Goal: Task Accomplishment & Management: Use online tool/utility

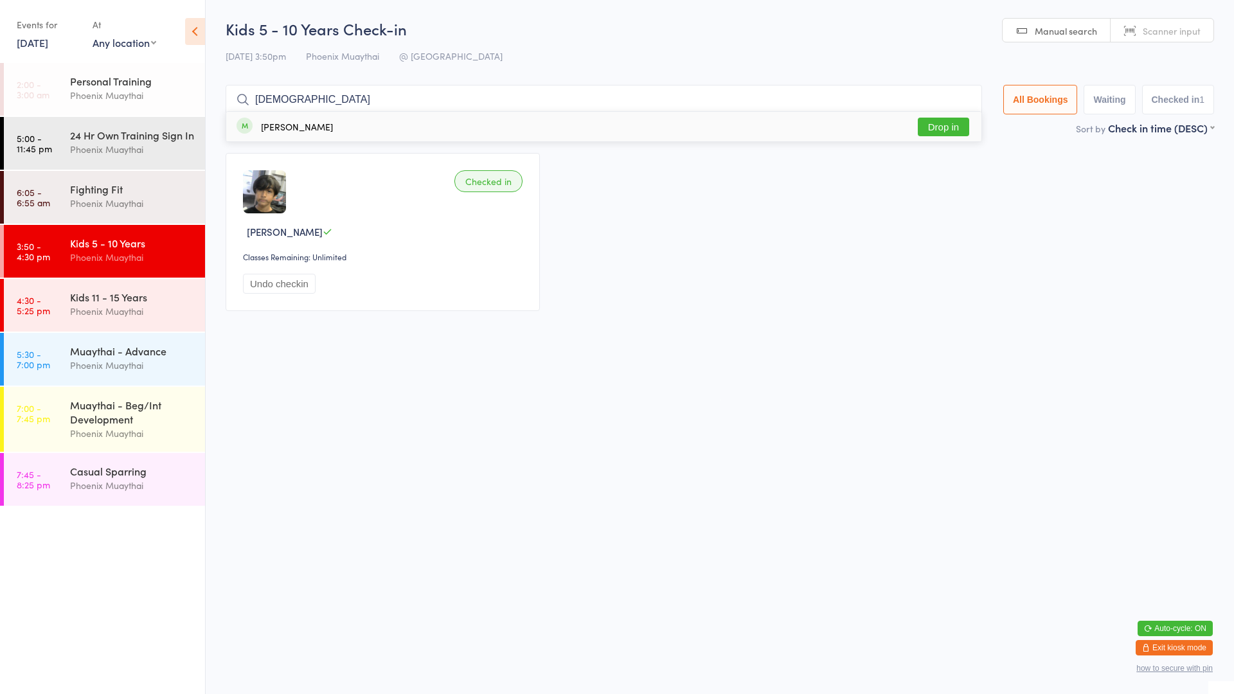
type input "[DEMOGRAPHIC_DATA]"
click at [921, 132] on button "Drop in" at bounding box center [943, 127] width 51 height 19
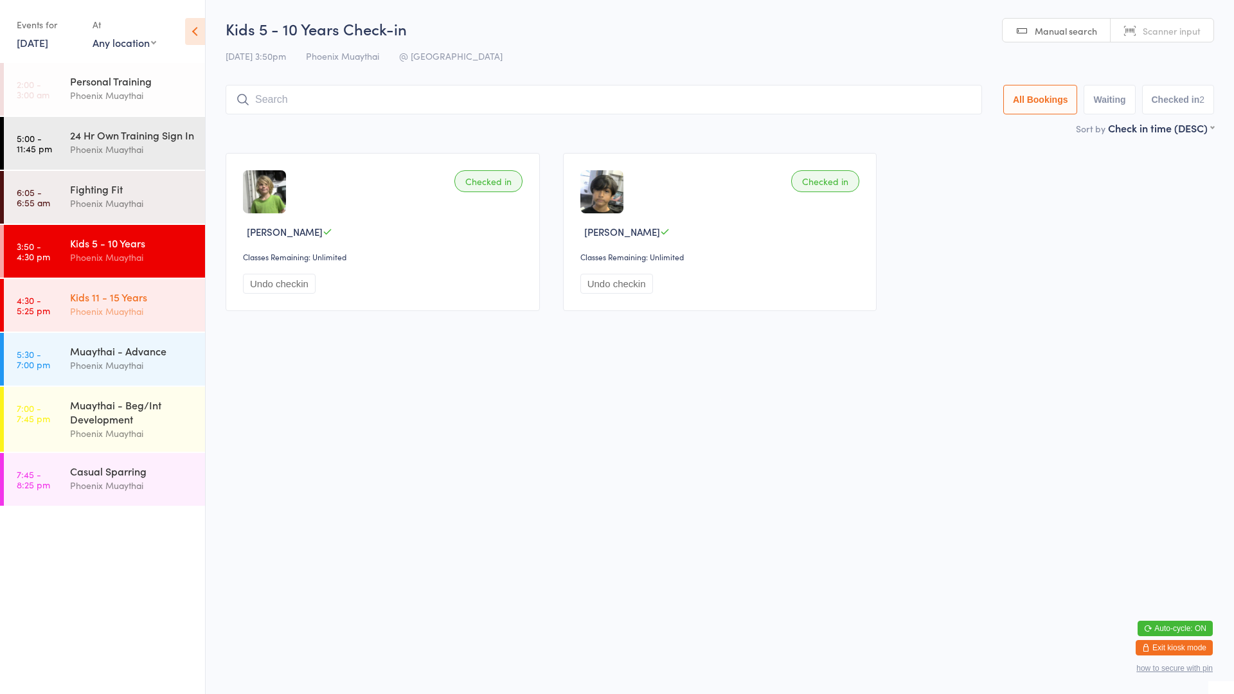
click at [177, 304] on div "Kids 11 - 15 Years" at bounding box center [132, 297] width 124 height 14
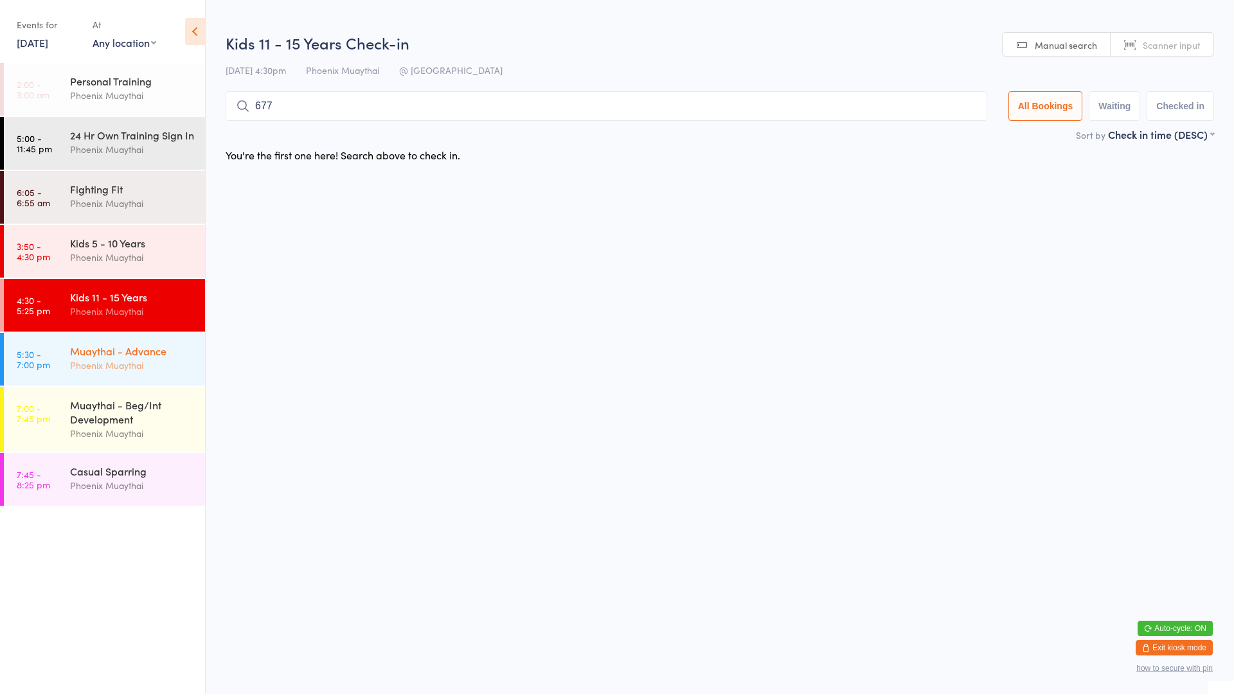
type input "6772"
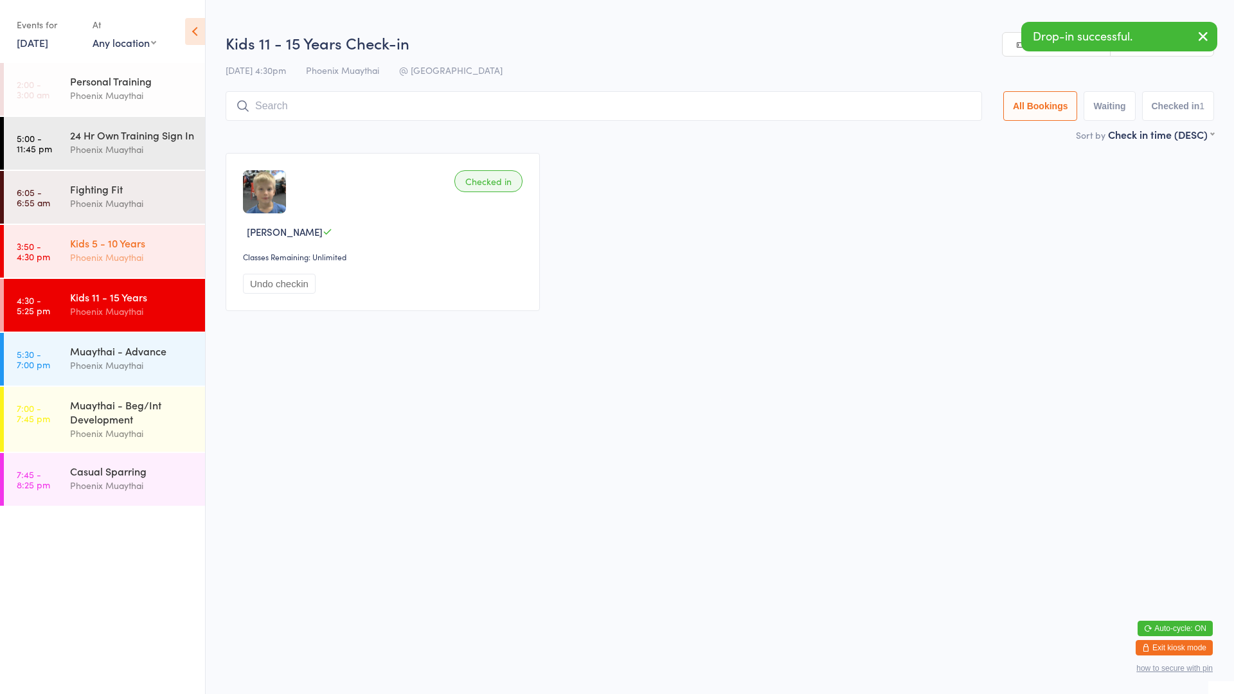
click at [139, 265] on div "Phoenix Muaythai" at bounding box center [132, 257] width 124 height 15
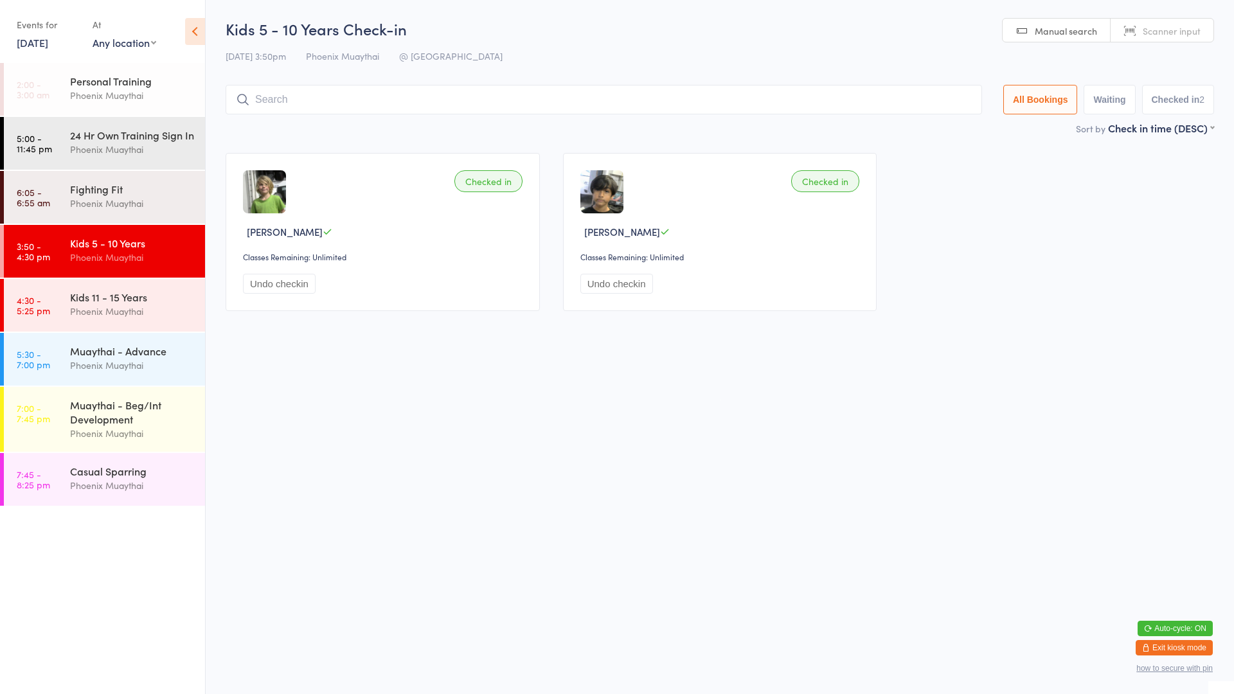
click at [287, 91] on input "search" at bounding box center [604, 100] width 756 height 30
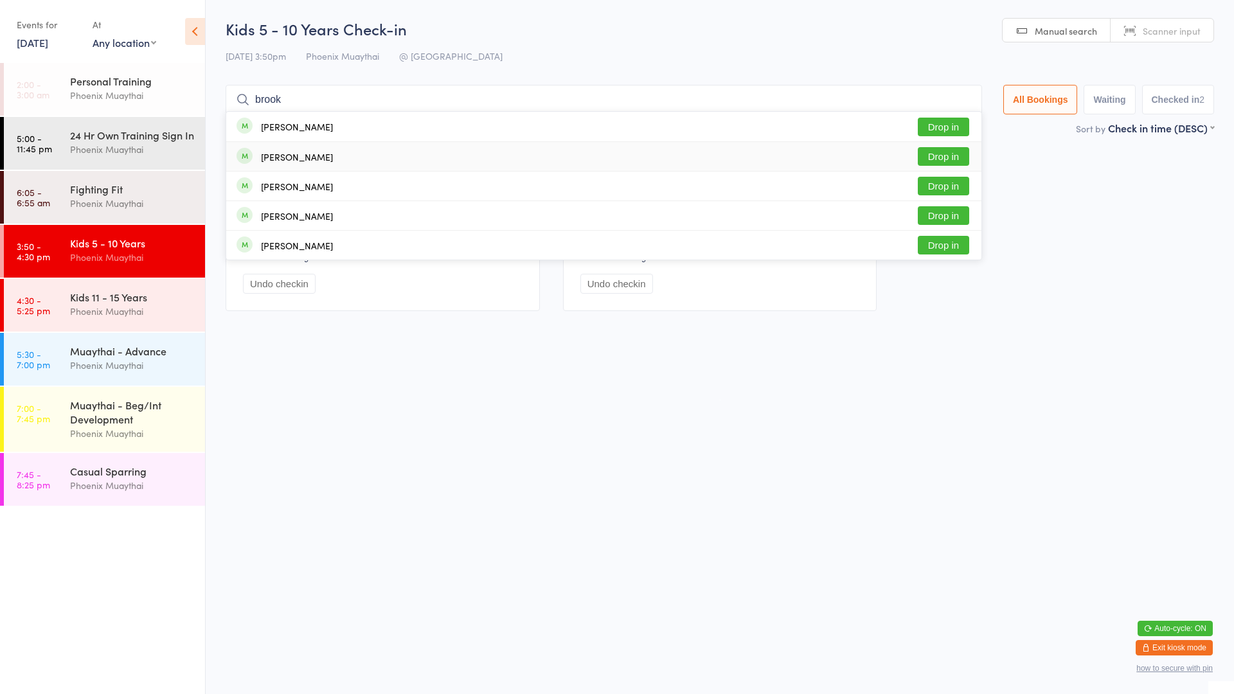
type input "brook"
click at [359, 163] on div "[PERSON_NAME] Drop in" at bounding box center [603, 156] width 755 height 29
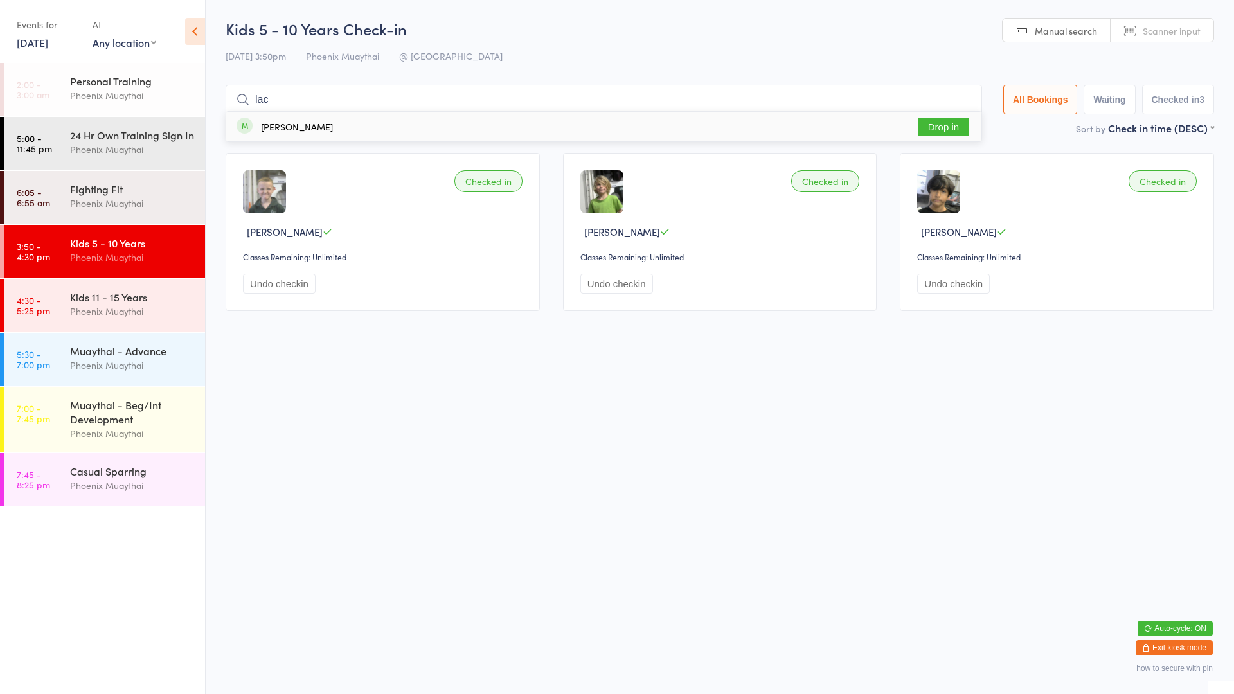
type input "lac"
click at [267, 121] on div "[PERSON_NAME]" at bounding box center [297, 126] width 72 height 10
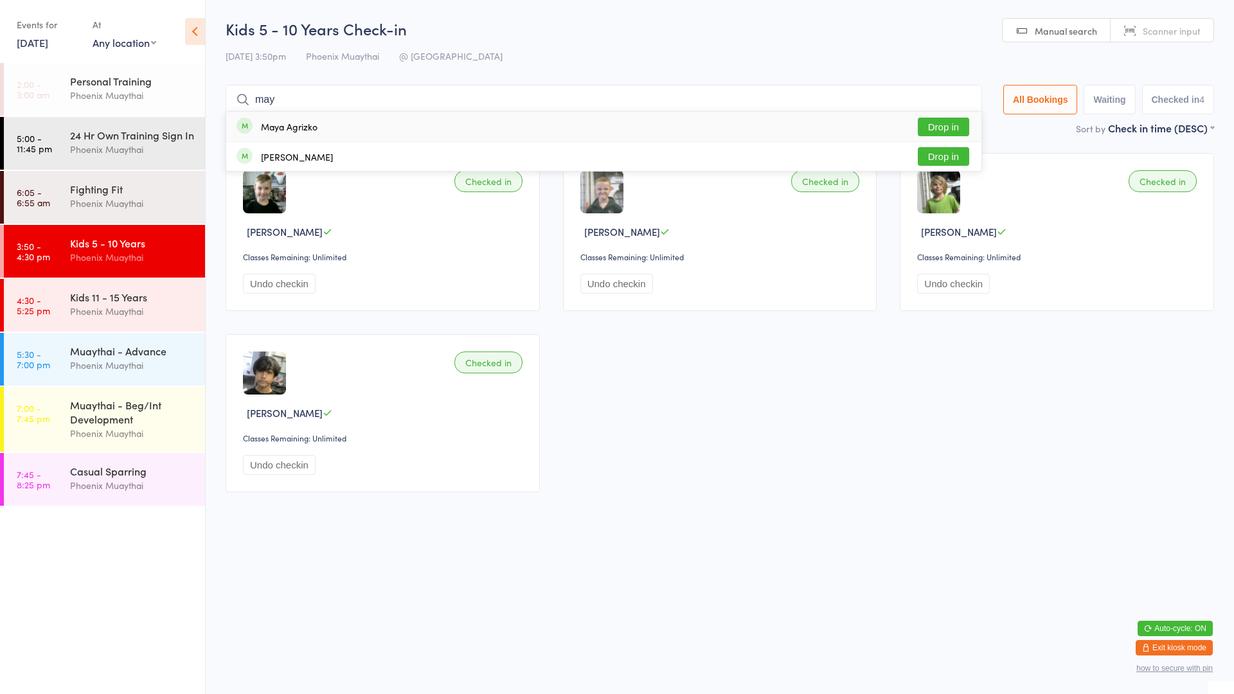
type input "may"
click at [933, 120] on button "Drop in" at bounding box center [943, 127] width 51 height 19
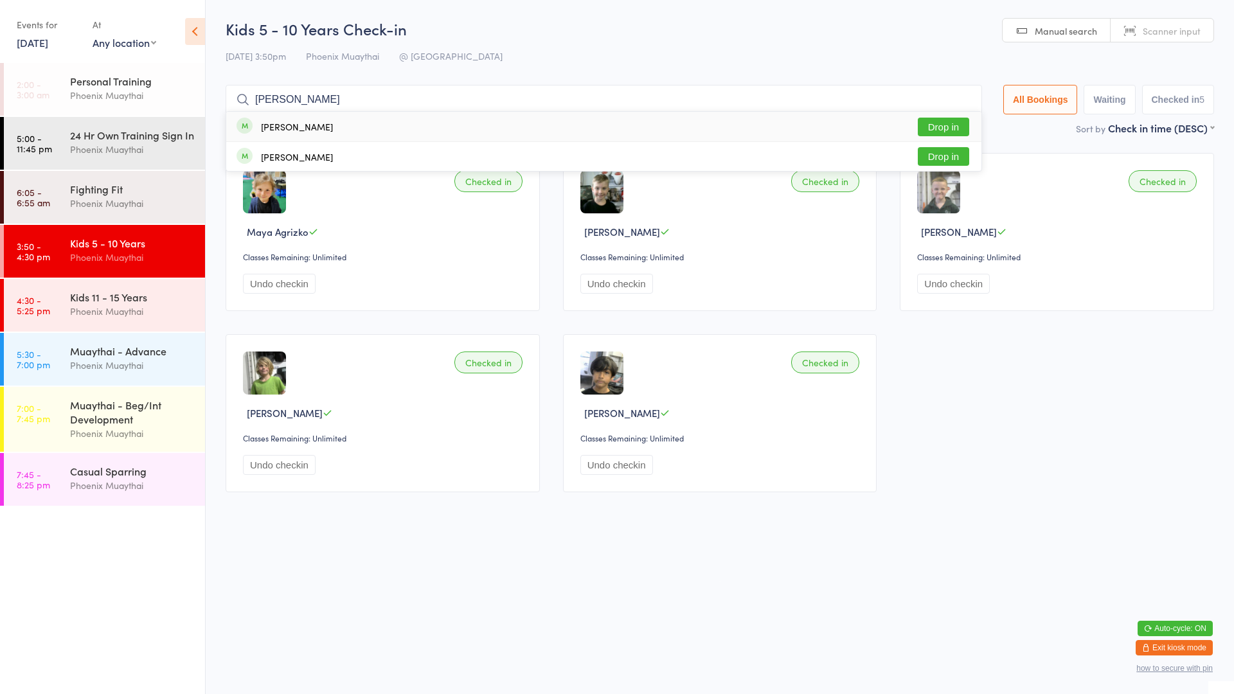
type input "[PERSON_NAME]"
click at [948, 123] on button "Drop in" at bounding box center [943, 127] width 51 height 19
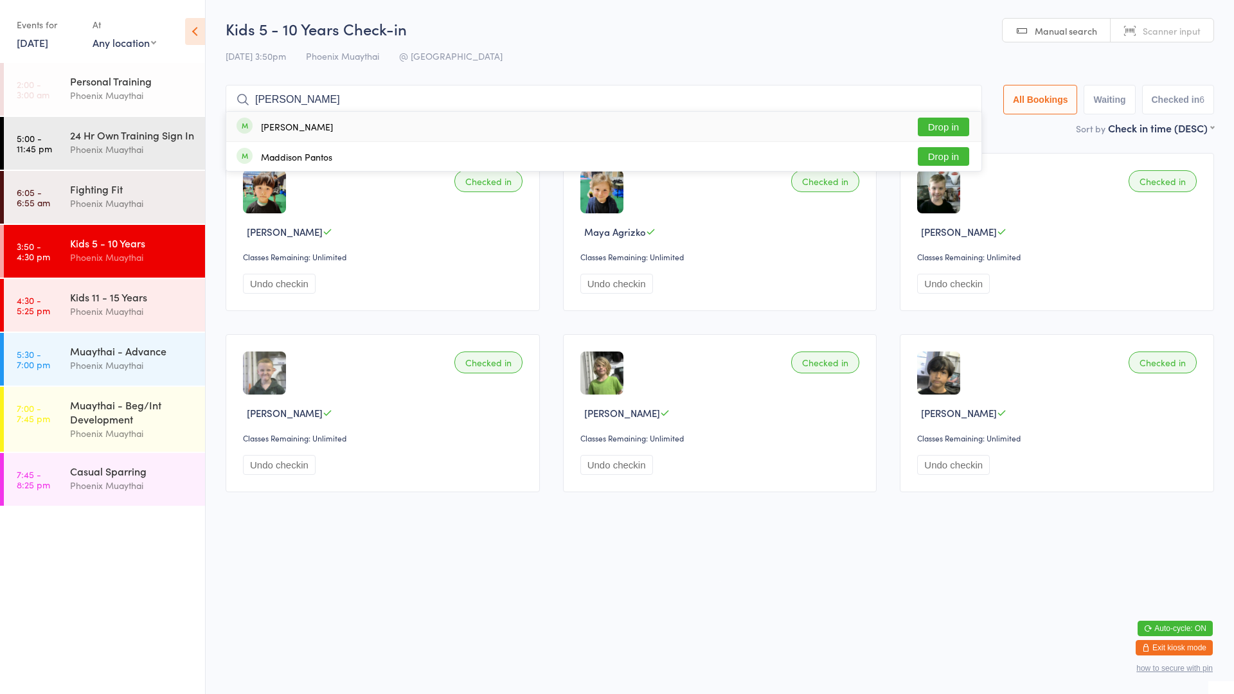
type input "[PERSON_NAME]"
click at [938, 125] on button "Drop in" at bounding box center [943, 127] width 51 height 19
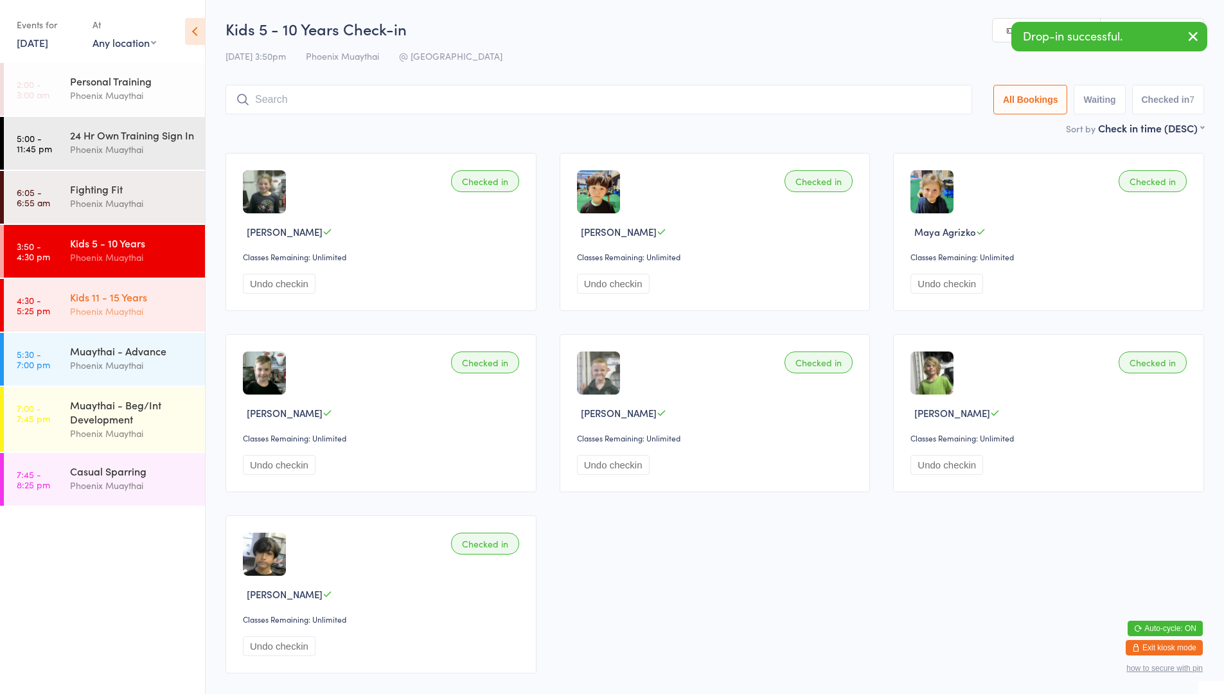
click at [89, 301] on div "Kids 11 - 15 Years Phoenix Muaythai" at bounding box center [137, 304] width 135 height 51
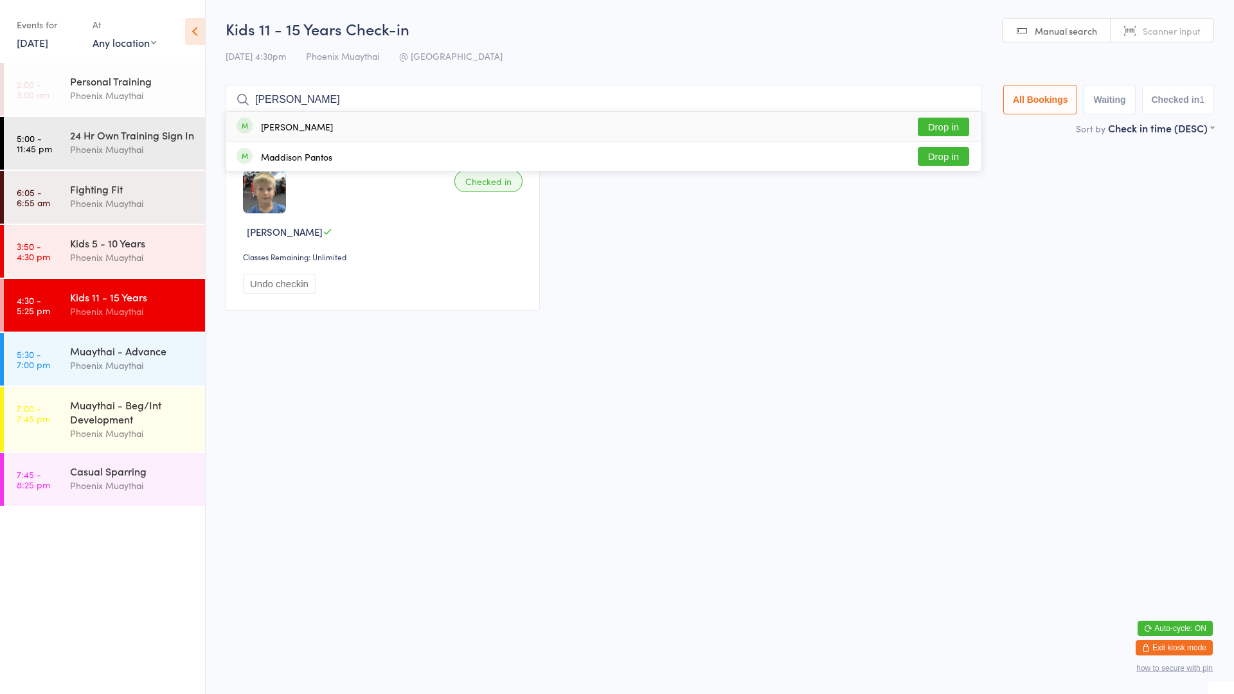
type input "[PERSON_NAME]"
click at [928, 124] on button "Drop in" at bounding box center [943, 127] width 51 height 19
type input "aliya"
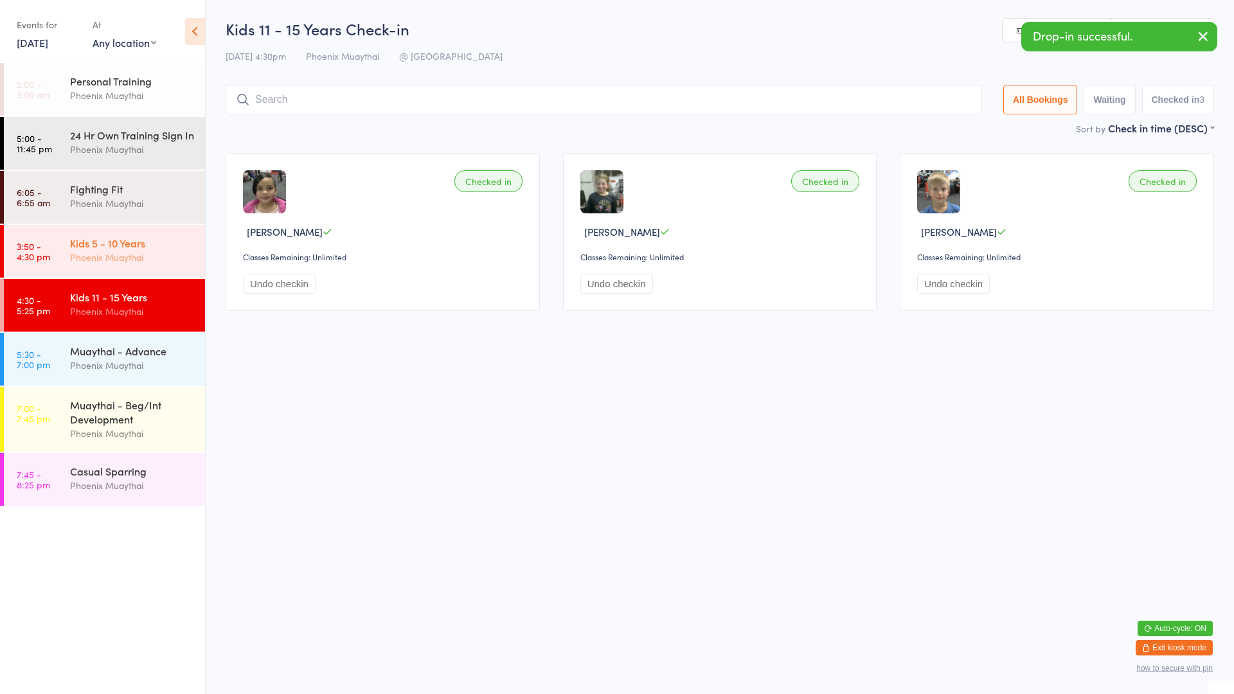
click at [107, 250] on div "Kids 5 - 10 Years" at bounding box center [132, 243] width 124 height 14
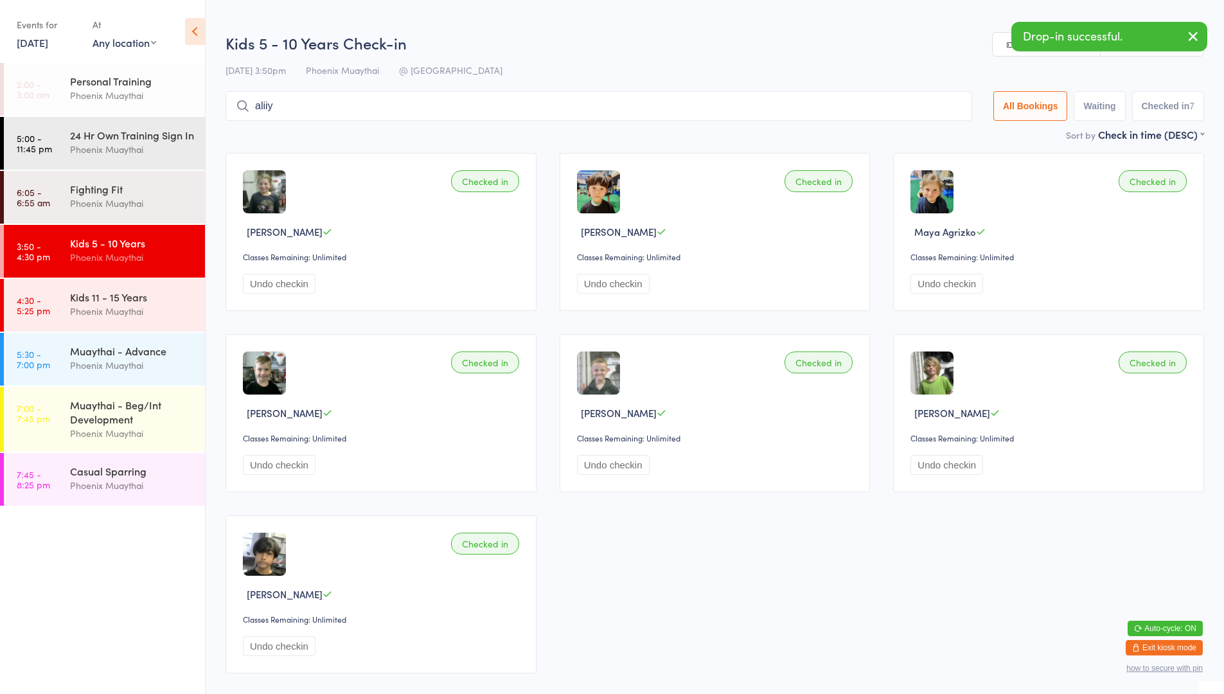
type input "aliiya"
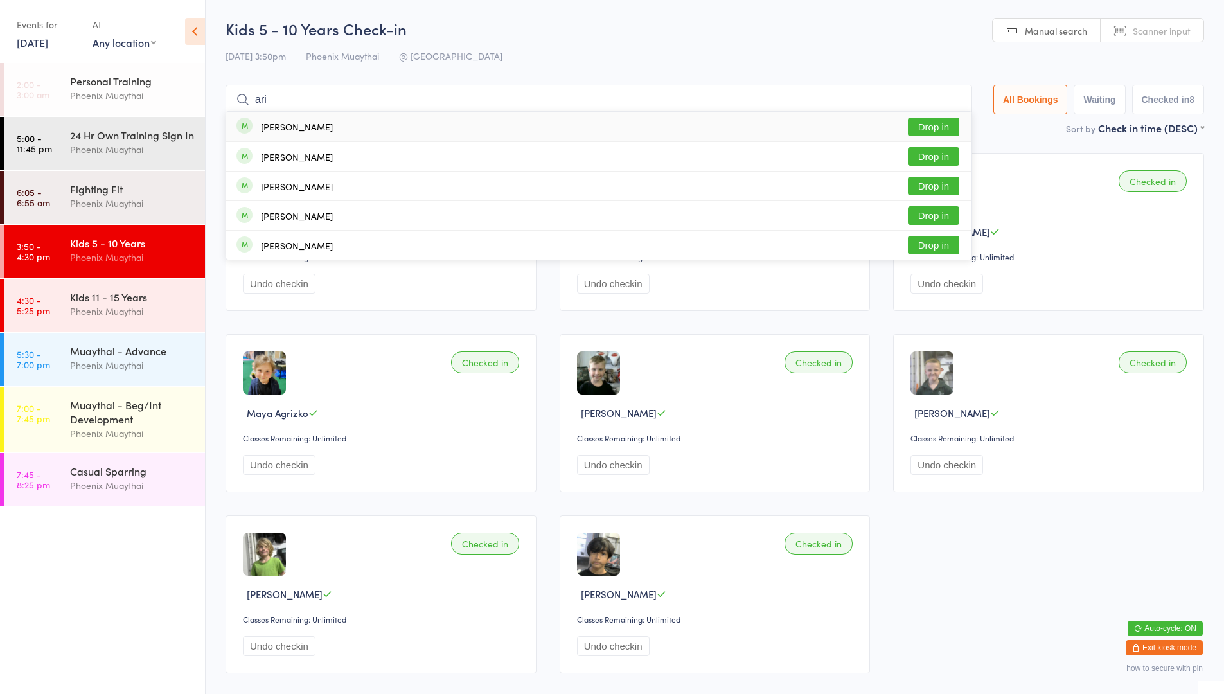
type input "ari"
click at [276, 129] on div "[PERSON_NAME]" at bounding box center [297, 126] width 72 height 10
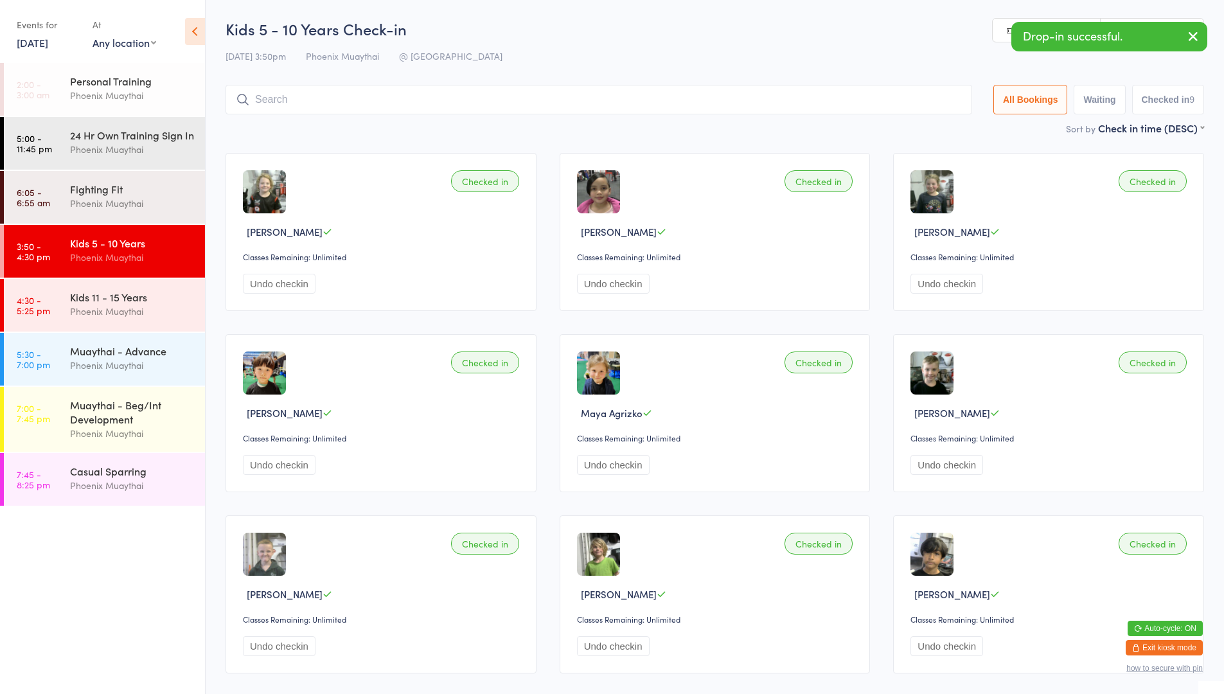
click at [165, 250] on div "Kids 5 - 10 Years" at bounding box center [132, 243] width 124 height 14
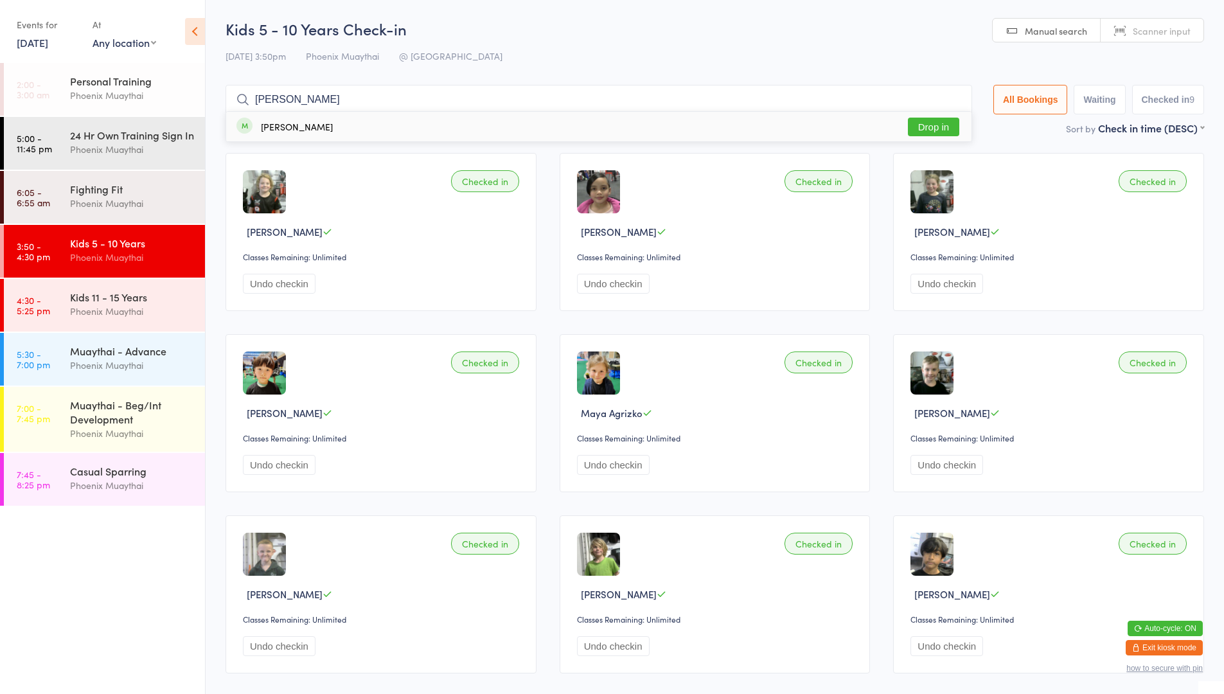
type input "[PERSON_NAME]"
drag, startPoint x: 933, startPoint y: 127, endPoint x: 901, endPoint y: 138, distance: 33.7
drag, startPoint x: 901, startPoint y: 138, endPoint x: 925, endPoint y: 123, distance: 27.7
click at [925, 123] on button "Drop in" at bounding box center [933, 127] width 51 height 19
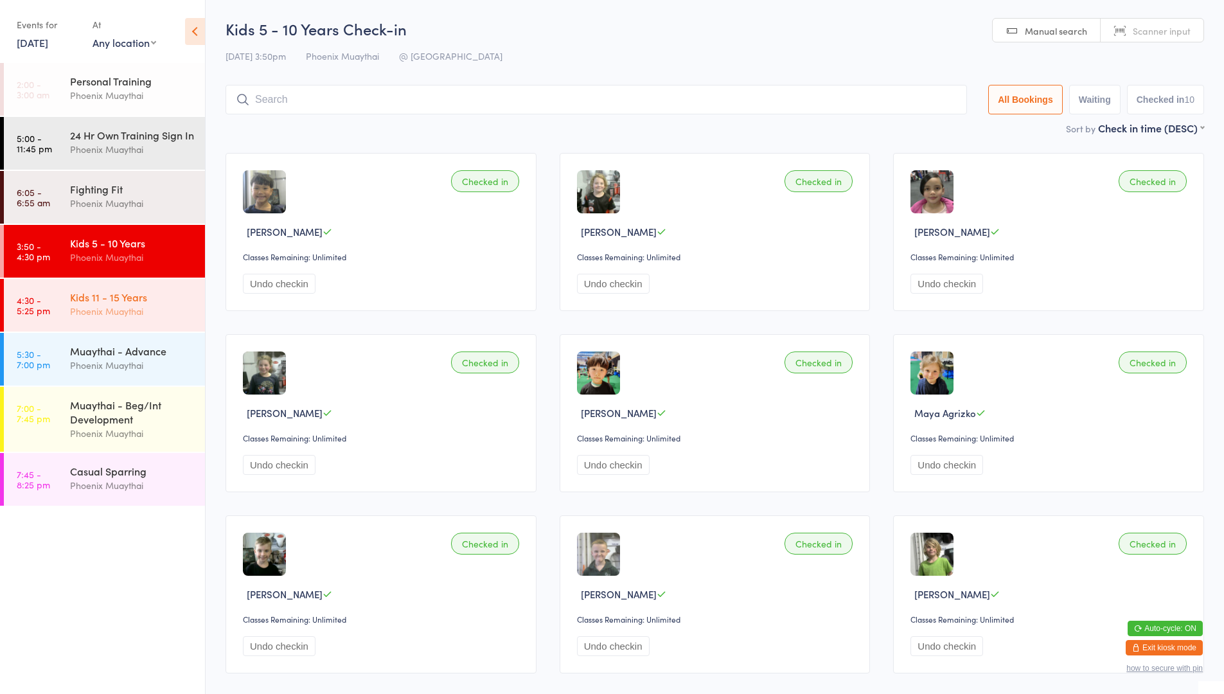
click at [82, 298] on div "Kids 11 - 15 Years Phoenix Muaythai" at bounding box center [137, 304] width 135 height 51
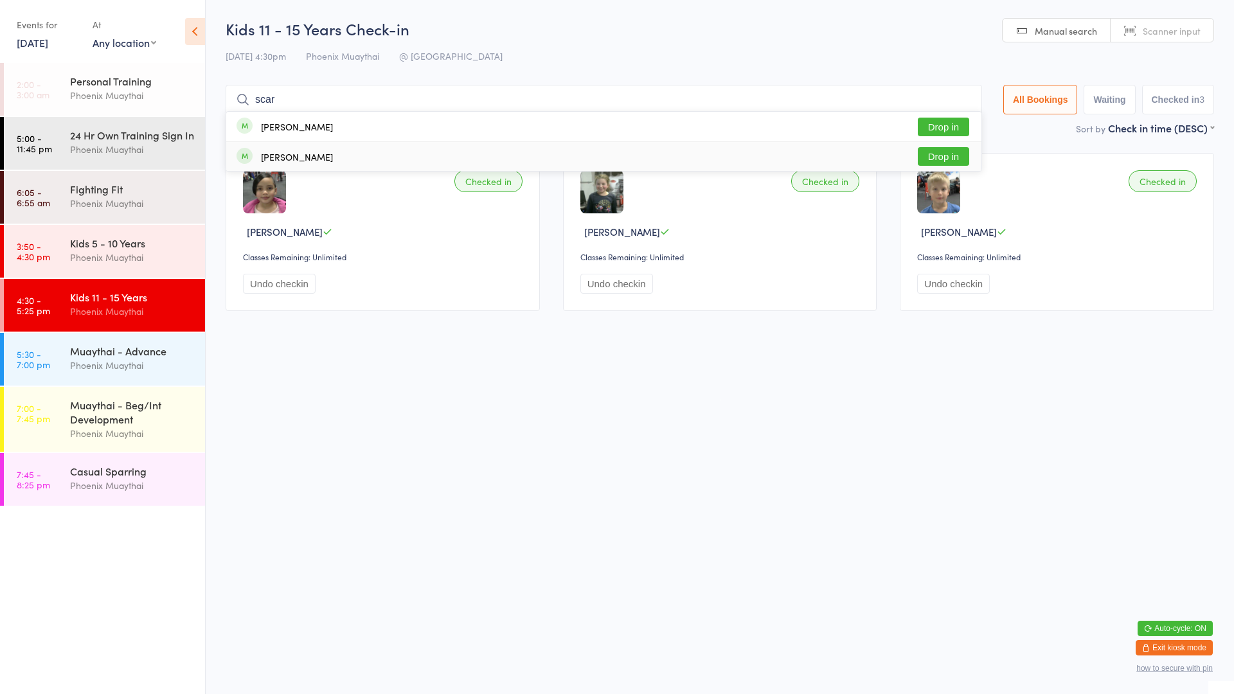
type input "scar"
drag, startPoint x: 326, startPoint y: 159, endPoint x: 339, endPoint y: 170, distance: 17.8
click at [327, 159] on div "[PERSON_NAME]" at bounding box center [297, 157] width 72 height 10
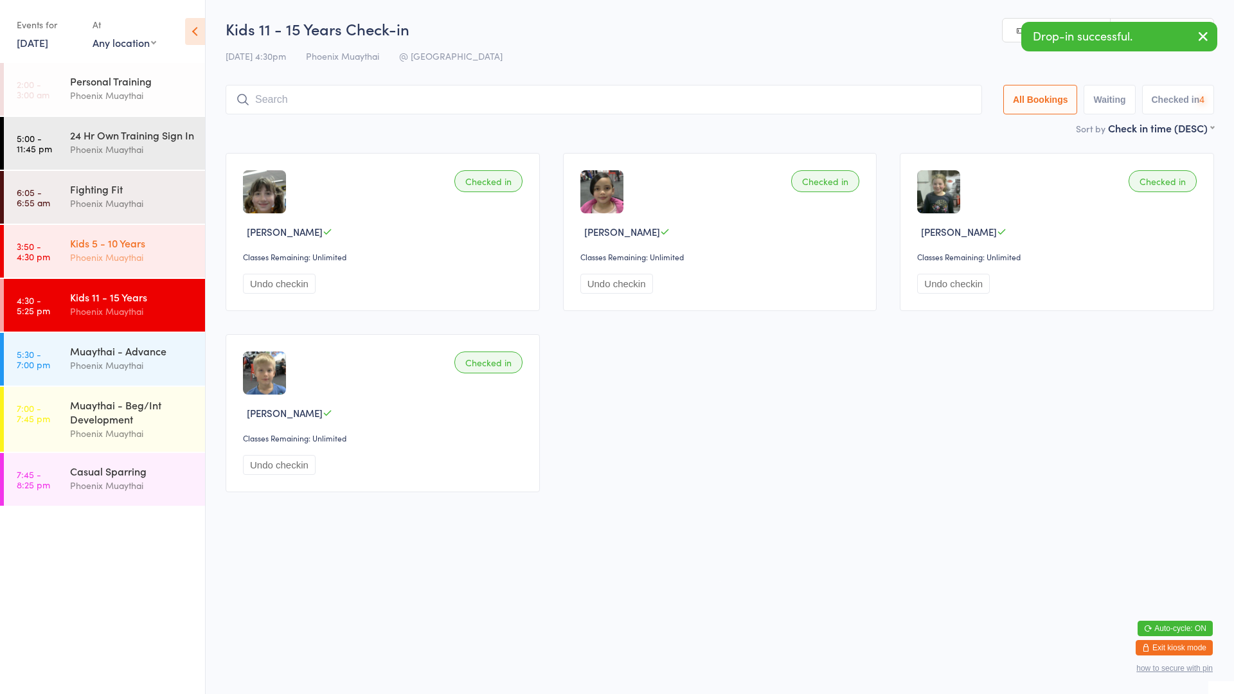
click at [150, 250] on div "Kids 5 - 10 Years" at bounding box center [132, 243] width 124 height 14
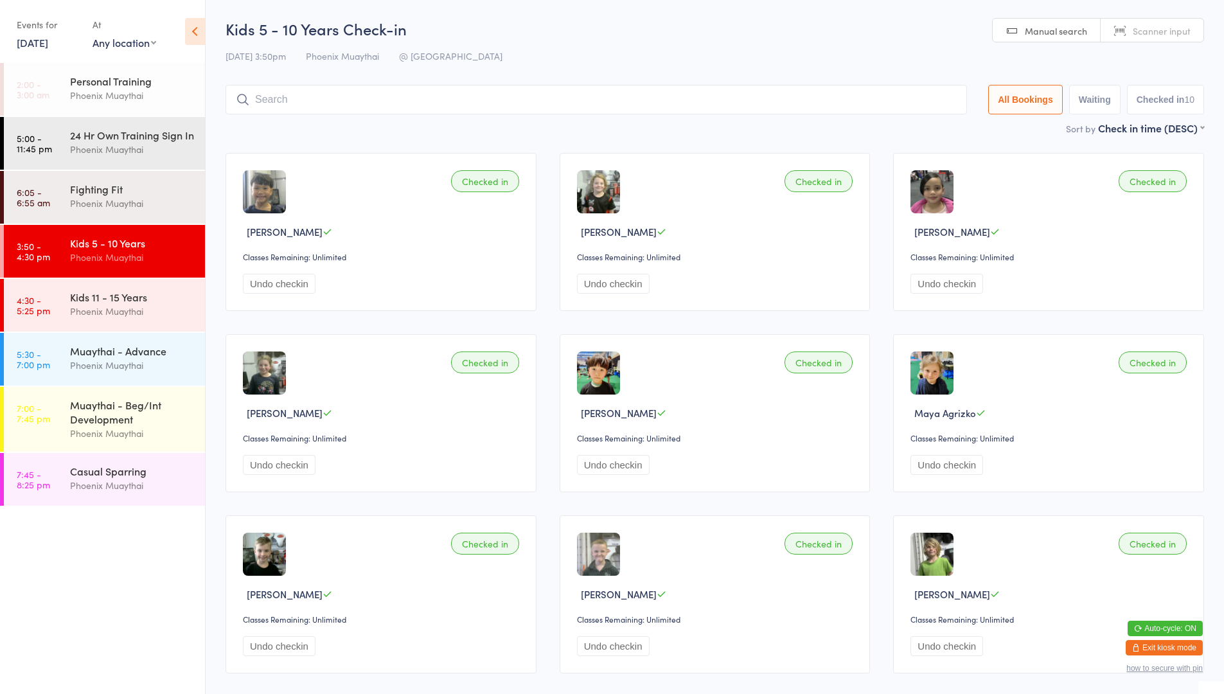
click at [317, 101] on input "search" at bounding box center [597, 100] width 742 height 30
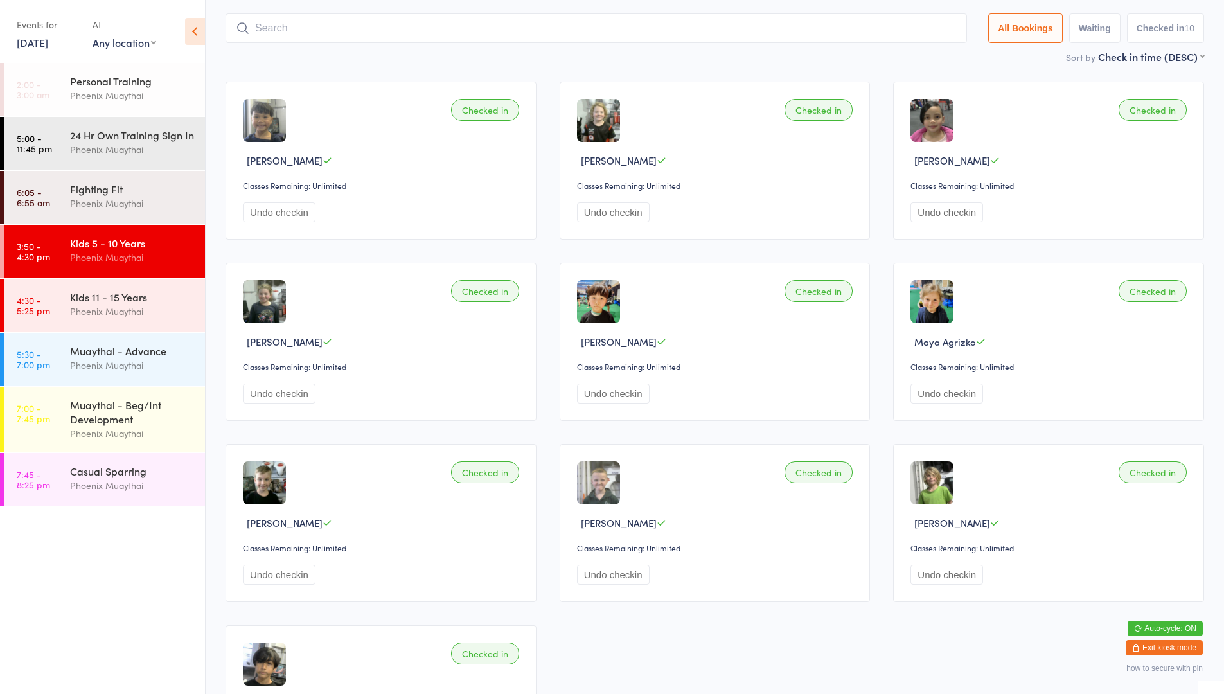
scroll to position [85, 0]
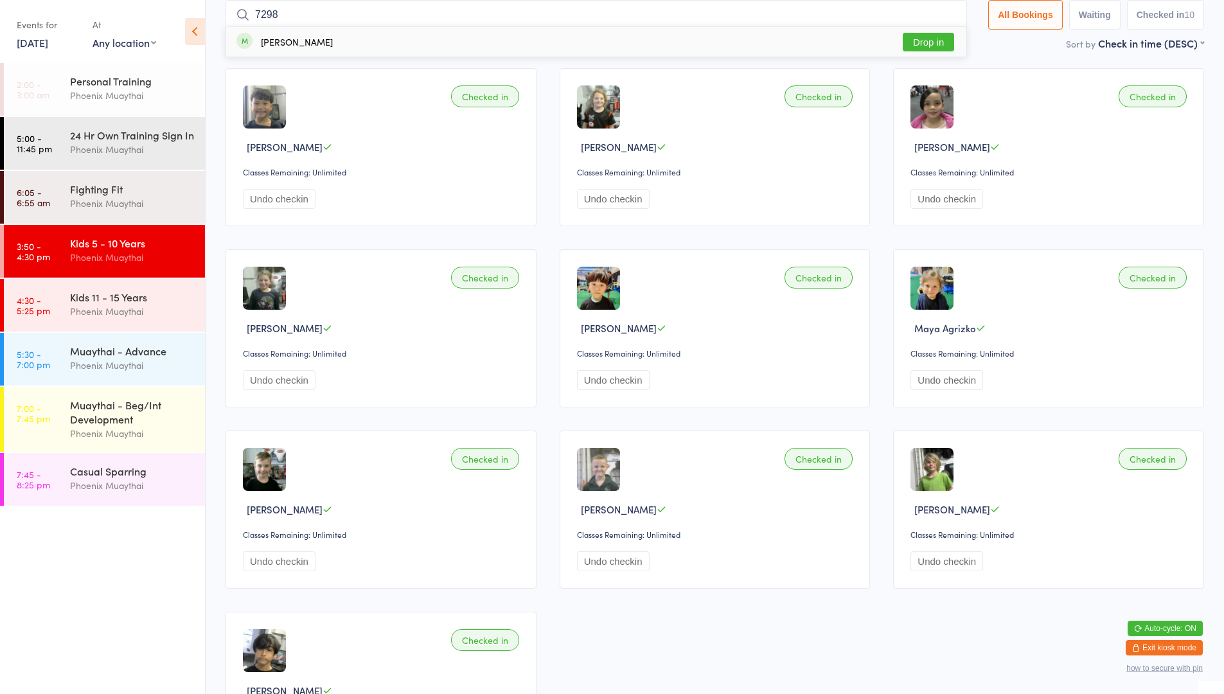
type input "7298"
click at [938, 47] on button "Drop in" at bounding box center [928, 42] width 51 height 19
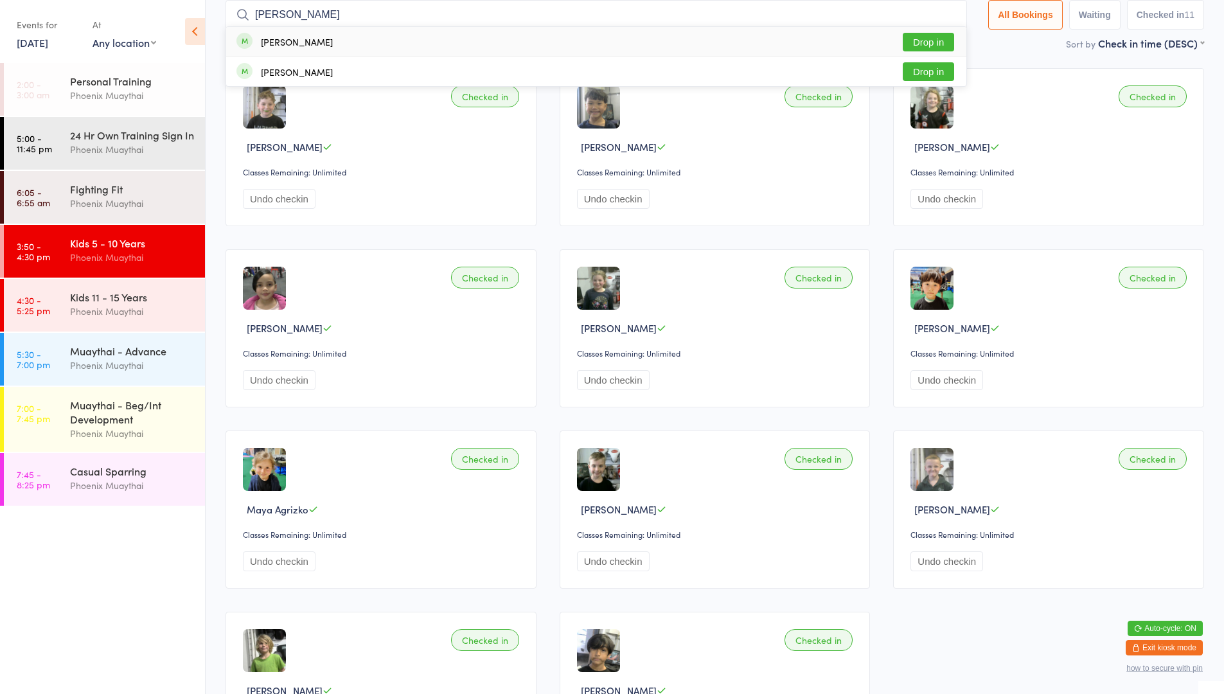
type input "[PERSON_NAME]"
click at [391, 39] on div "[PERSON_NAME] Drop in" at bounding box center [596, 42] width 740 height 30
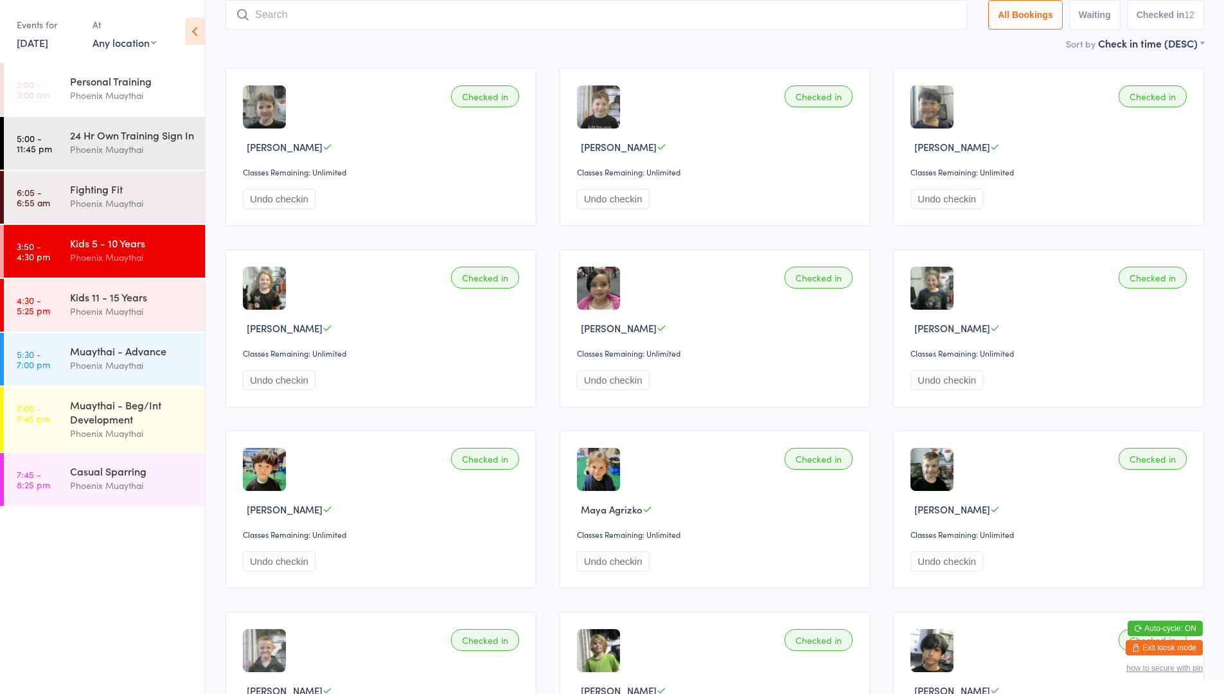
click at [440, 19] on input "search" at bounding box center [597, 15] width 742 height 30
type input "[PERSON_NAME]"
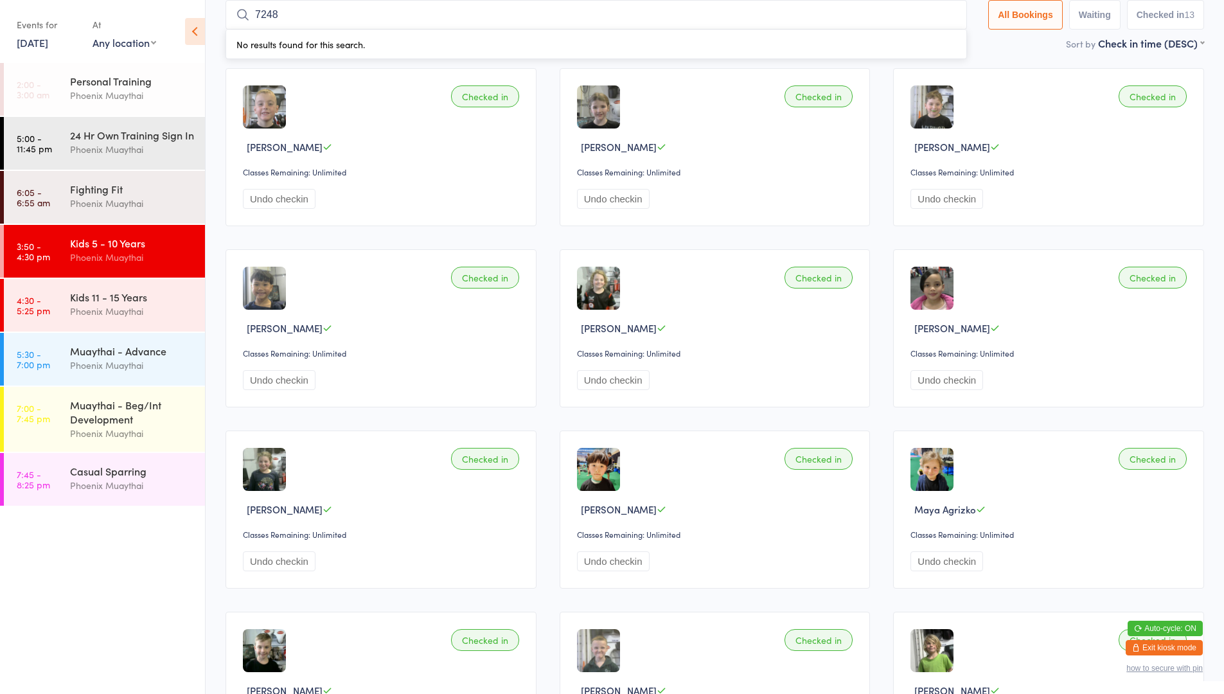
type input "7248"
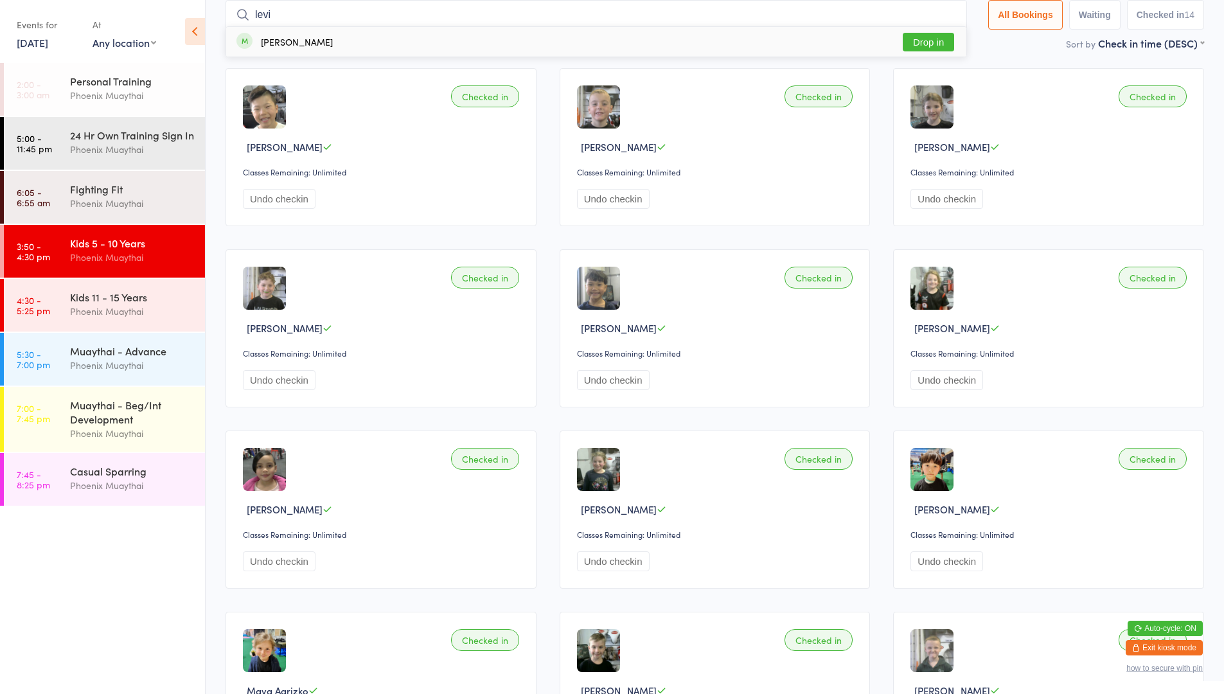
type input "levi"
click at [920, 49] on button "Drop in" at bounding box center [928, 42] width 51 height 19
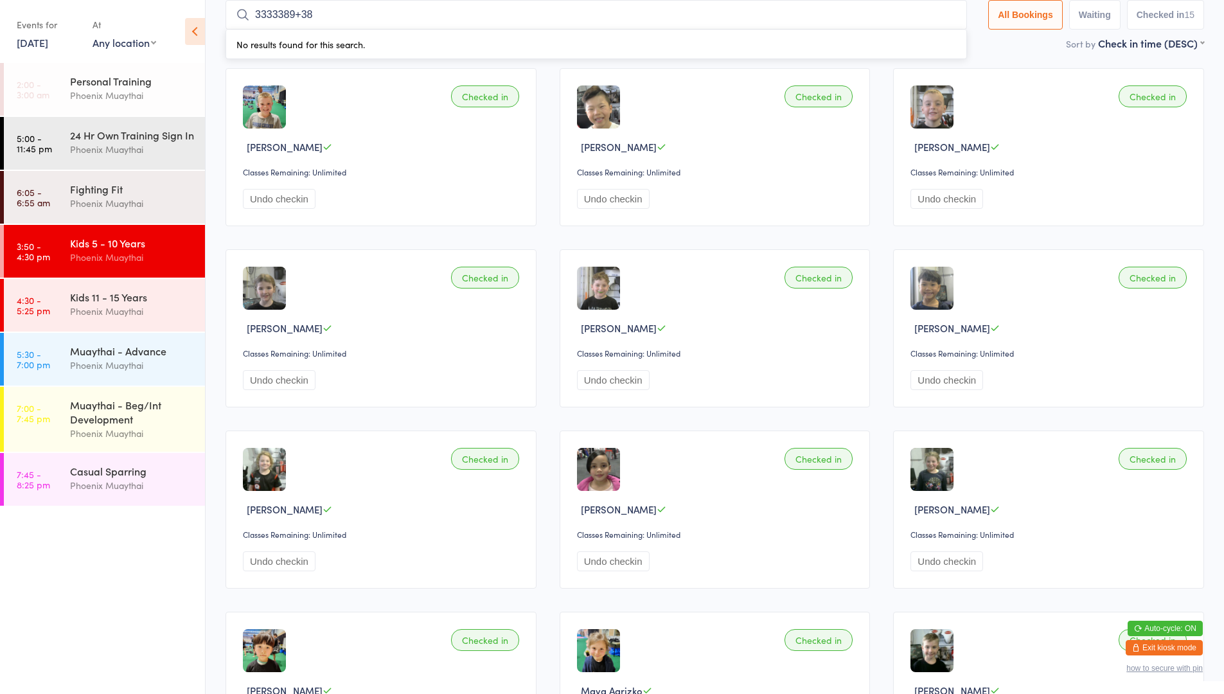
type input "3333389+389"
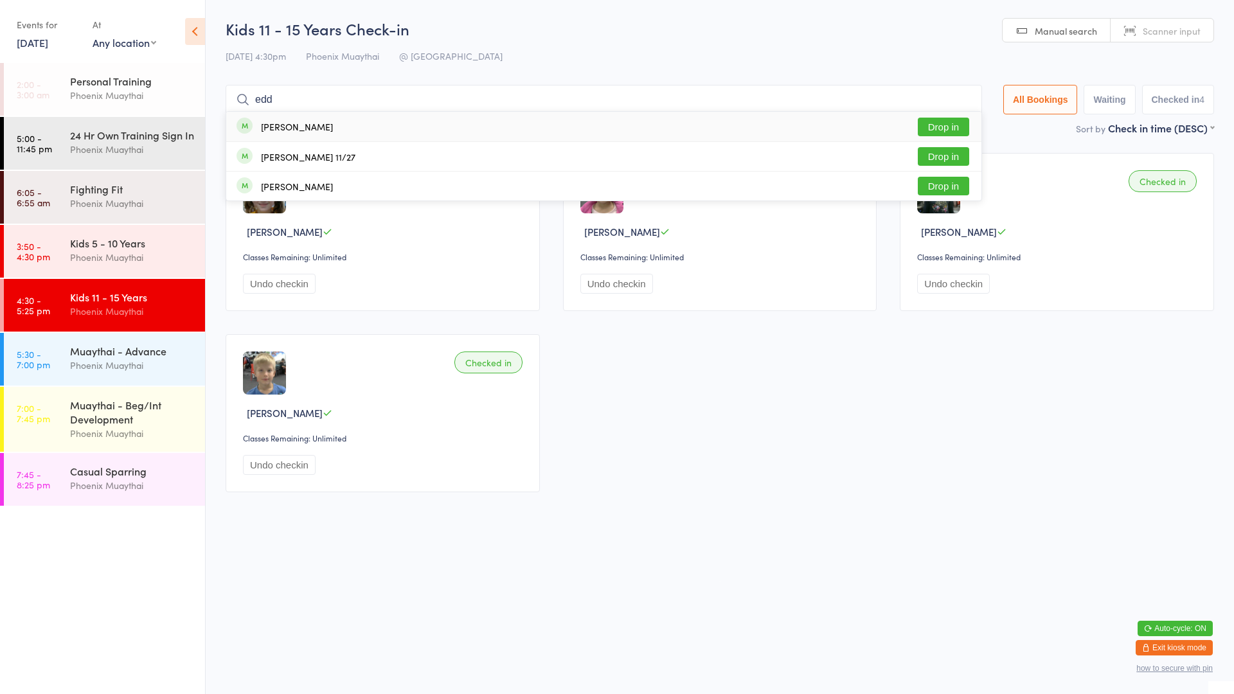
type input "edd"
click at [326, 131] on div "[PERSON_NAME] Drop in" at bounding box center [603, 127] width 755 height 30
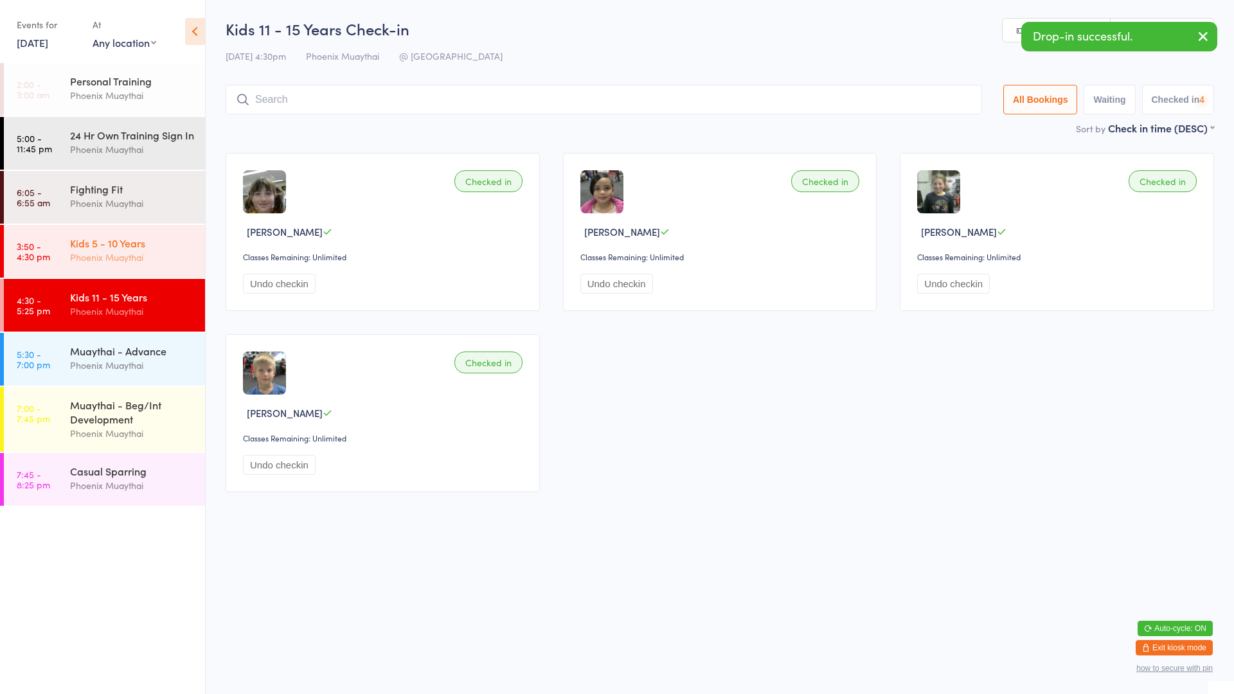
click at [129, 247] on div "Kids 5 - 10 Years Phoenix Muaythai" at bounding box center [137, 250] width 135 height 51
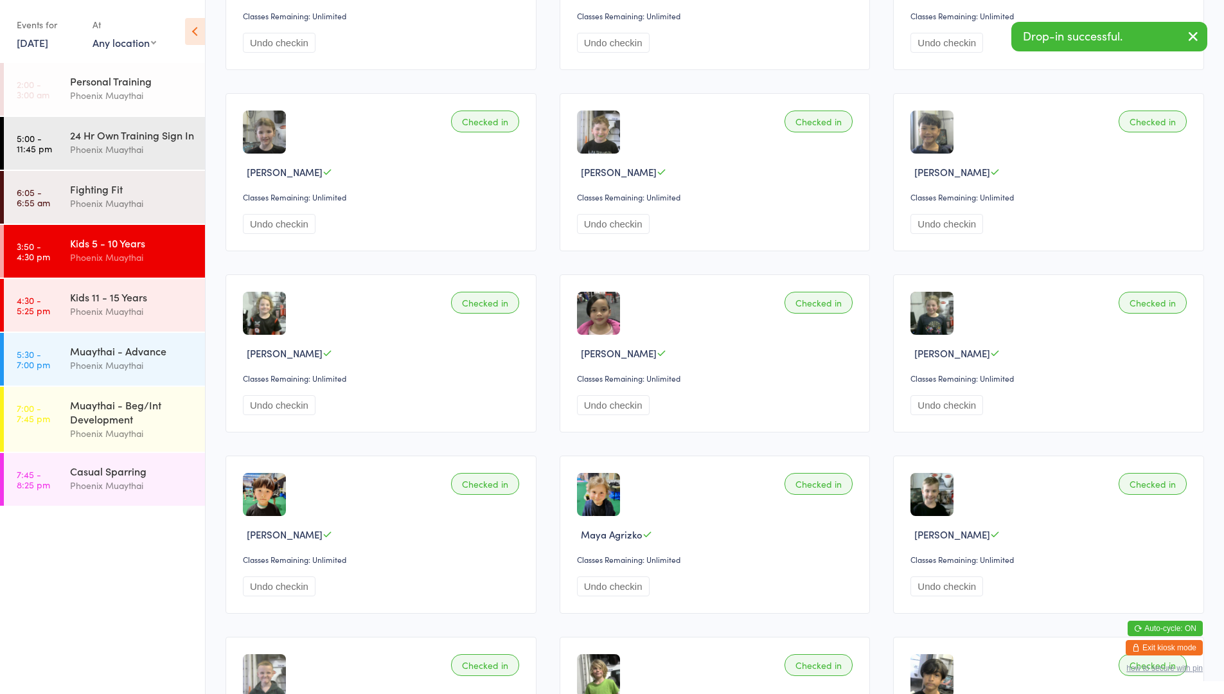
scroll to position [110, 0]
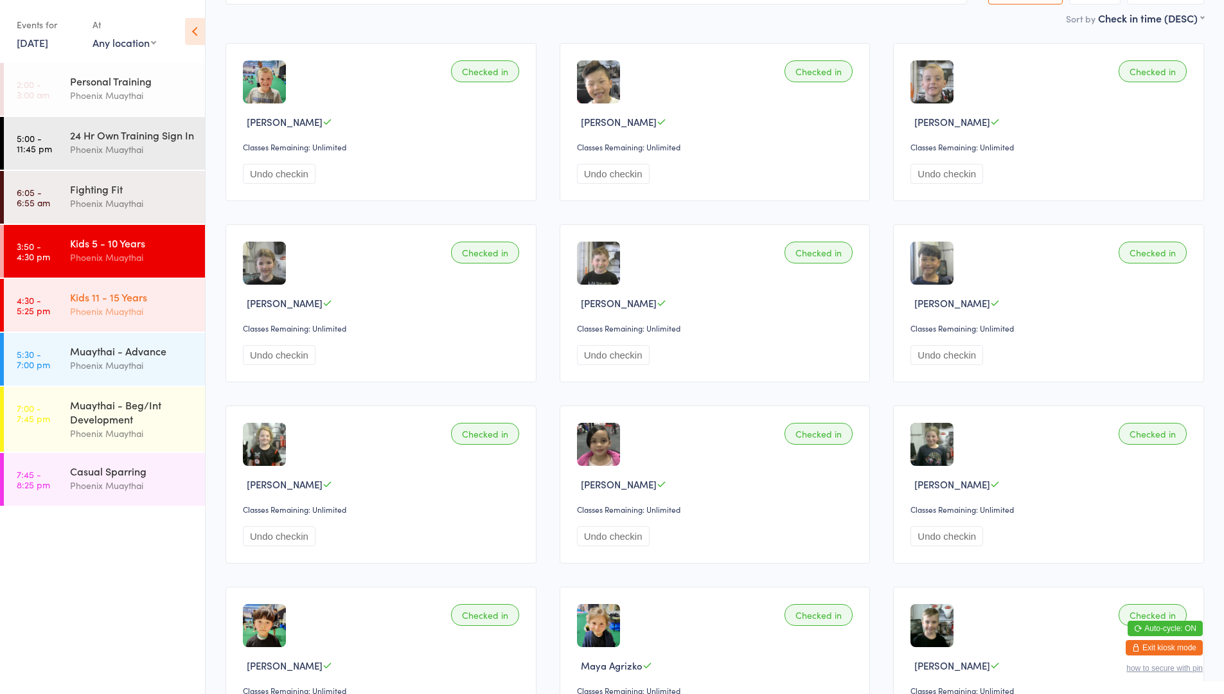
click at [124, 304] on div "Kids 11 - 15 Years" at bounding box center [132, 297] width 124 height 14
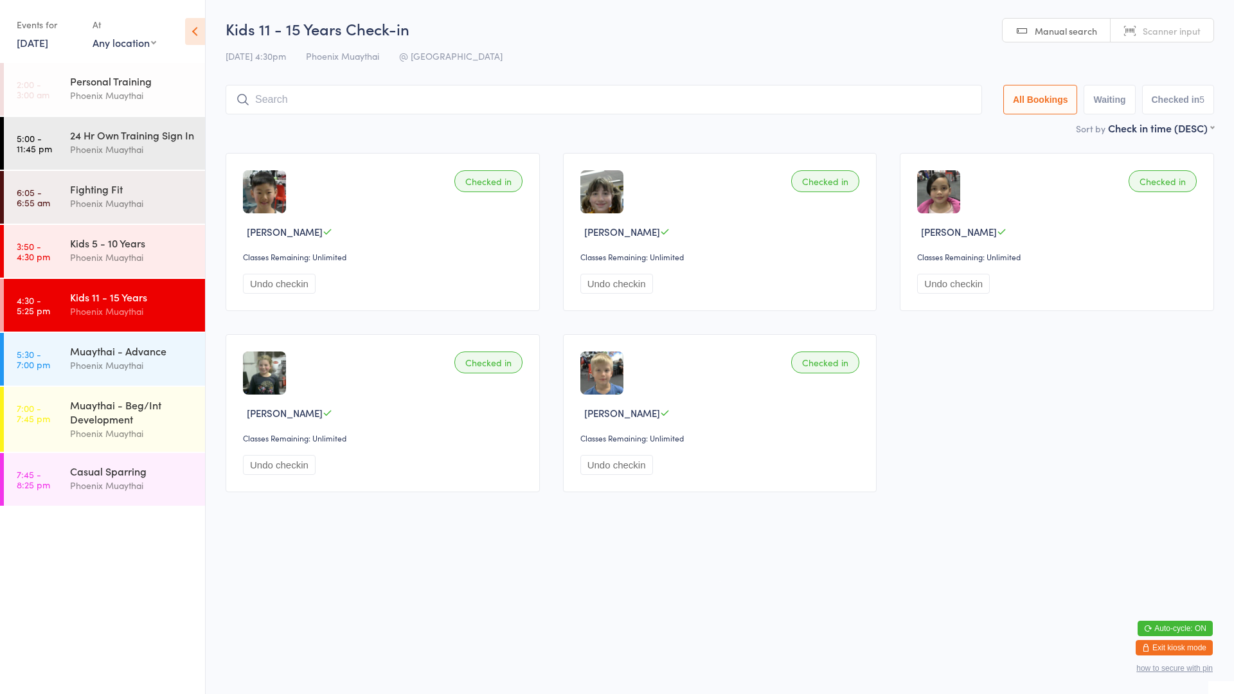
click at [563, 101] on input "search" at bounding box center [604, 100] width 756 height 30
type input "[PERSON_NAME]"
click at [667, 121] on div "[PERSON_NAME] Drop in" at bounding box center [603, 127] width 755 height 30
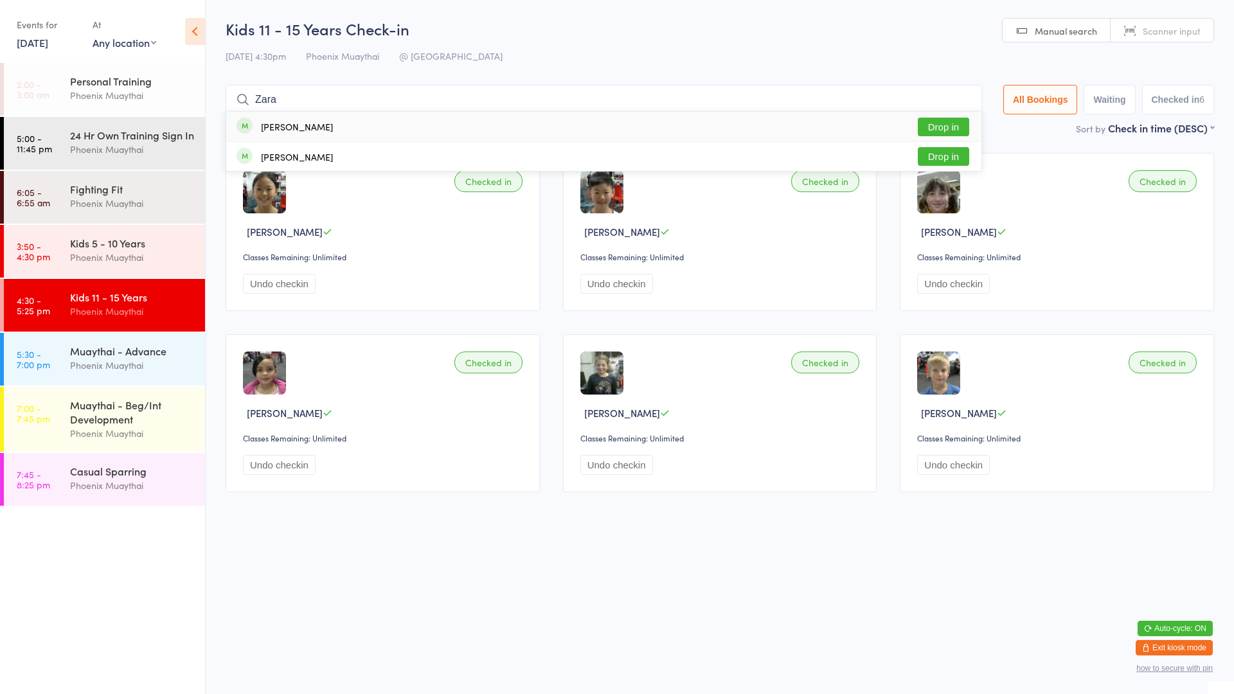
type input "Zara"
click at [954, 127] on button "Drop in" at bounding box center [943, 127] width 51 height 19
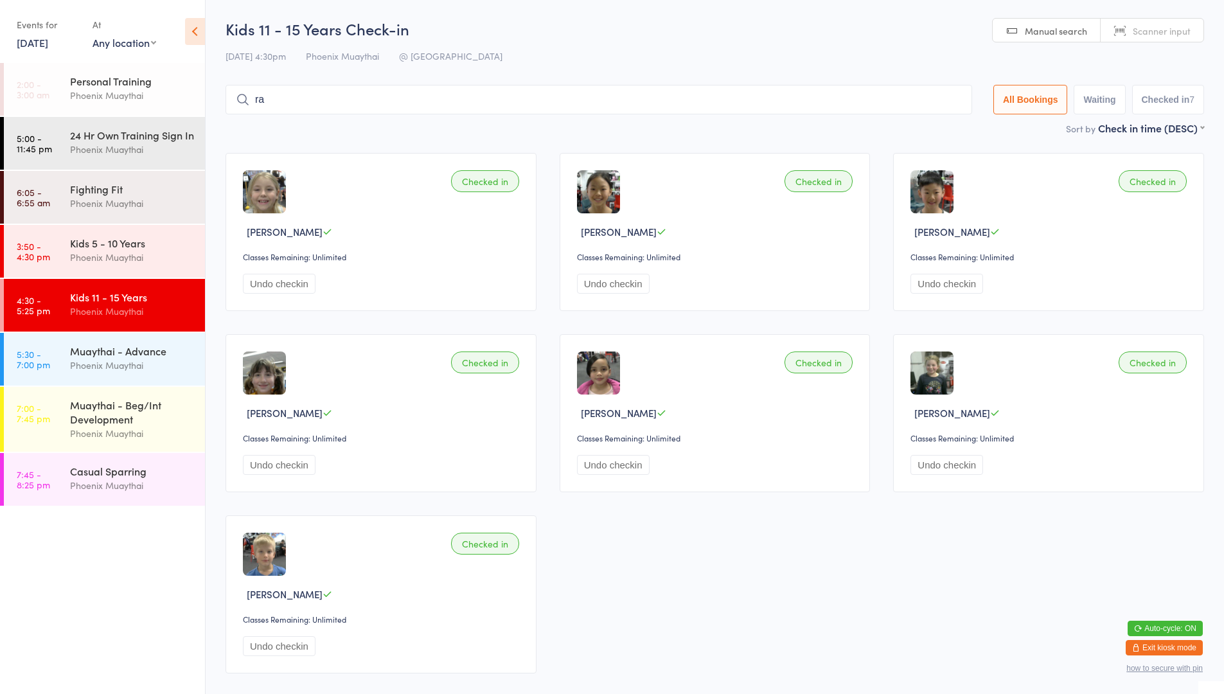
type input "raz"
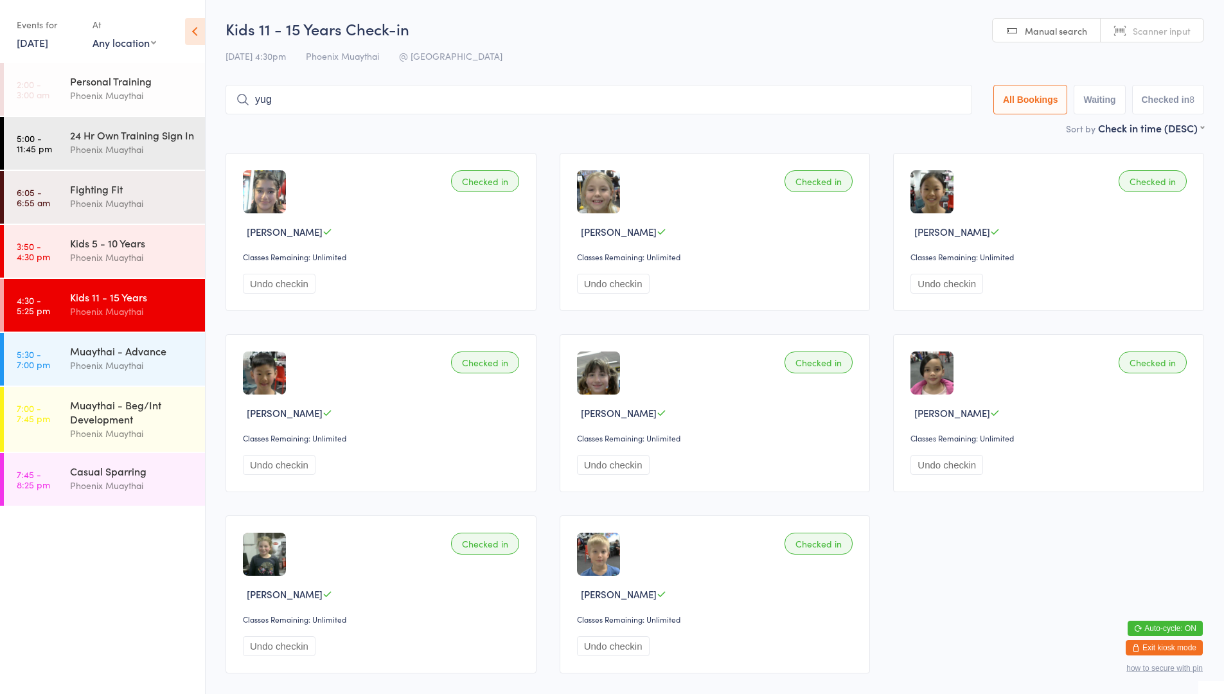
type input "yuga"
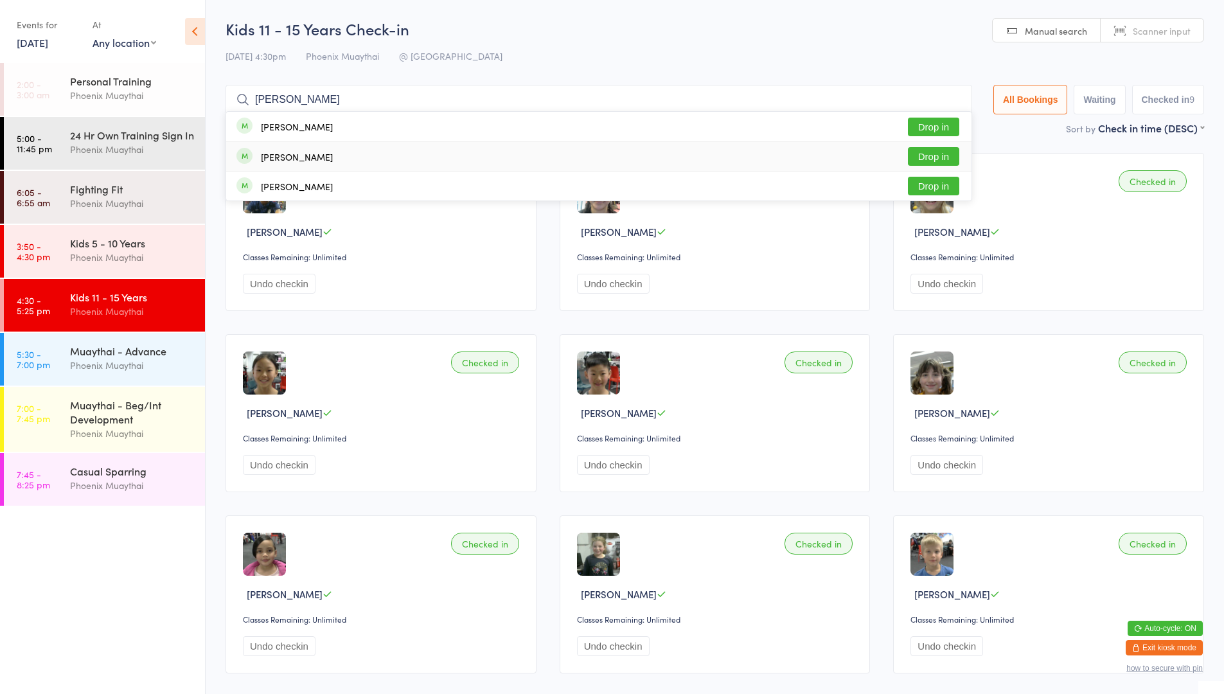
type input "[PERSON_NAME]"
click at [946, 156] on button "Drop in" at bounding box center [933, 156] width 51 height 19
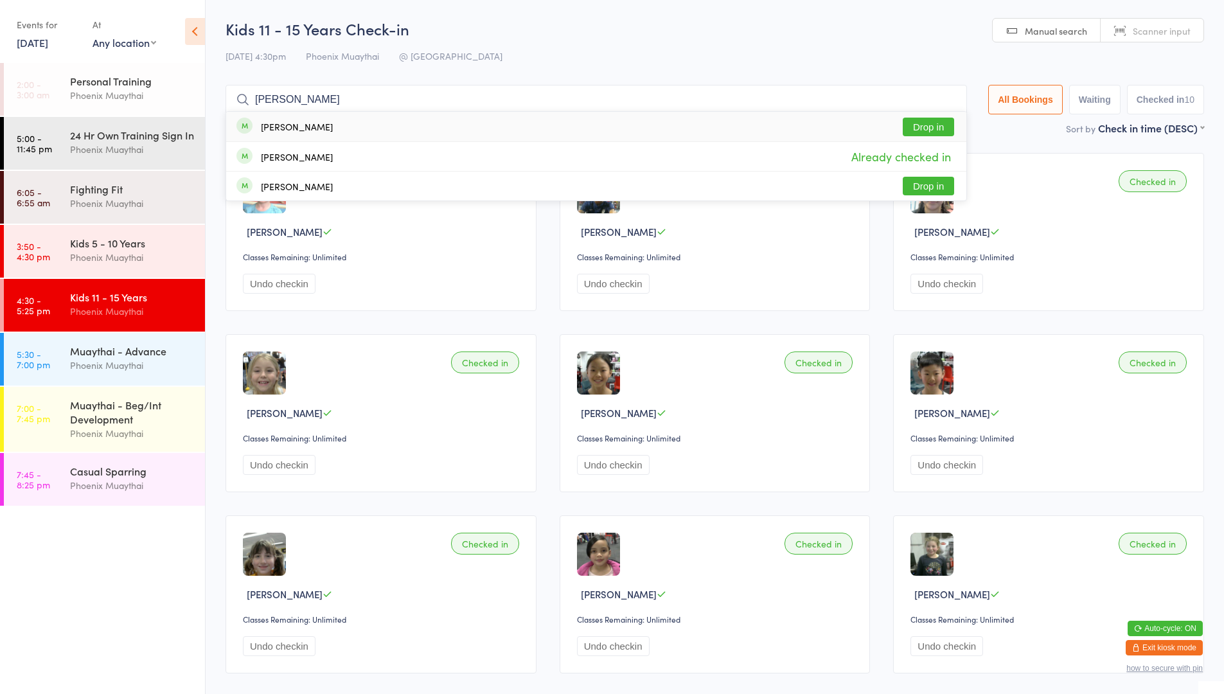
type input "[PERSON_NAME]"
click at [934, 134] on button "Drop in" at bounding box center [928, 127] width 51 height 19
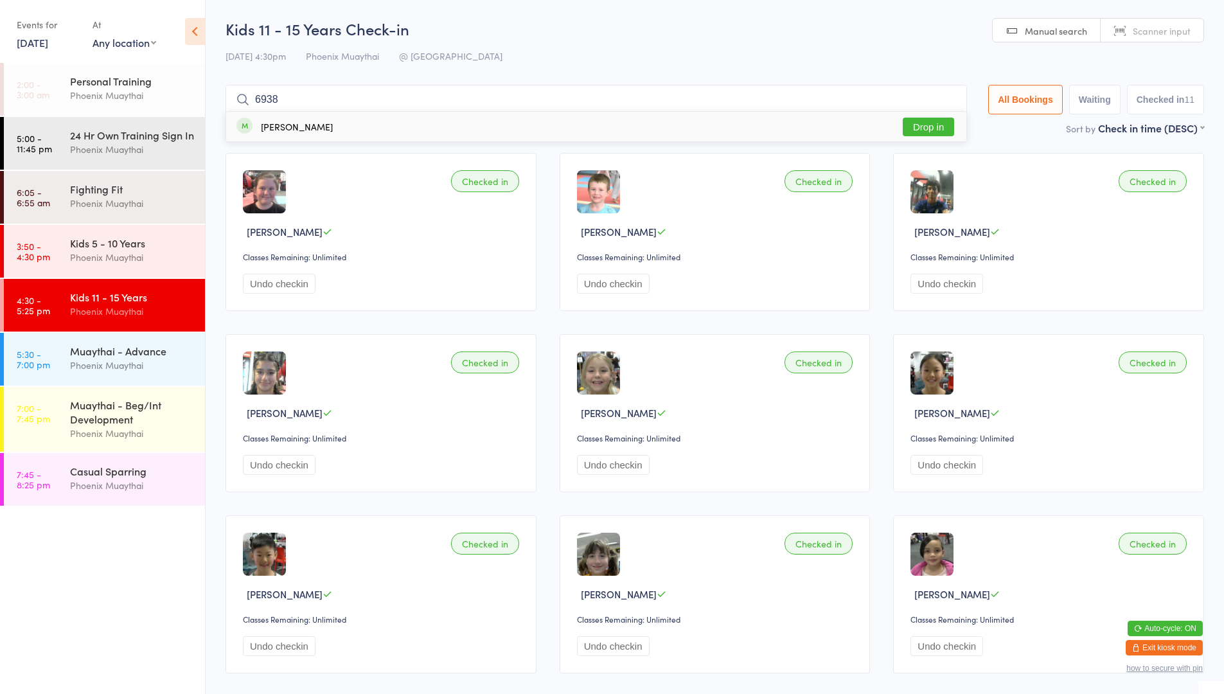
type input "6938"
click at [945, 126] on button "Drop in" at bounding box center [928, 127] width 51 height 19
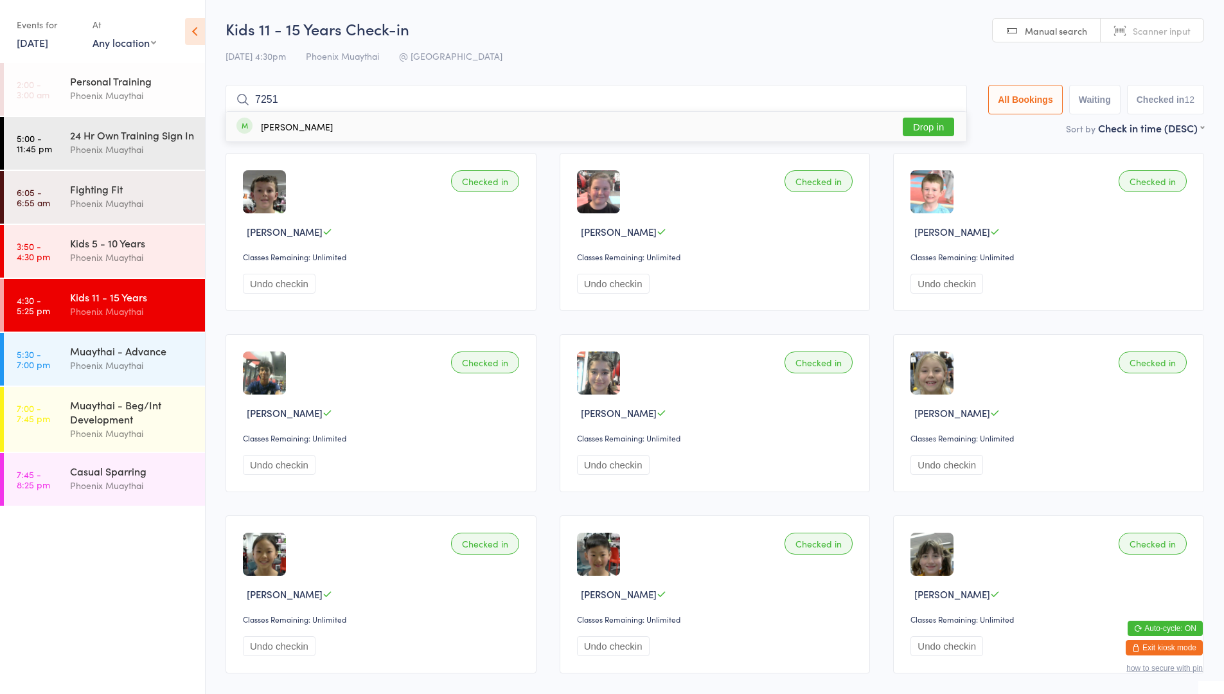
type input "7251"
click at [929, 127] on button "Drop in" at bounding box center [928, 127] width 51 height 19
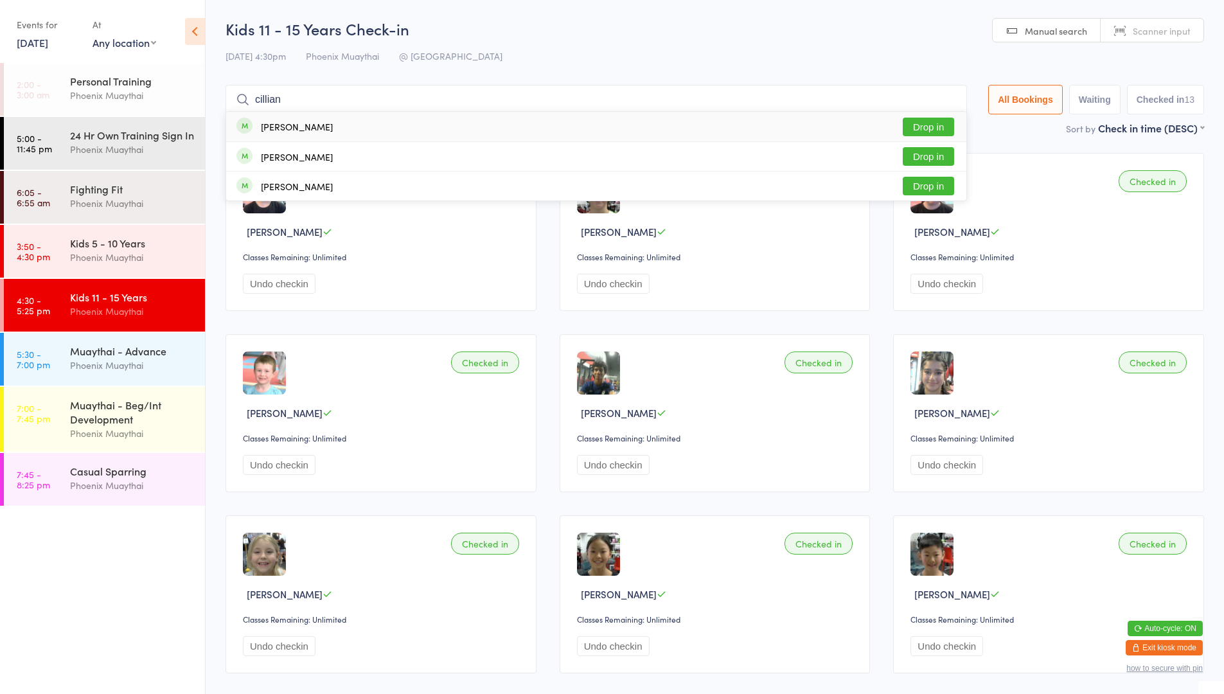
type input "cillian"
click at [393, 128] on div "Cillian [PERSON_NAME] Drop in" at bounding box center [596, 127] width 740 height 30
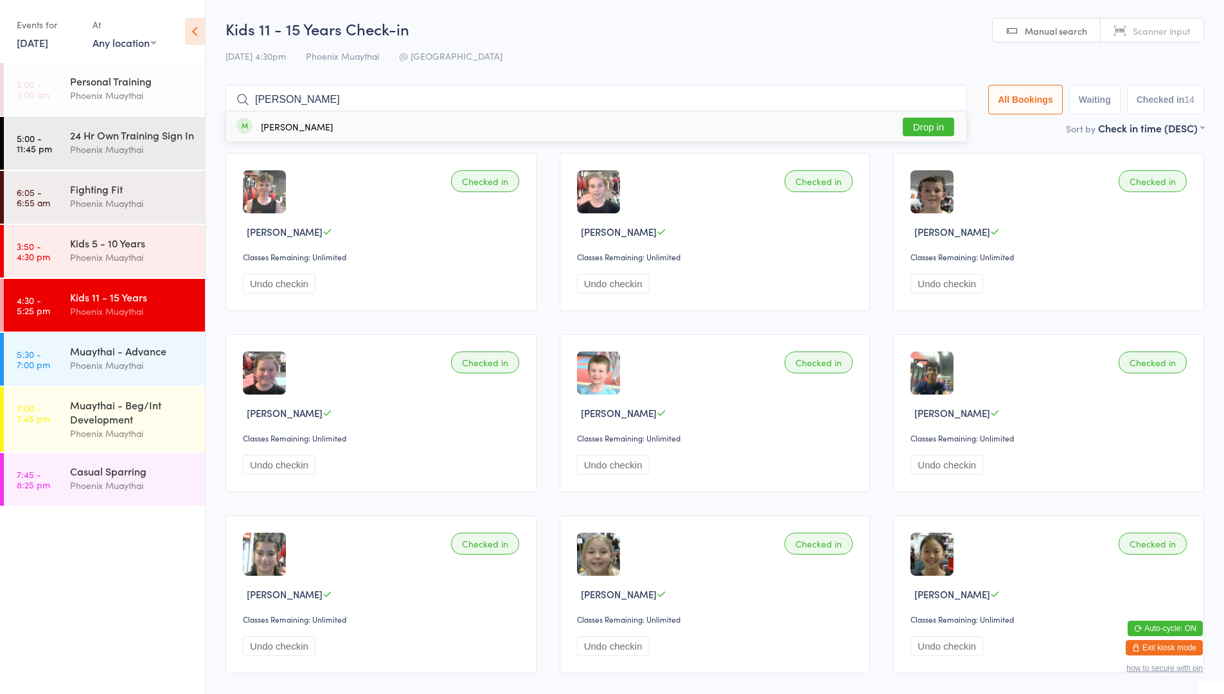
click at [387, 109] on input "[PERSON_NAME]" at bounding box center [597, 100] width 742 height 30
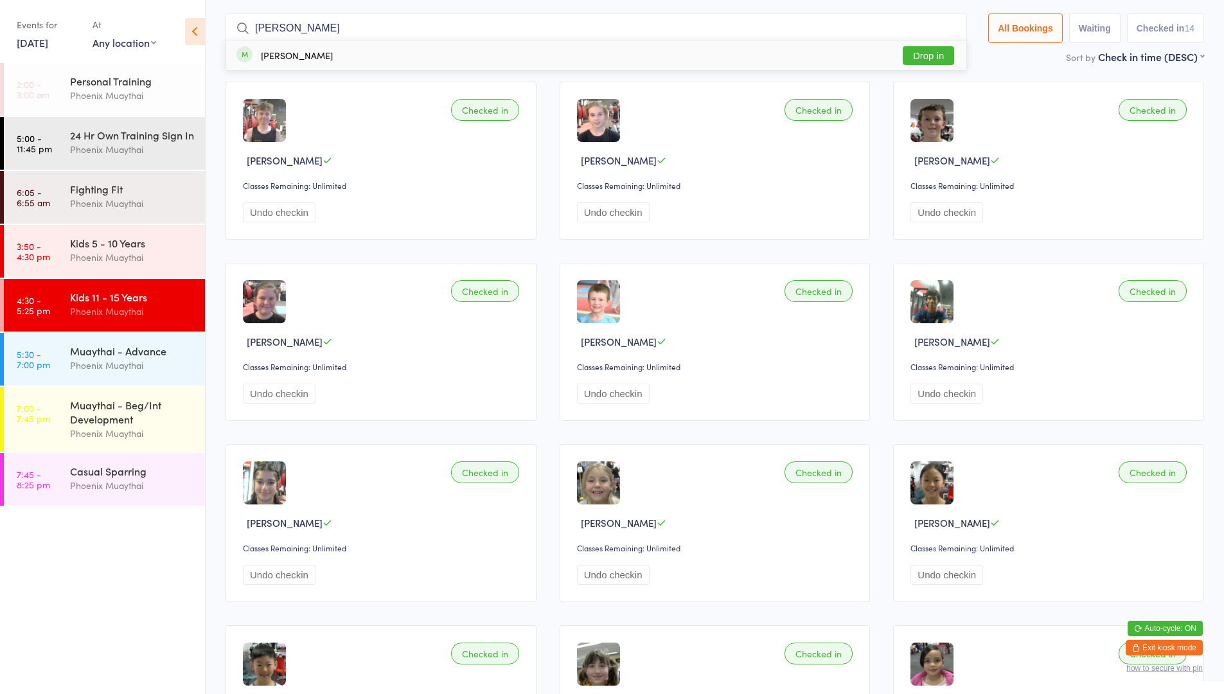
scroll to position [85, 0]
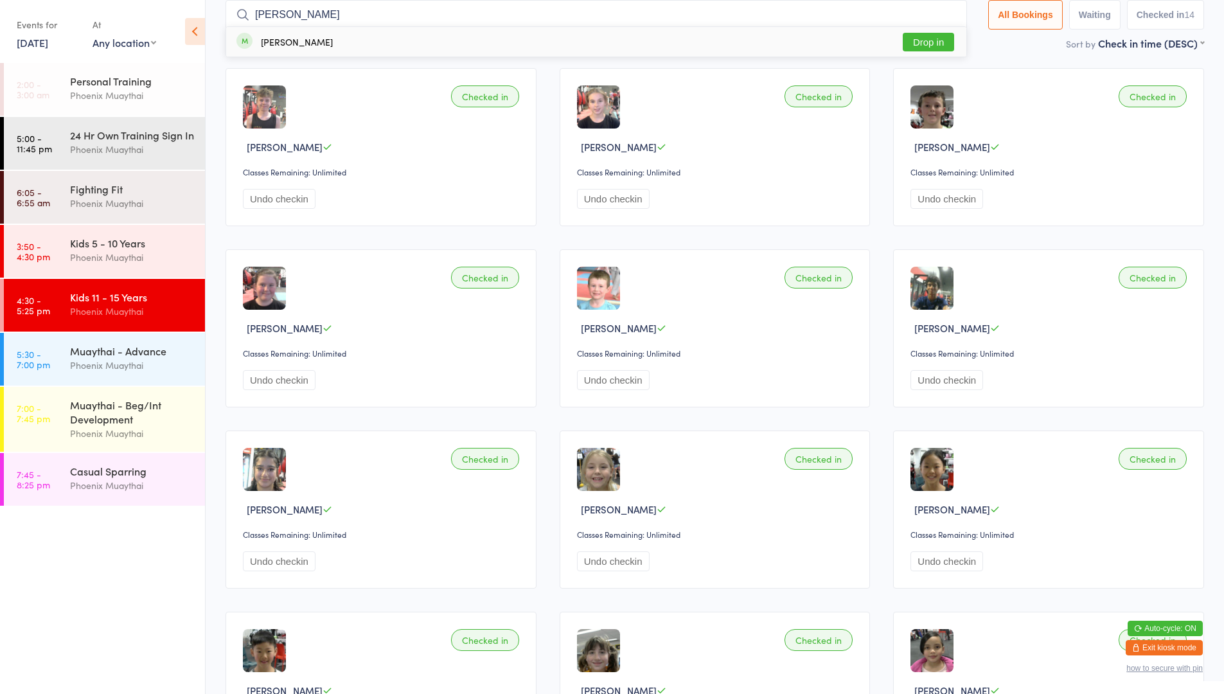
type input "[PERSON_NAME]"
click at [461, 33] on div "[PERSON_NAME] Drop in" at bounding box center [596, 42] width 740 height 30
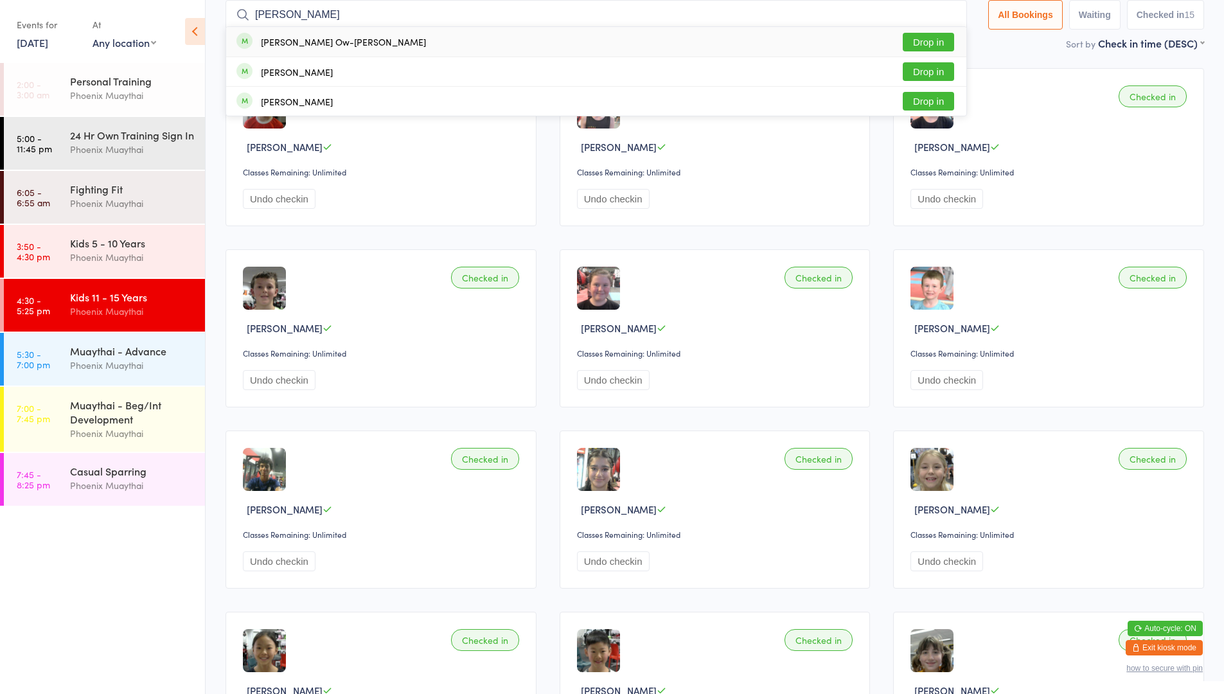
type input "[PERSON_NAME]"
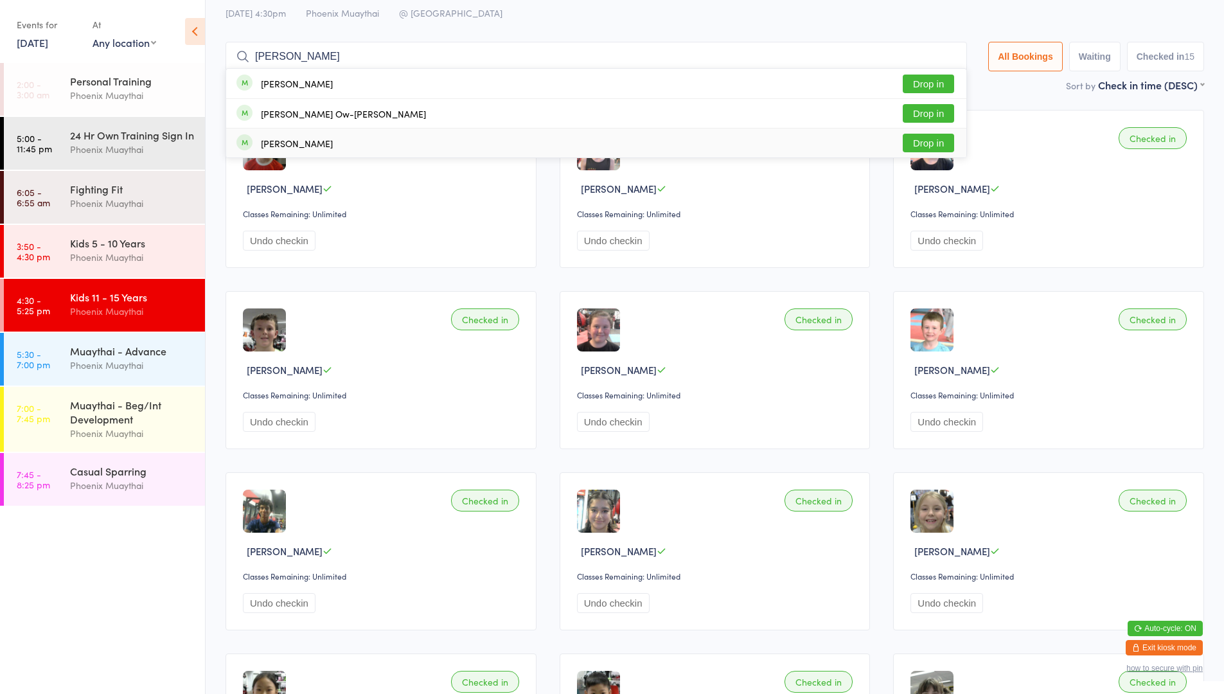
scroll to position [21, 0]
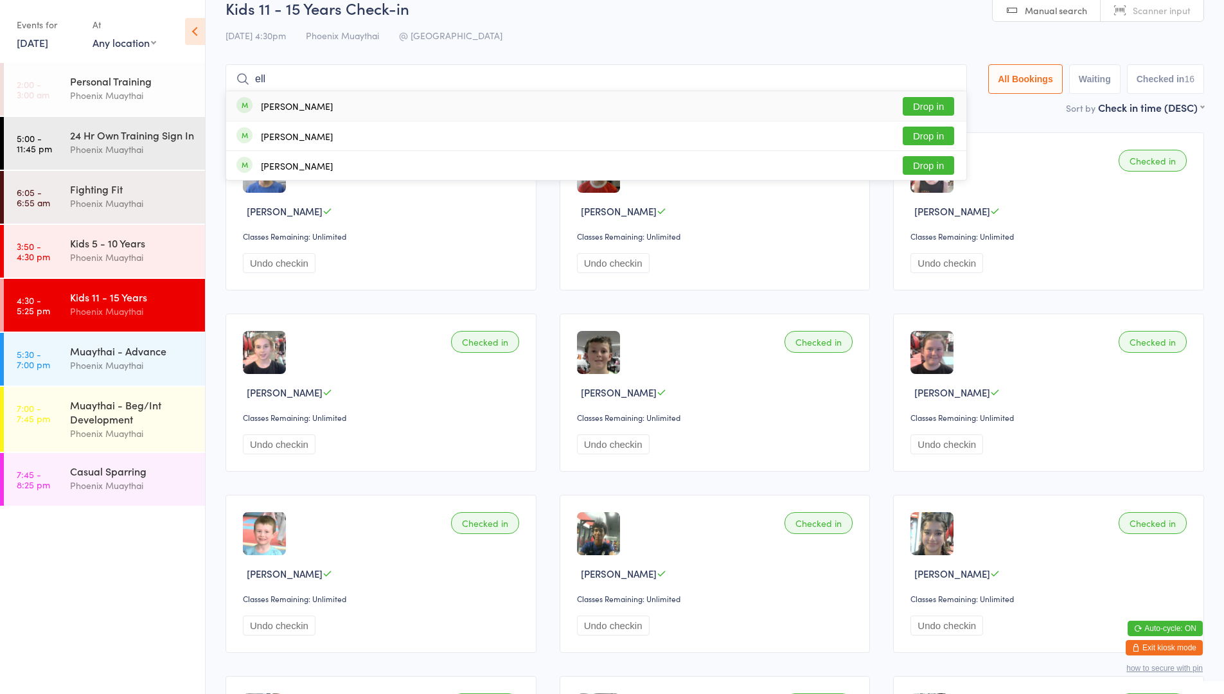
type input "ell"
click at [916, 111] on button "Drop in" at bounding box center [928, 106] width 51 height 19
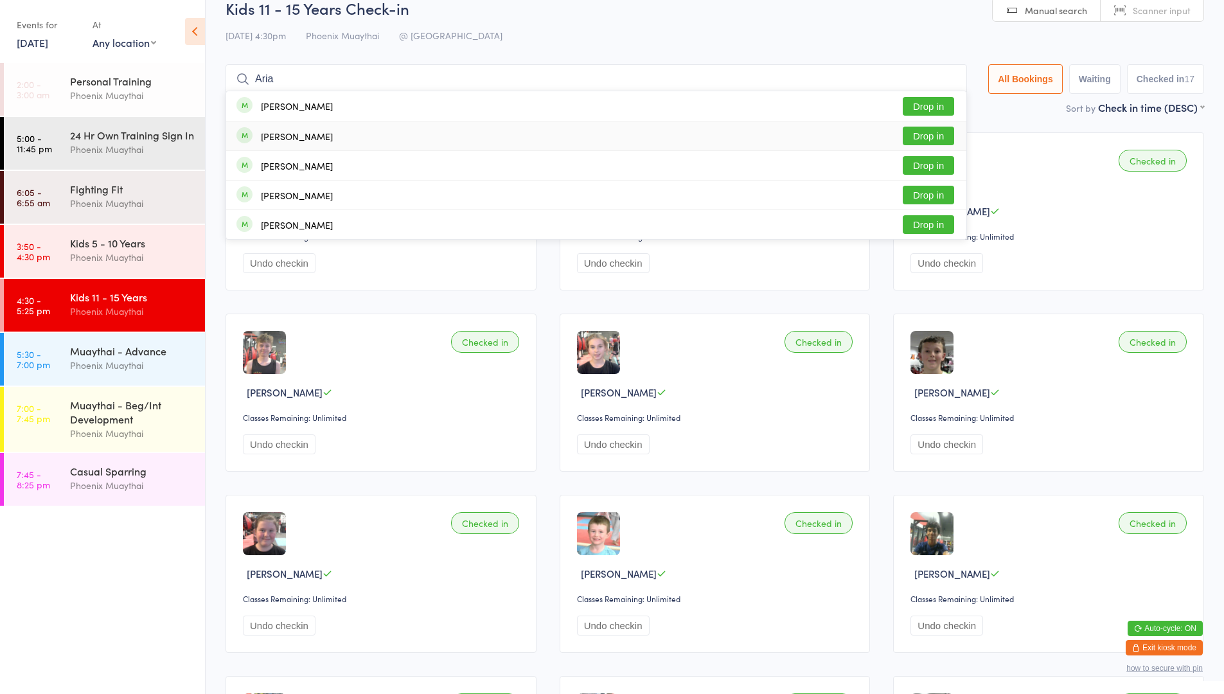
type input "Aria"
click at [921, 141] on button "Drop in" at bounding box center [928, 136] width 51 height 19
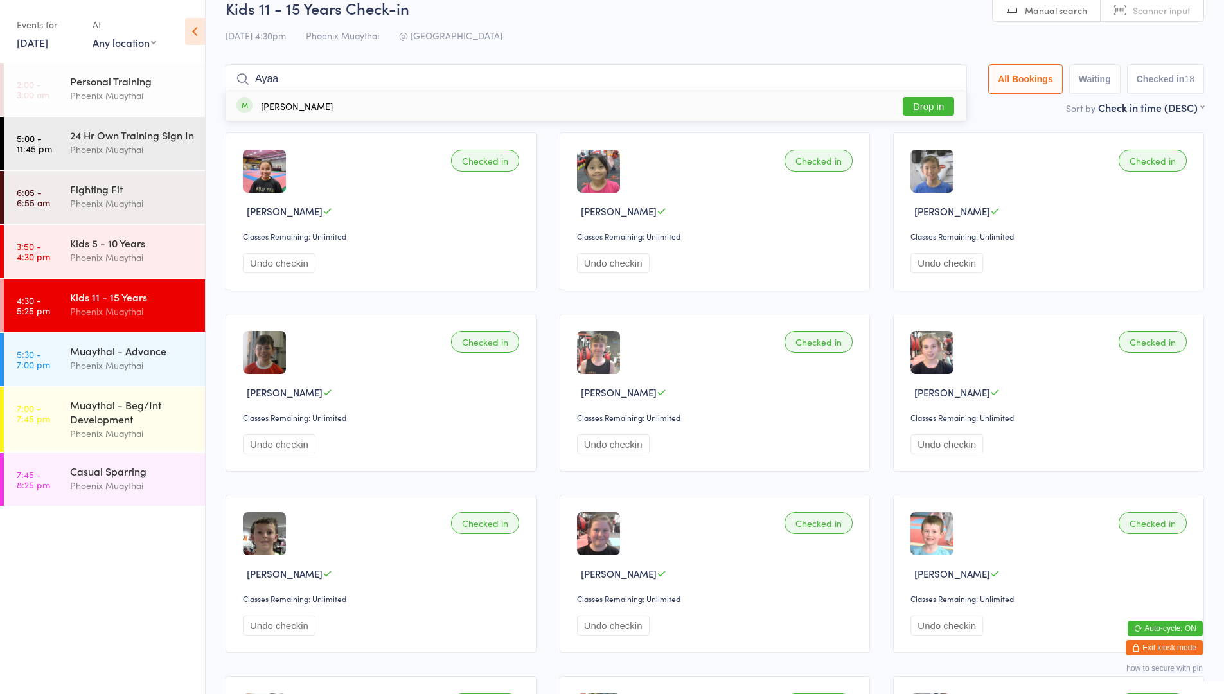
type input "Ayaa"
click at [935, 107] on button "Drop in" at bounding box center [928, 106] width 51 height 19
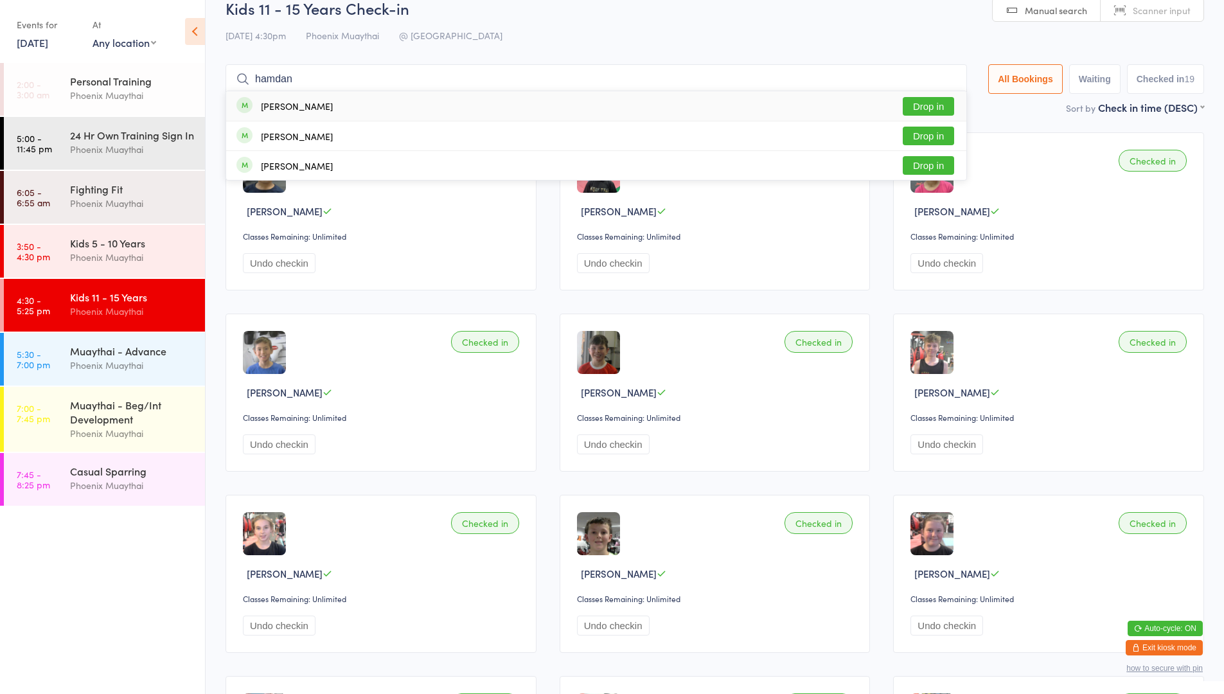
type input "hamdan"
click at [935, 107] on button "Drop in" at bounding box center [928, 106] width 51 height 19
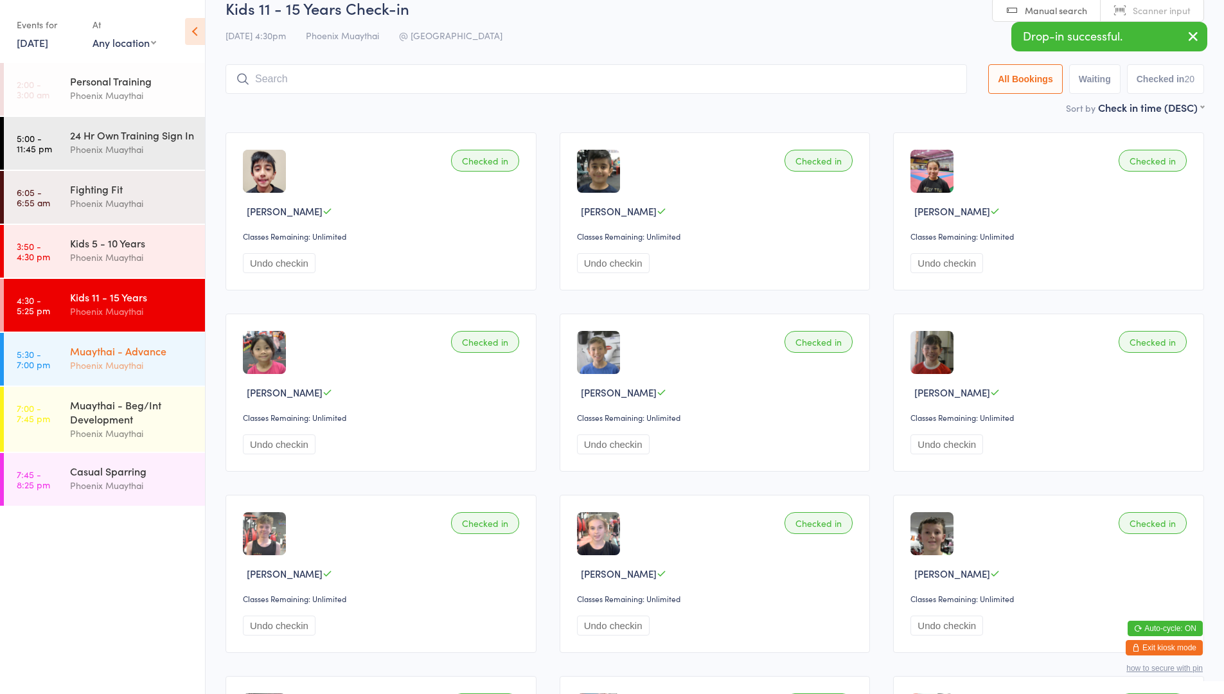
click at [182, 350] on div "Muaythai - Advance Phoenix Muaythai" at bounding box center [137, 358] width 135 height 51
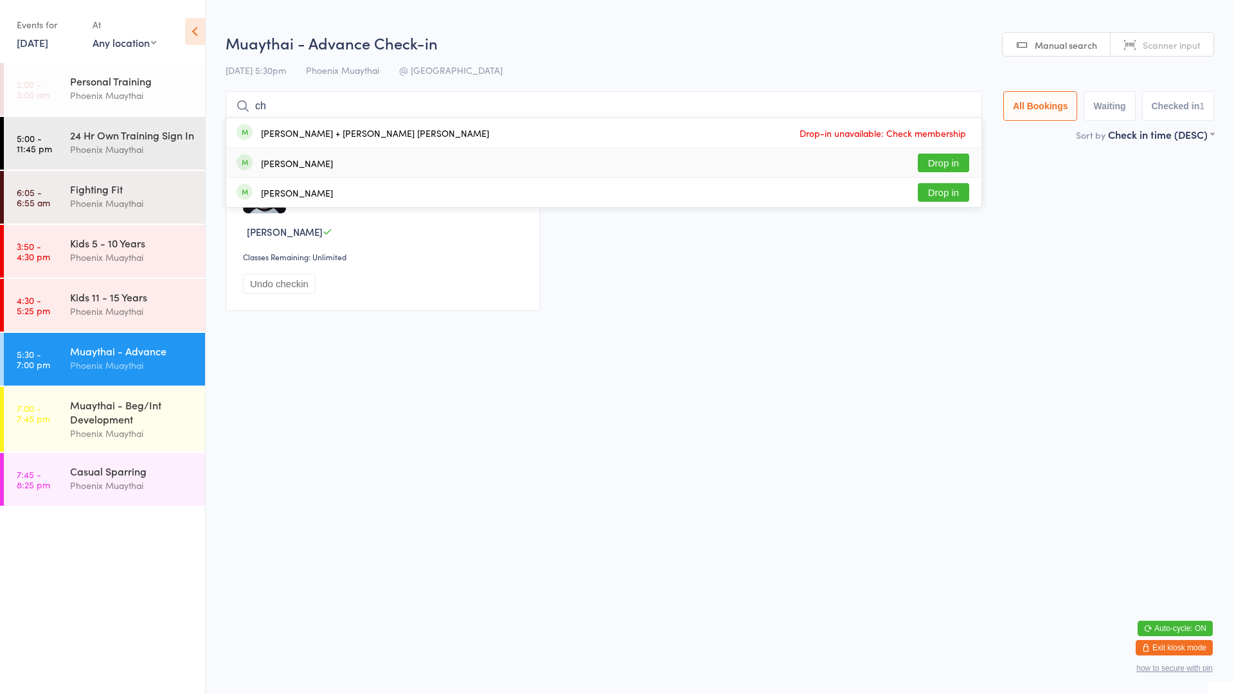
type input "ch"
click at [925, 163] on button "Drop in" at bounding box center [943, 163] width 51 height 19
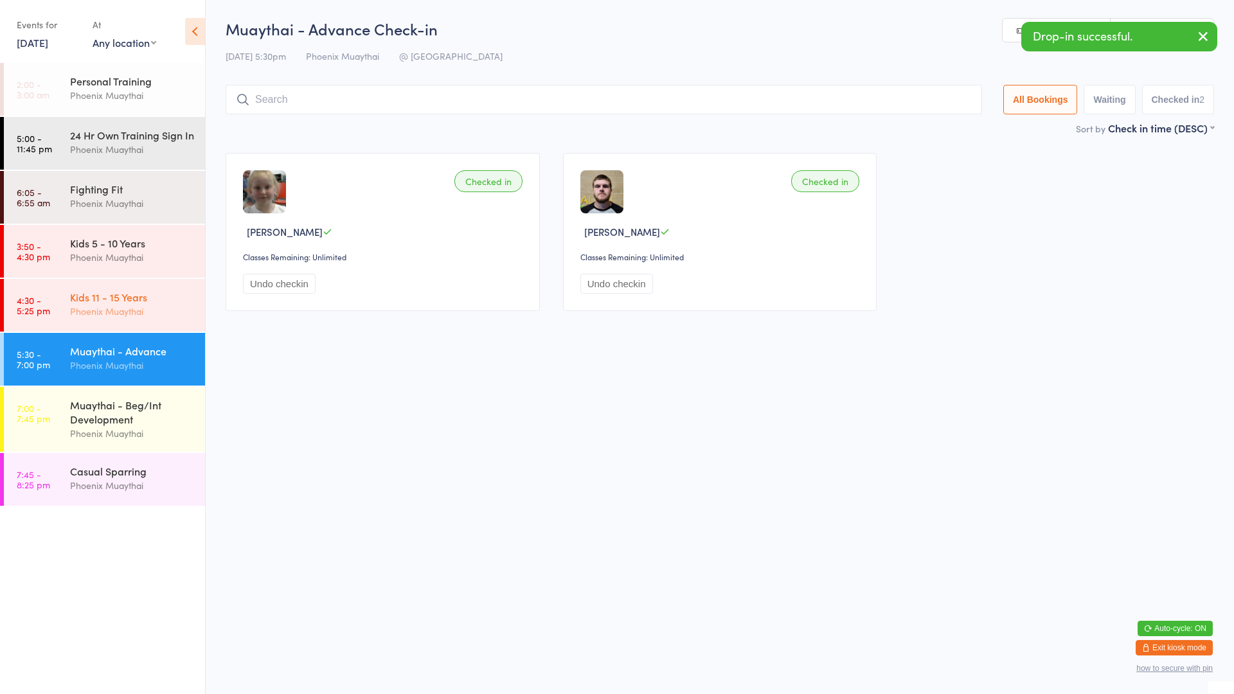
click at [116, 298] on div "Kids 11 - 15 Years Phoenix Muaythai" at bounding box center [137, 304] width 135 height 51
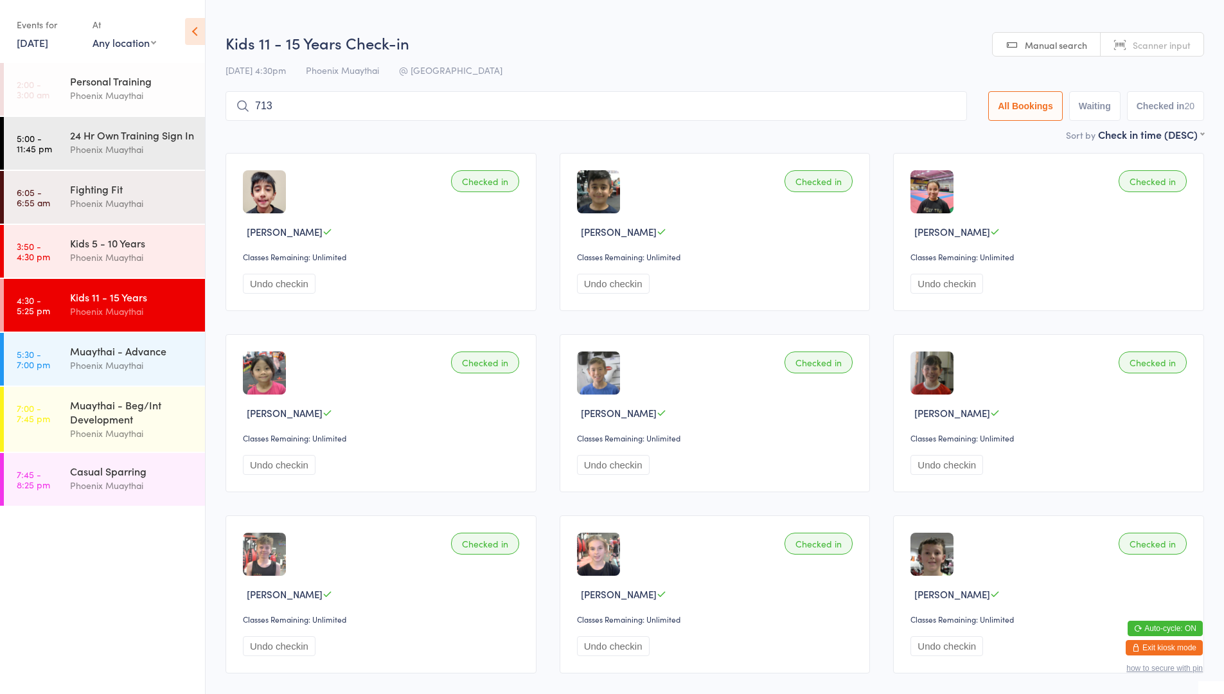
type input "7132"
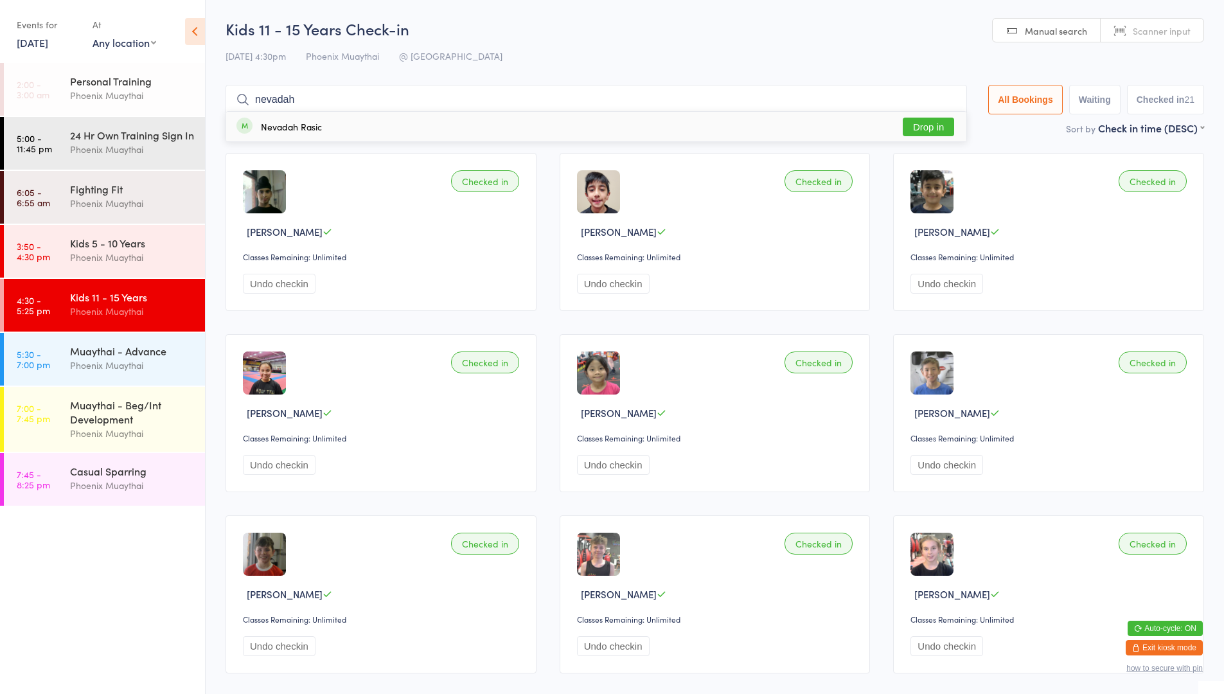
type input "nevadah"
click at [934, 125] on button "Drop in" at bounding box center [928, 127] width 51 height 19
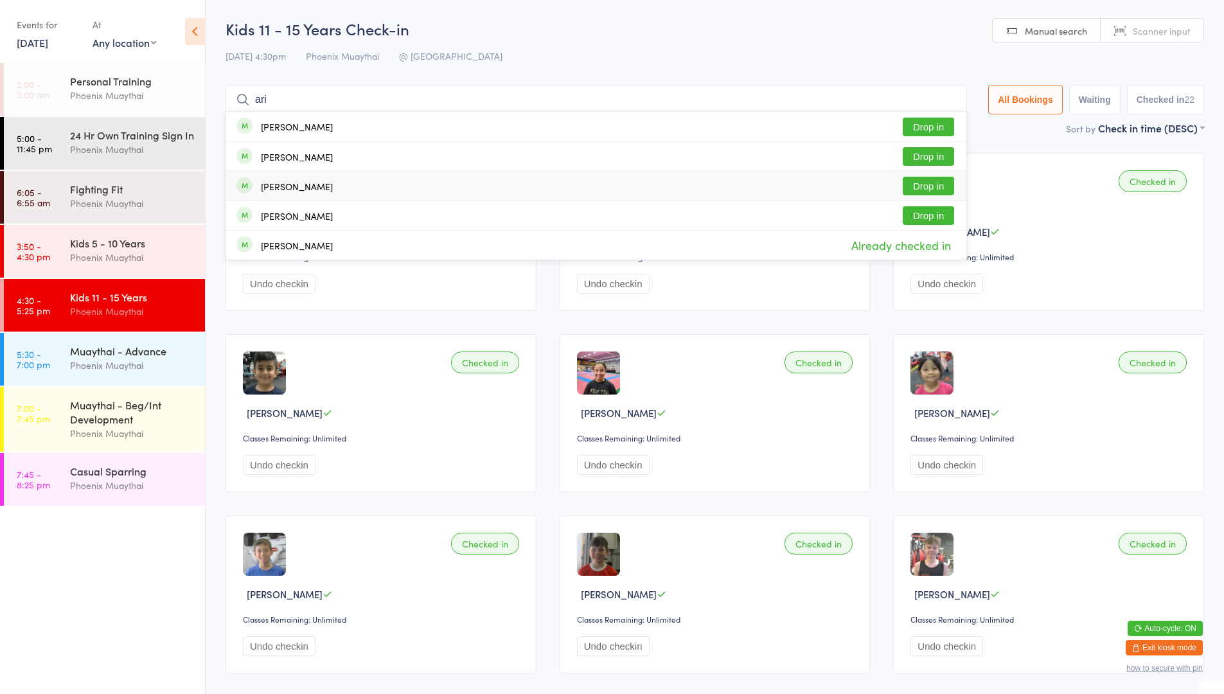
type input "ari"
click at [939, 187] on button "Drop in" at bounding box center [928, 186] width 51 height 19
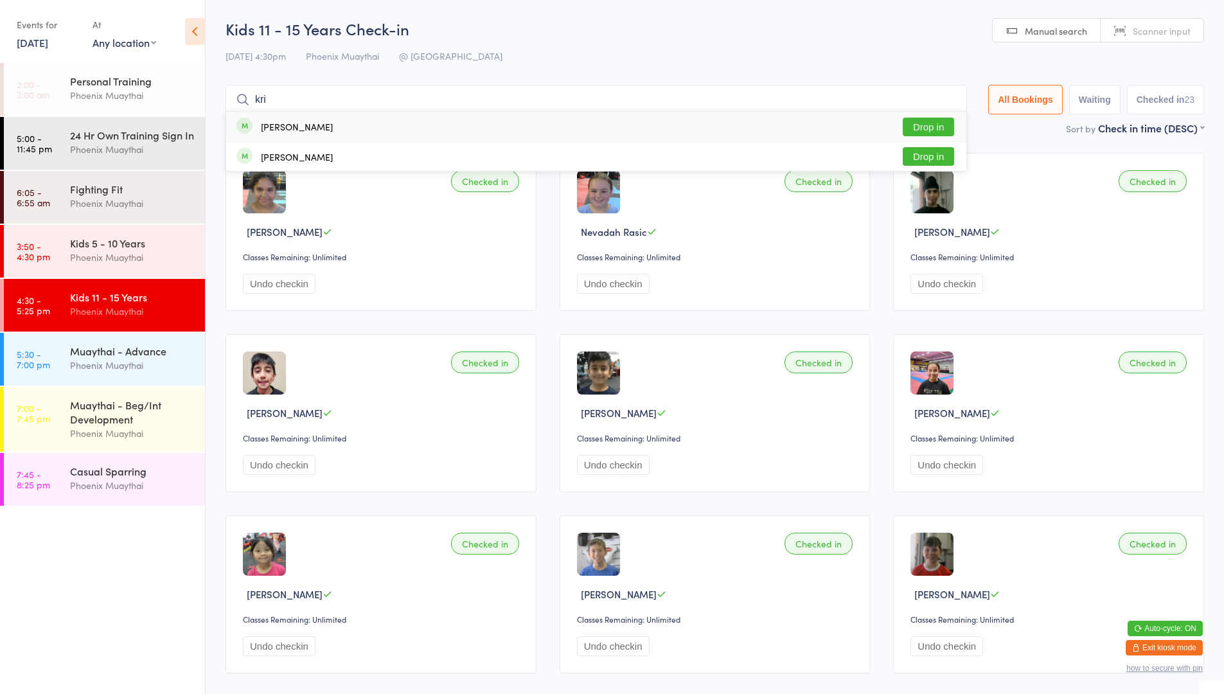
type input "kri"
click at [916, 121] on button "Drop in" at bounding box center [928, 127] width 51 height 19
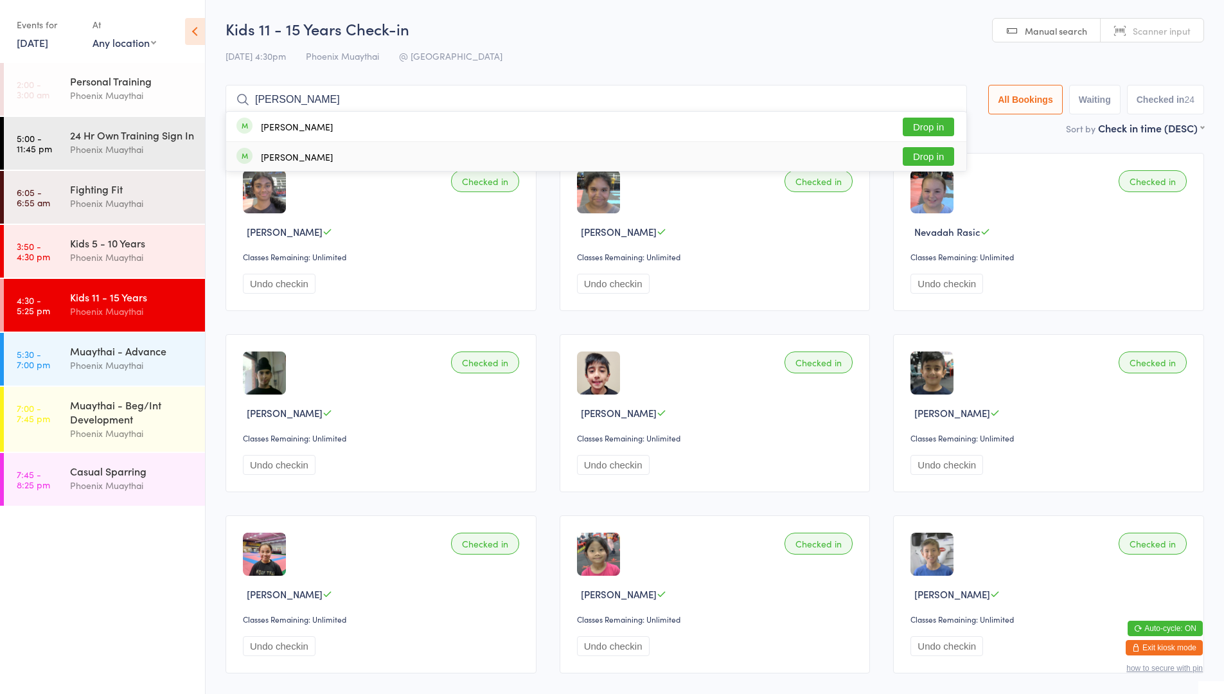
type input "[PERSON_NAME]"
click at [657, 159] on div "[PERSON_NAME] Drop in" at bounding box center [596, 156] width 740 height 29
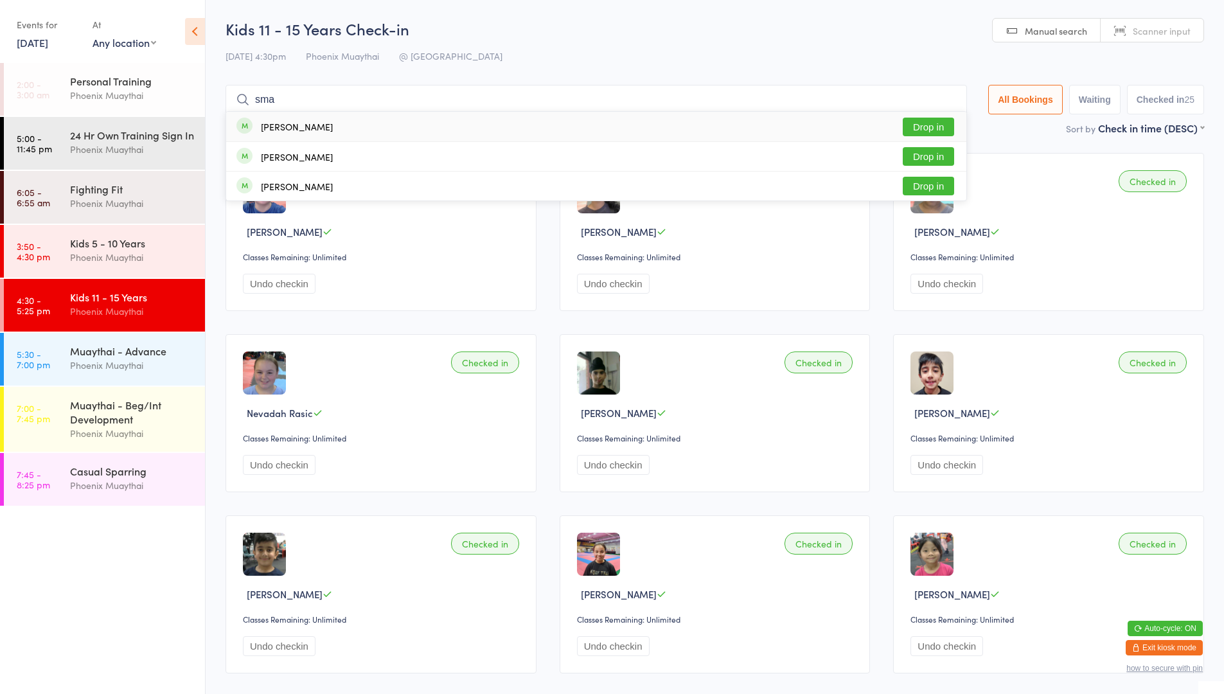
type input "sma"
click at [944, 126] on button "Drop in" at bounding box center [928, 127] width 51 height 19
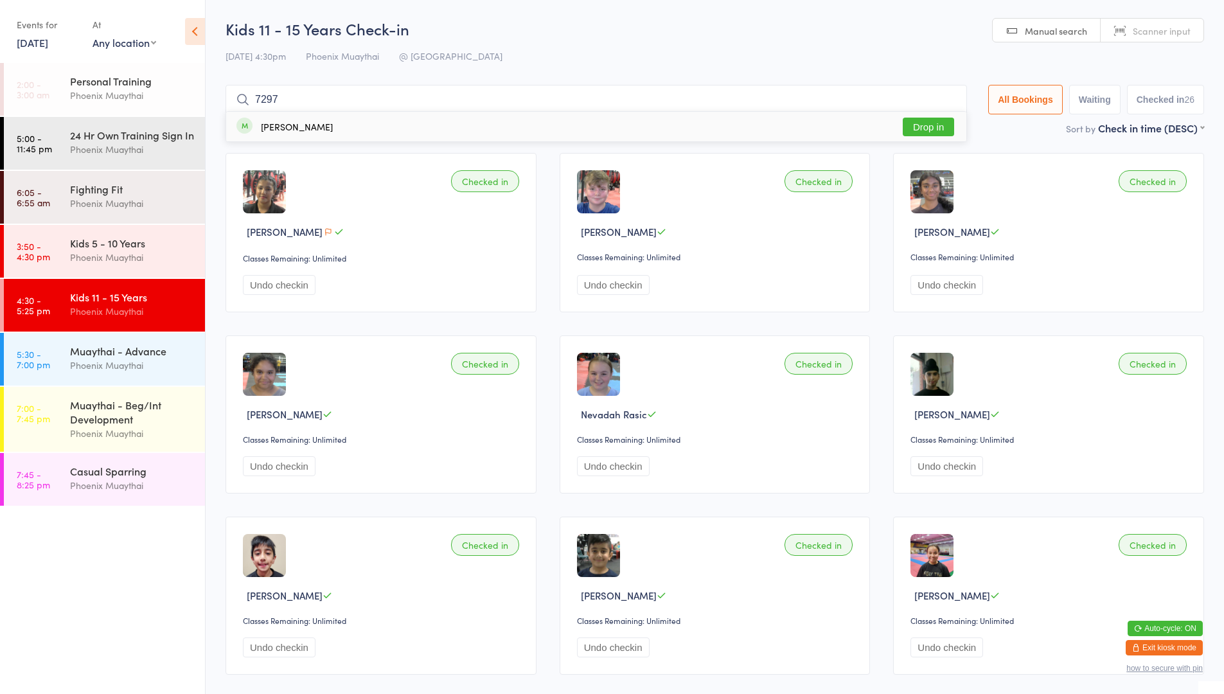
type input "7297"
click at [942, 121] on button "Drop in" at bounding box center [928, 127] width 51 height 19
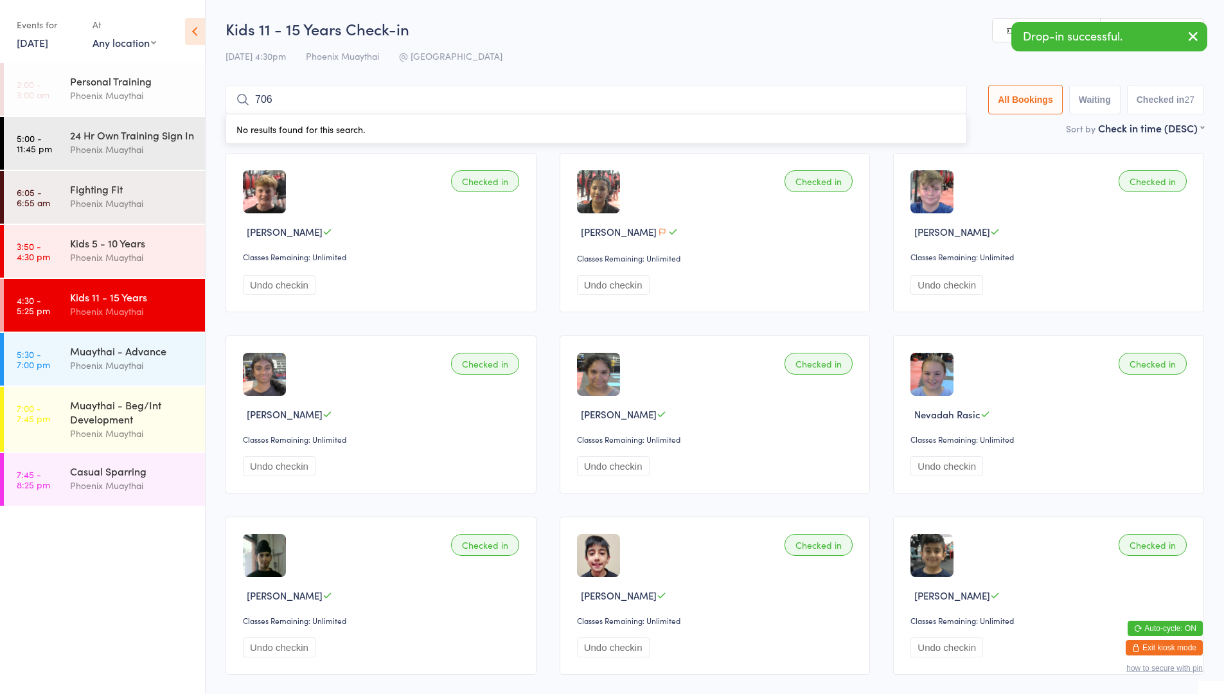
type input "7066"
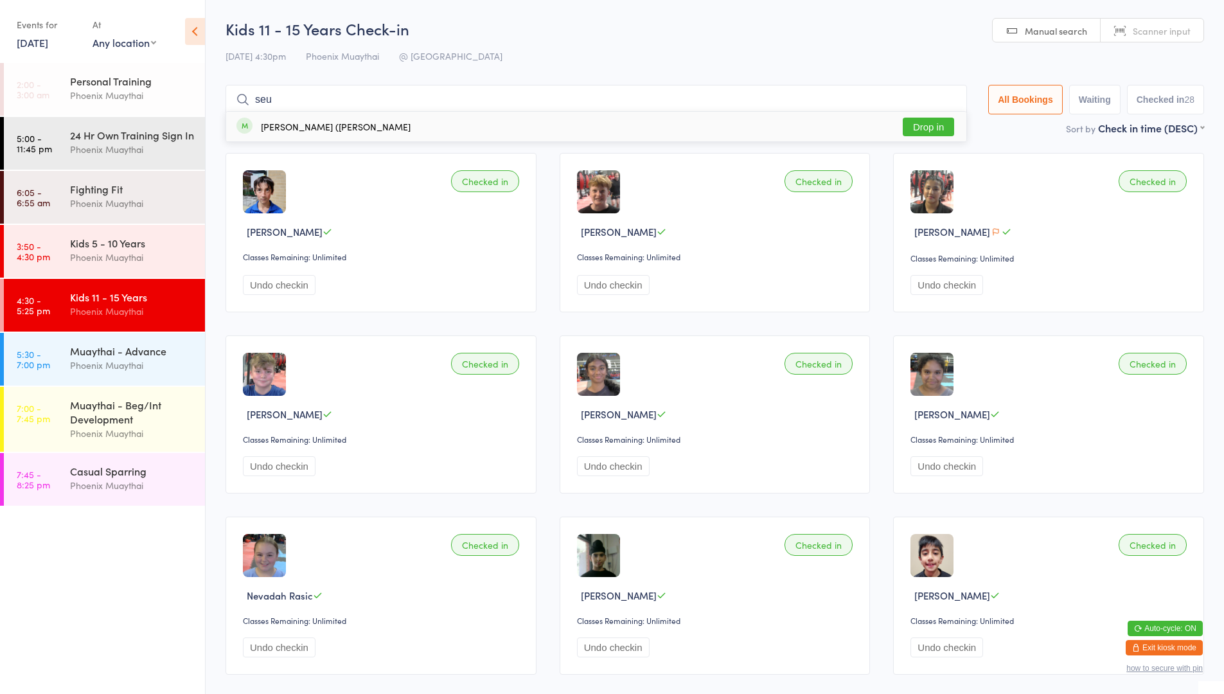
type input "seu"
click at [942, 121] on button "Drop in" at bounding box center [928, 127] width 51 height 19
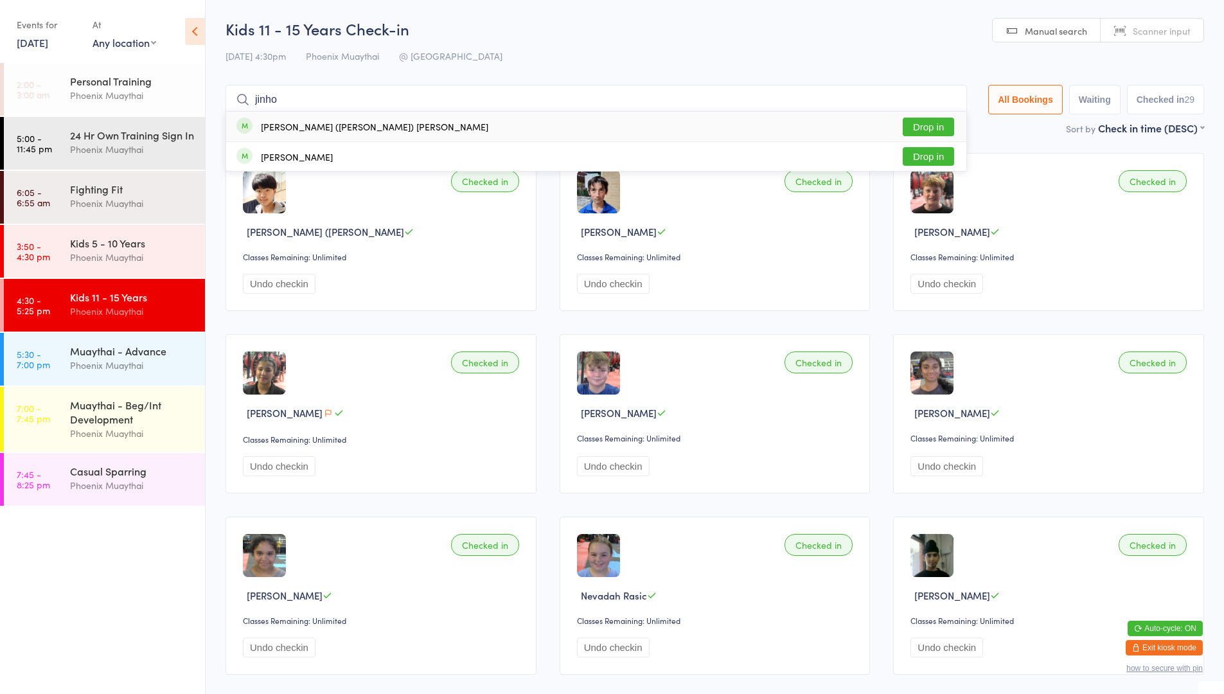
type input "jinho"
click at [936, 119] on button "Drop in" at bounding box center [928, 127] width 51 height 19
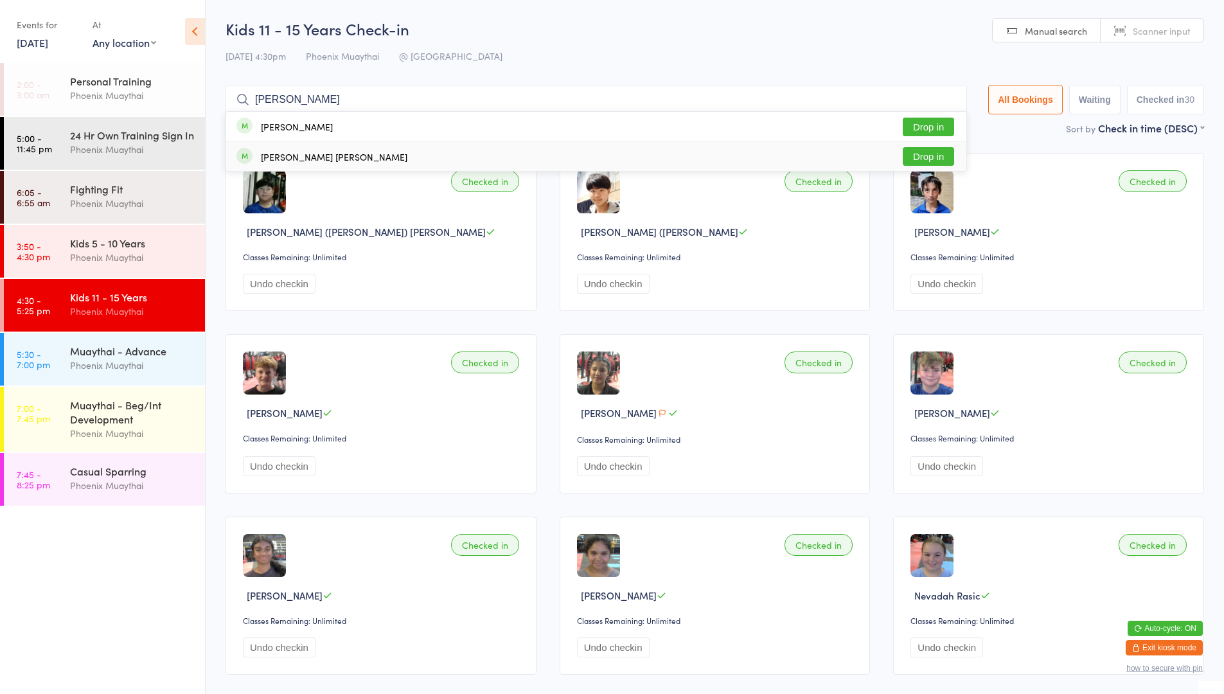
type input "[PERSON_NAME]"
click at [936, 159] on button "Drop in" at bounding box center [928, 156] width 51 height 19
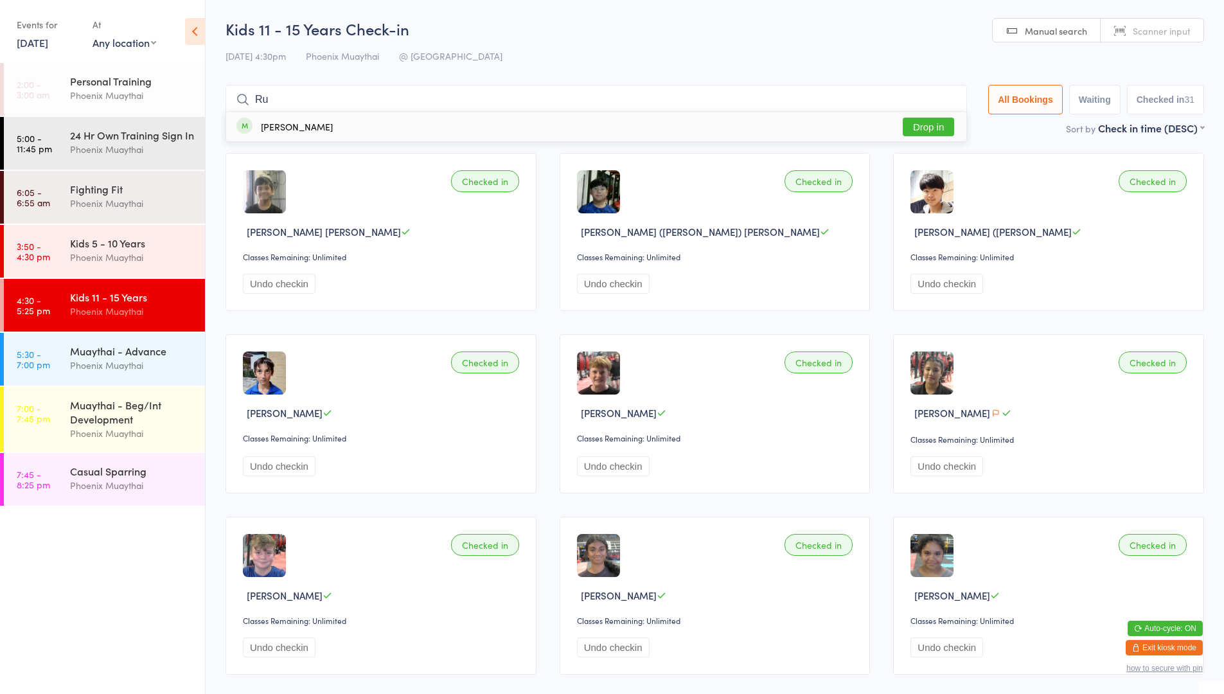
type input "Ru"
click at [923, 122] on button "Drop in" at bounding box center [928, 127] width 51 height 19
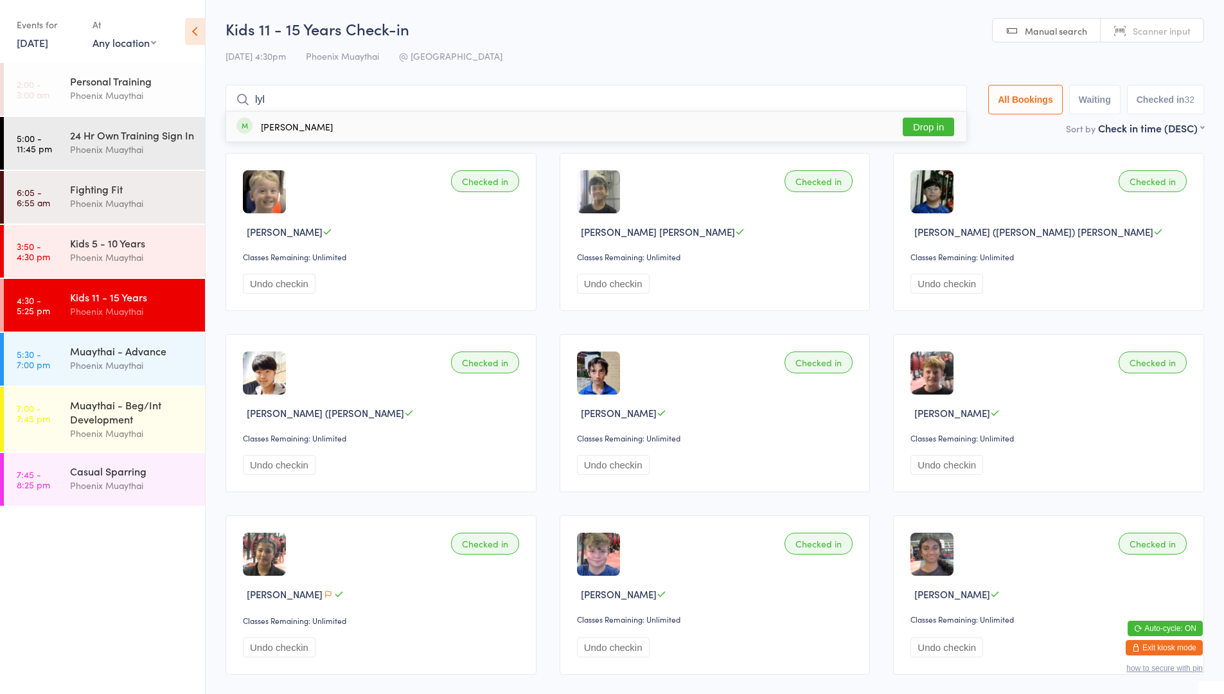
type input "lyl"
click at [923, 122] on button "Drop in" at bounding box center [928, 127] width 51 height 19
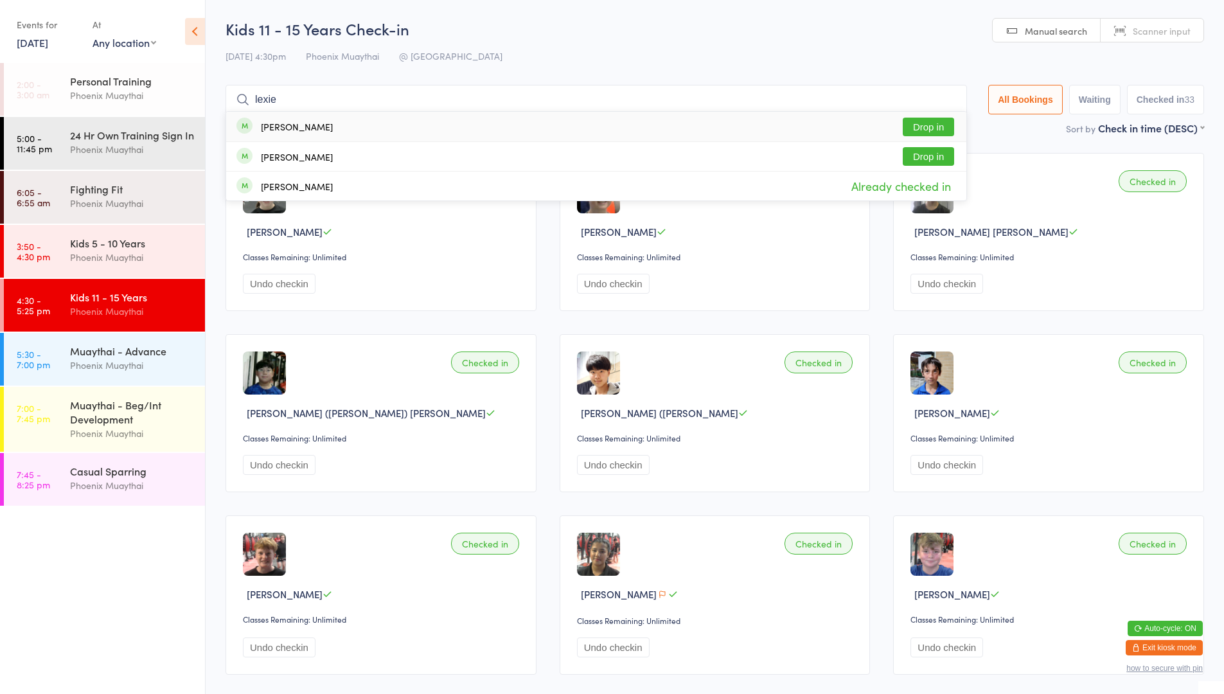
type input "lexie"
click at [917, 126] on button "Drop in" at bounding box center [928, 127] width 51 height 19
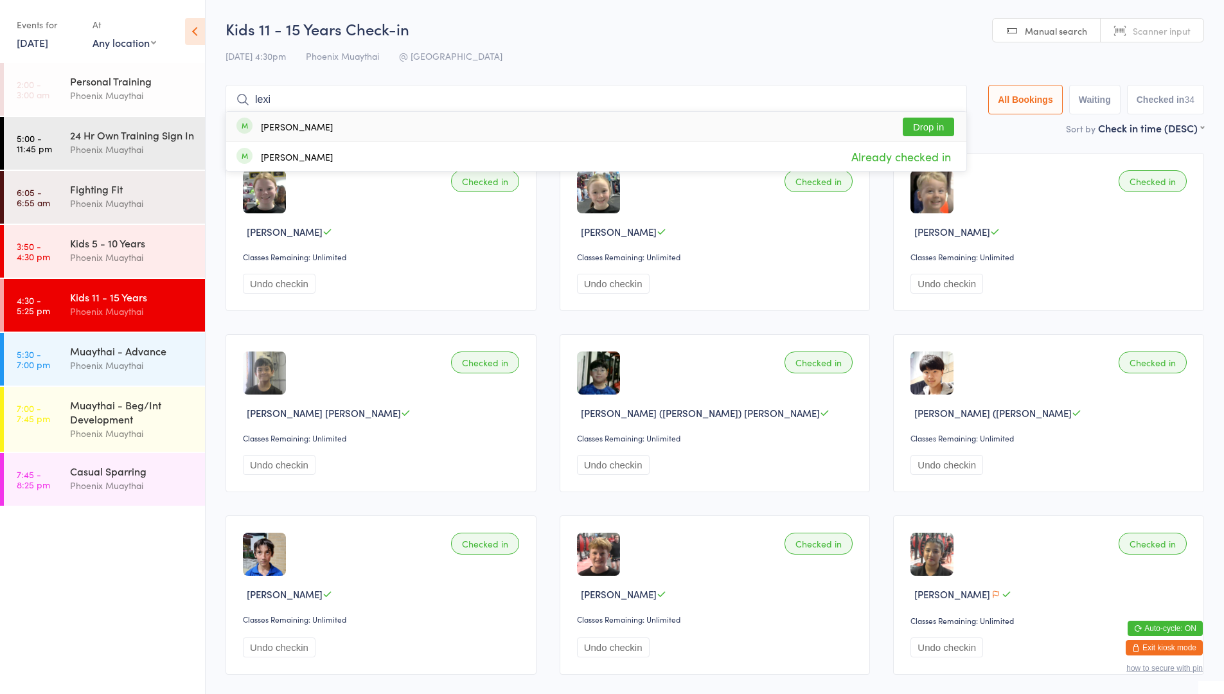
type input "lexi"
drag, startPoint x: 882, startPoint y: 118, endPoint x: 871, endPoint y: 121, distance: 11.4
click at [879, 118] on div "Lexi Trembearth Drop in" at bounding box center [596, 127] width 740 height 30
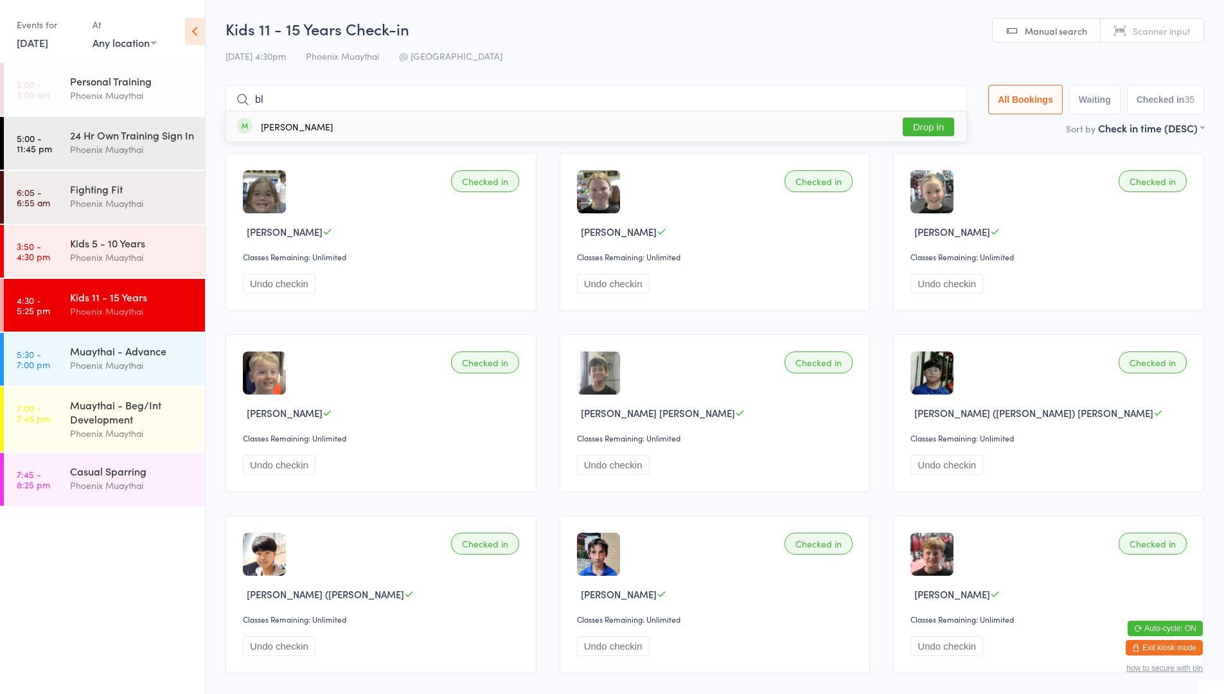
type input "bl"
click at [942, 128] on button "Drop in" at bounding box center [928, 127] width 51 height 19
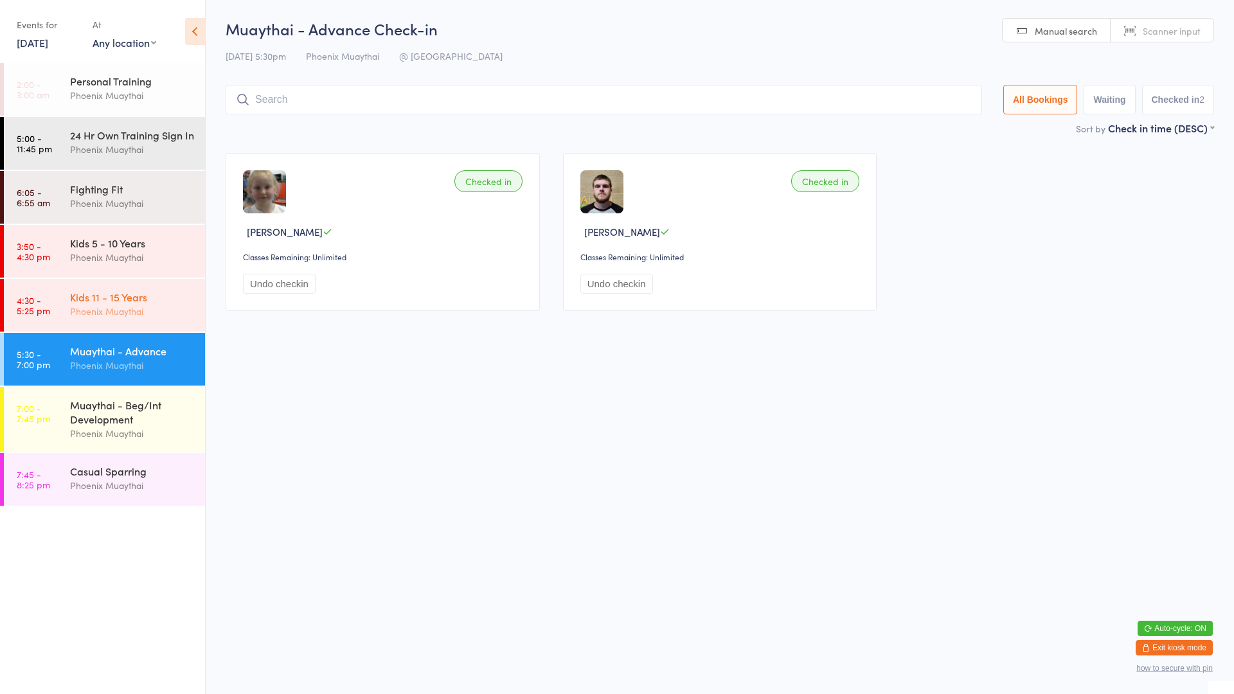
click at [93, 304] on div "Kids 11 - 15 Years" at bounding box center [132, 297] width 124 height 14
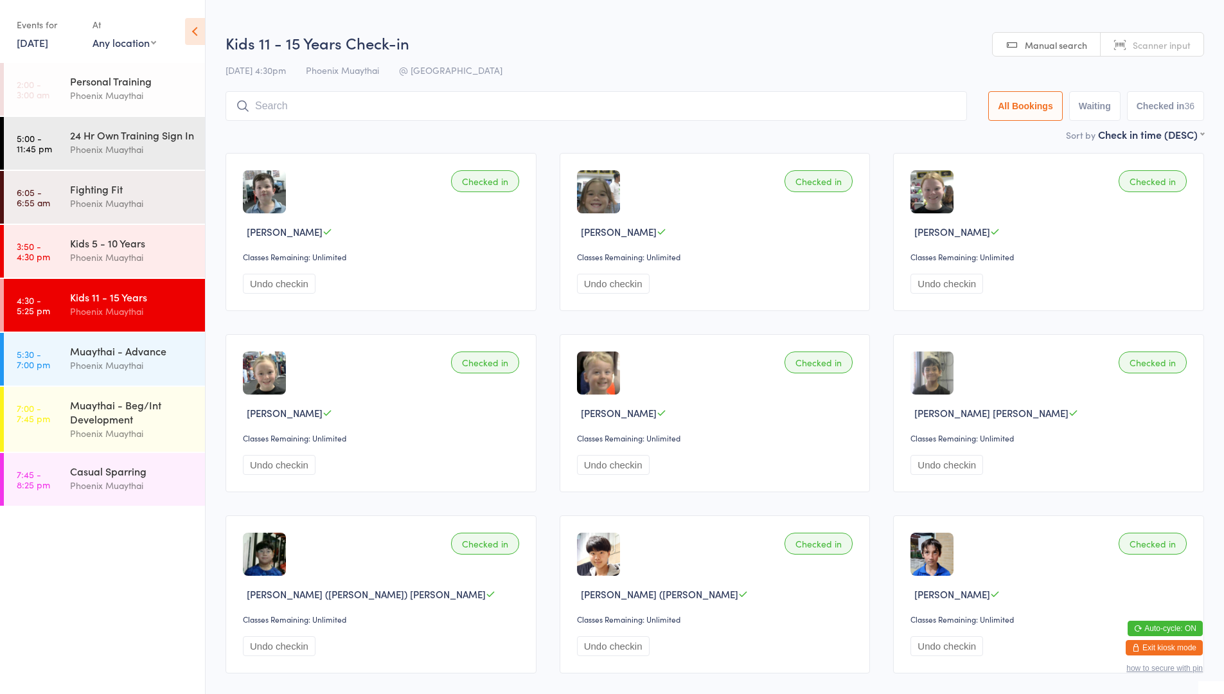
click at [283, 114] on input "search" at bounding box center [597, 106] width 742 height 30
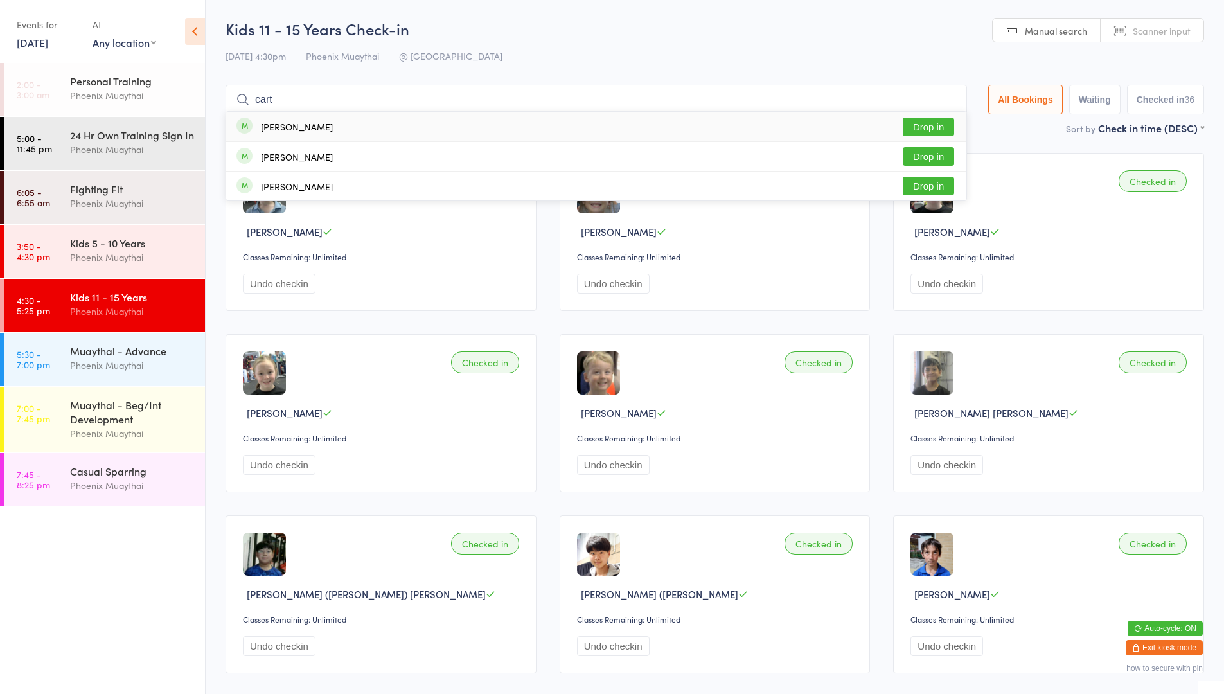
type input "cart"
click at [330, 123] on div "[PERSON_NAME] Drop in" at bounding box center [596, 127] width 740 height 30
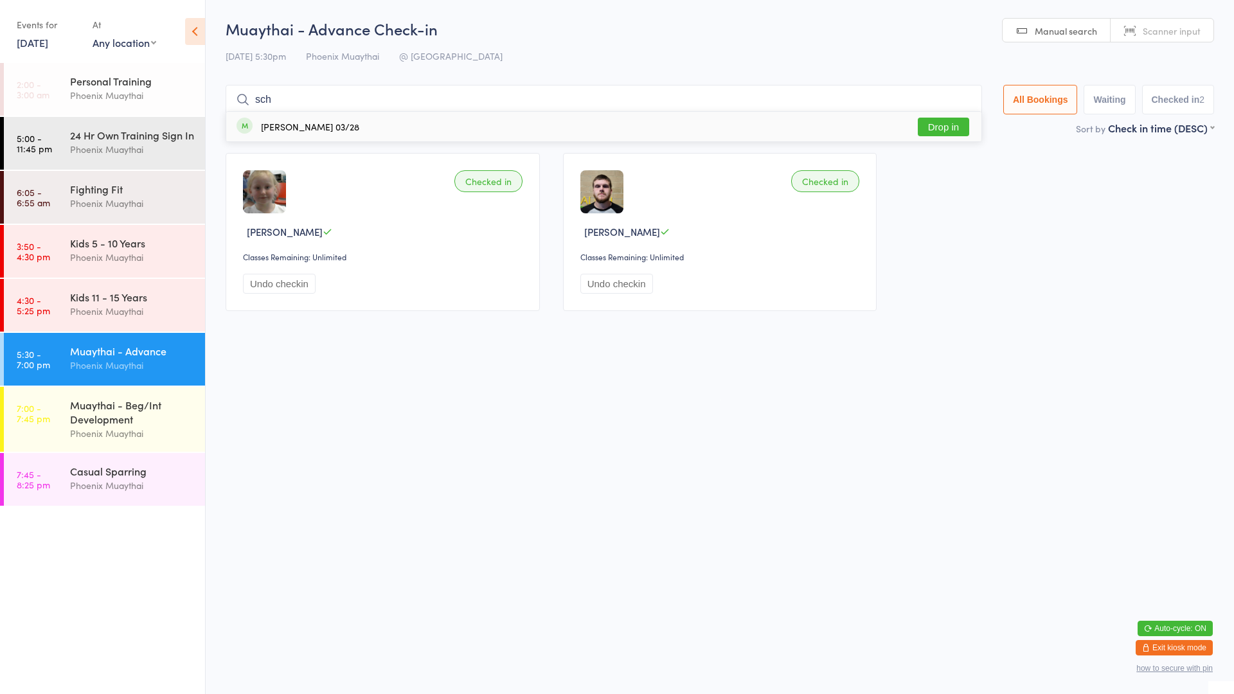
type input "sch"
click at [317, 132] on div "[PERSON_NAME] 03/28" at bounding box center [310, 126] width 98 height 10
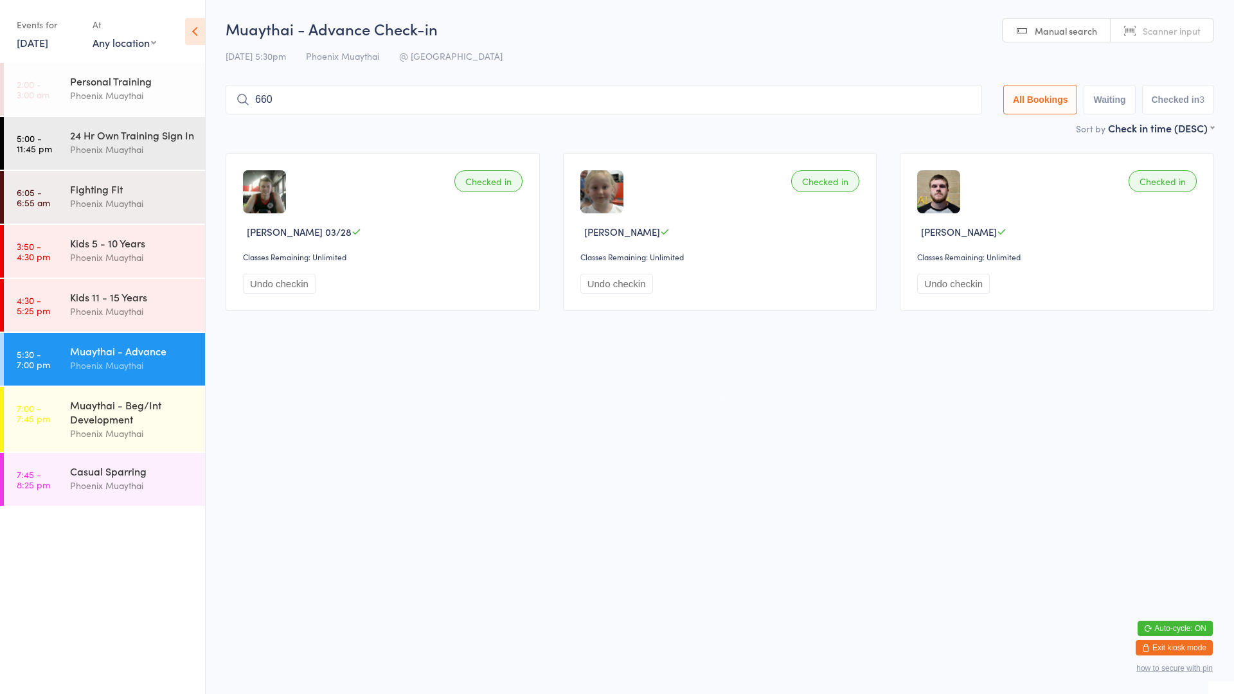
type input "6607"
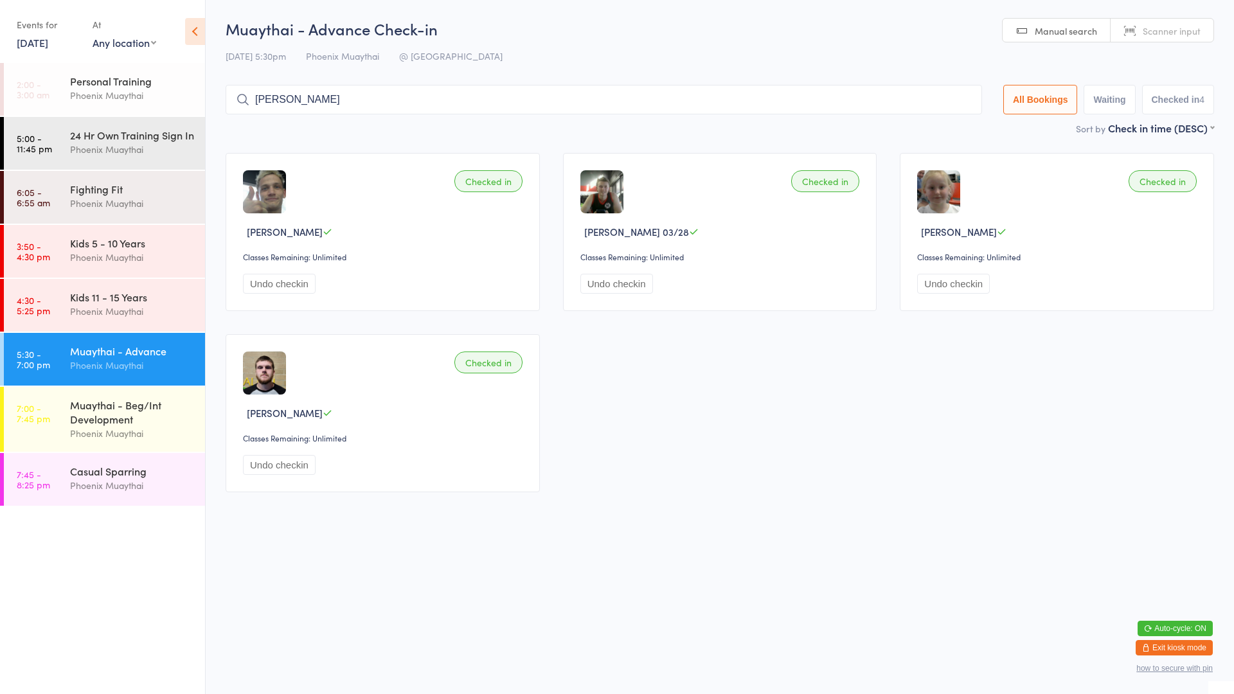
type input "[PERSON_NAME]"
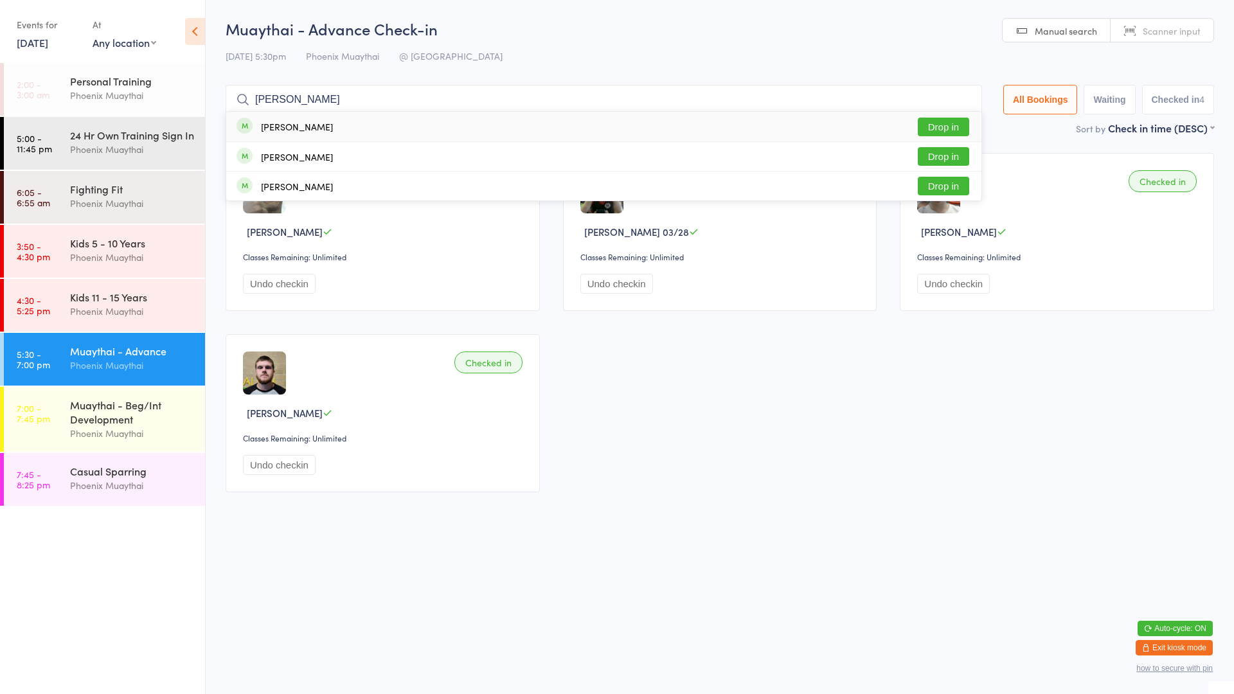
click at [317, 132] on div "[PERSON_NAME] Drop in" at bounding box center [603, 127] width 755 height 30
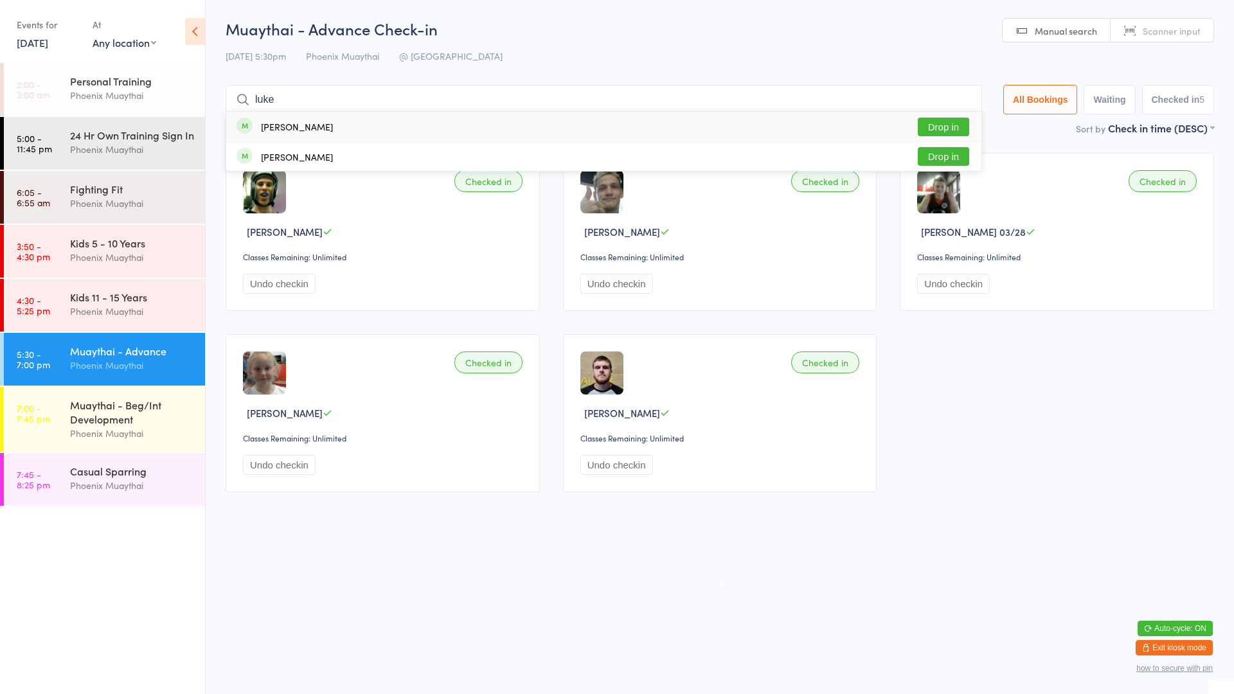
type input "luke"
click at [326, 129] on div "[PERSON_NAME] Drop in" at bounding box center [603, 127] width 755 height 30
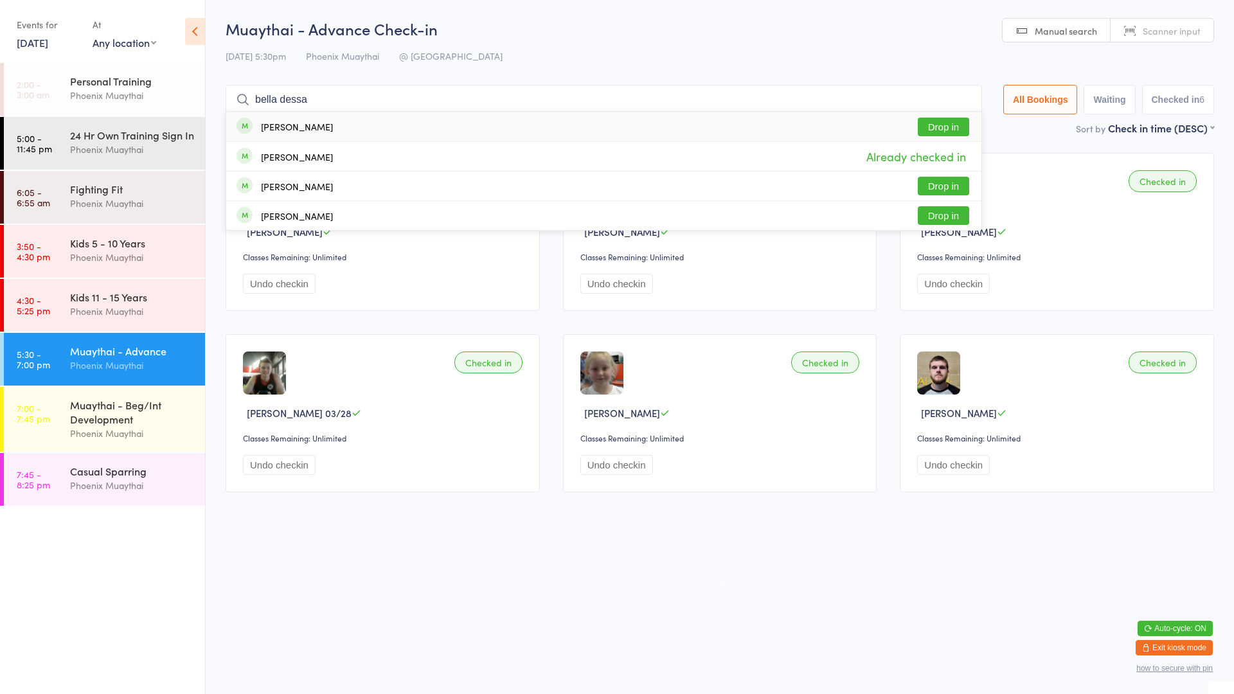
type input "bella dessa"
click at [316, 134] on div "[PERSON_NAME] Drop in" at bounding box center [603, 127] width 755 height 30
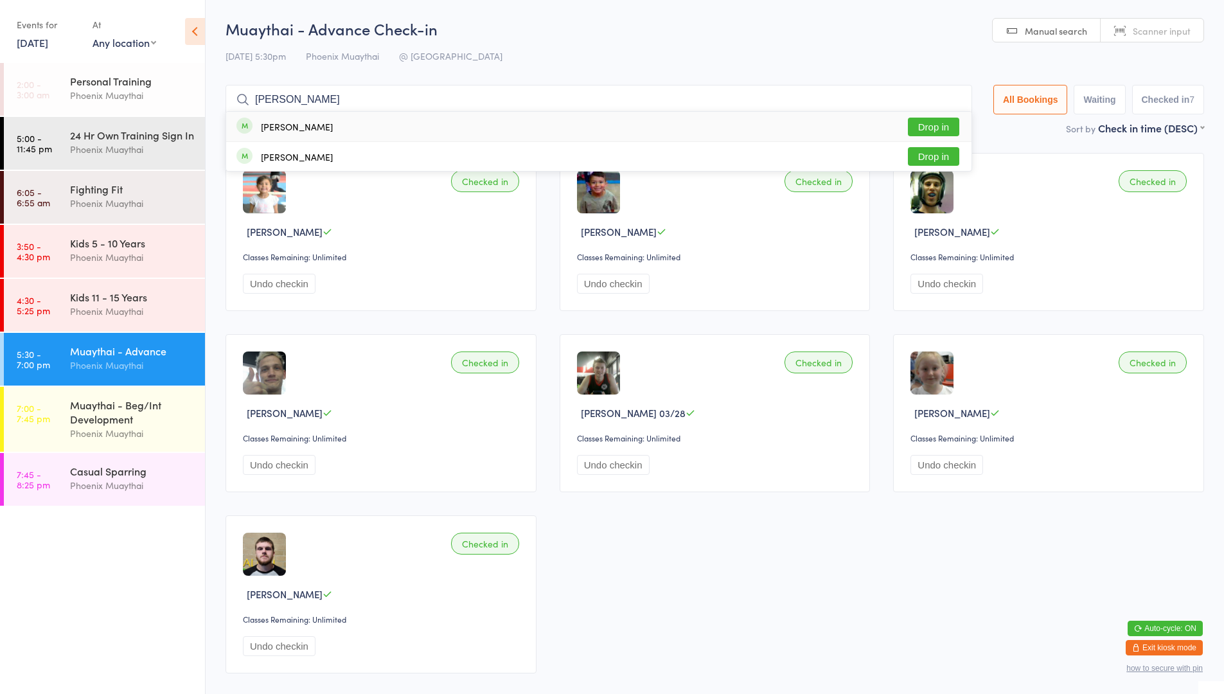
type input "[PERSON_NAME]"
click at [923, 121] on button "Drop in" at bounding box center [933, 127] width 51 height 19
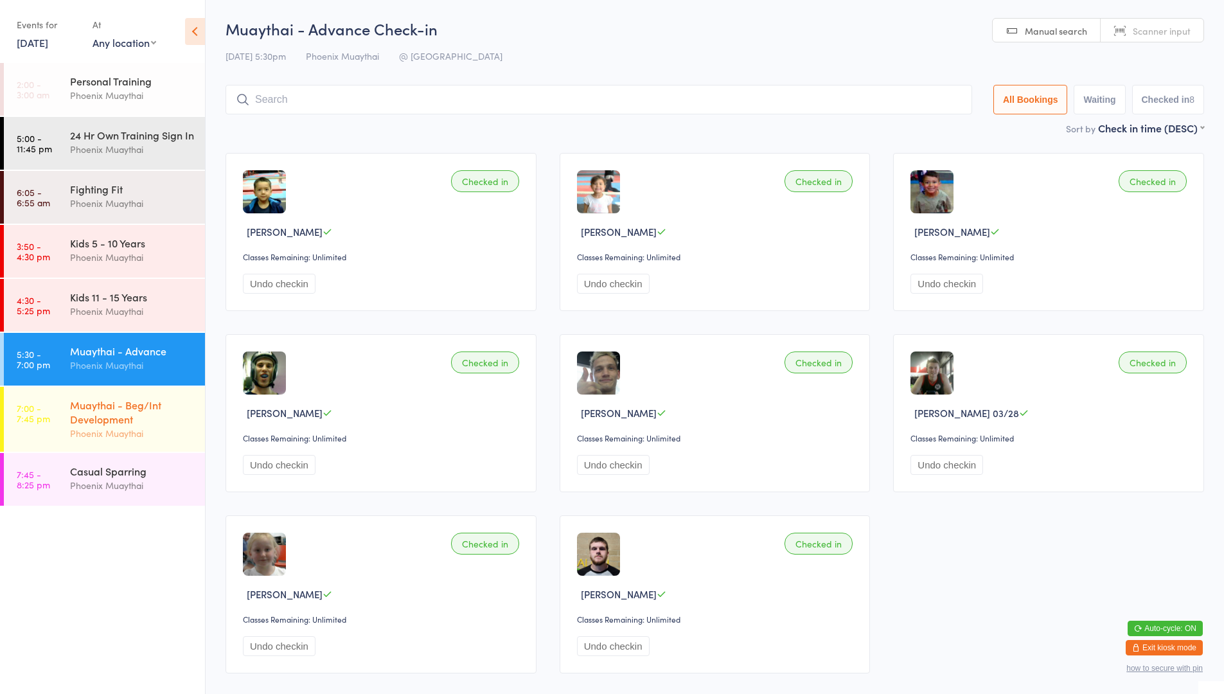
click at [119, 426] on div "Muaythai - Beg/Int Development" at bounding box center [132, 412] width 124 height 28
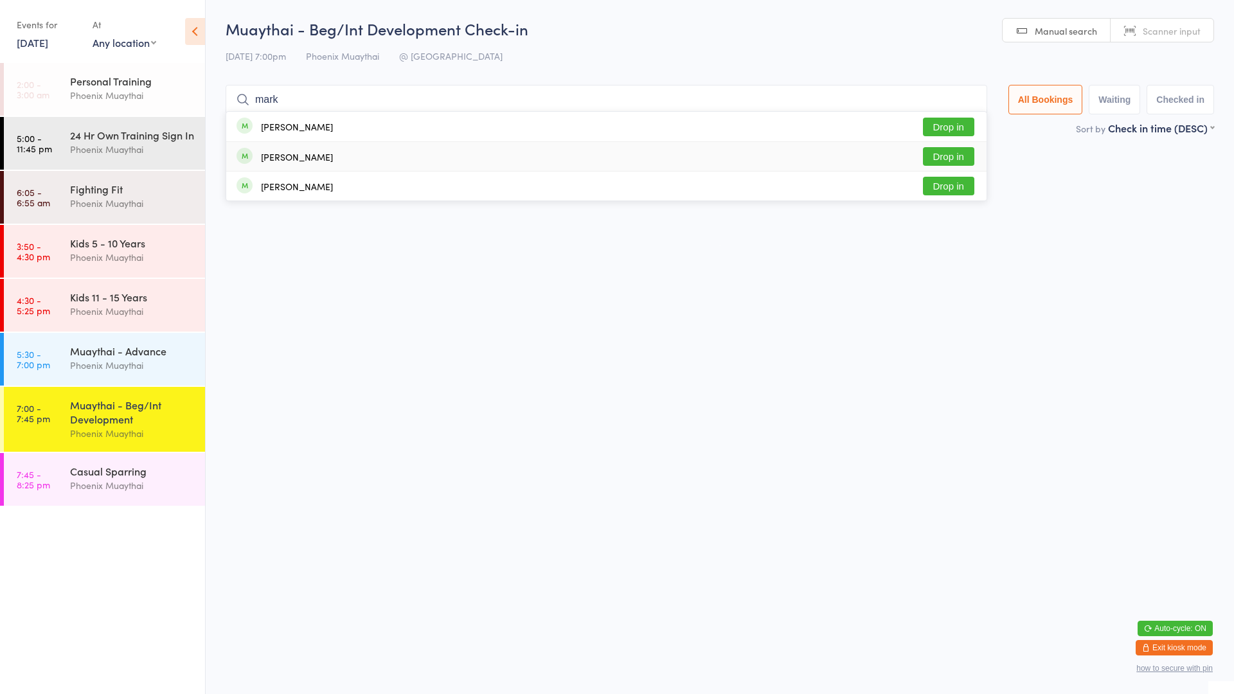
type input "mark"
click at [937, 148] on button "Drop in" at bounding box center [948, 156] width 51 height 19
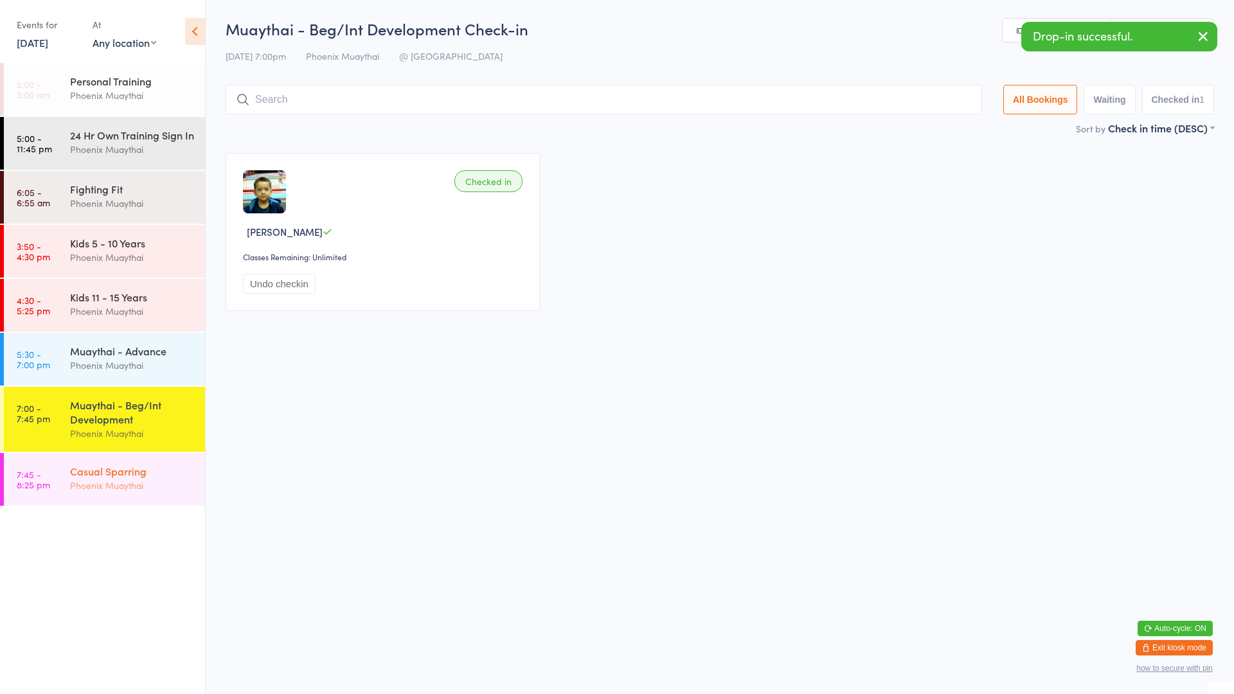
click at [120, 478] on div "Casual Sparring" at bounding box center [132, 471] width 124 height 14
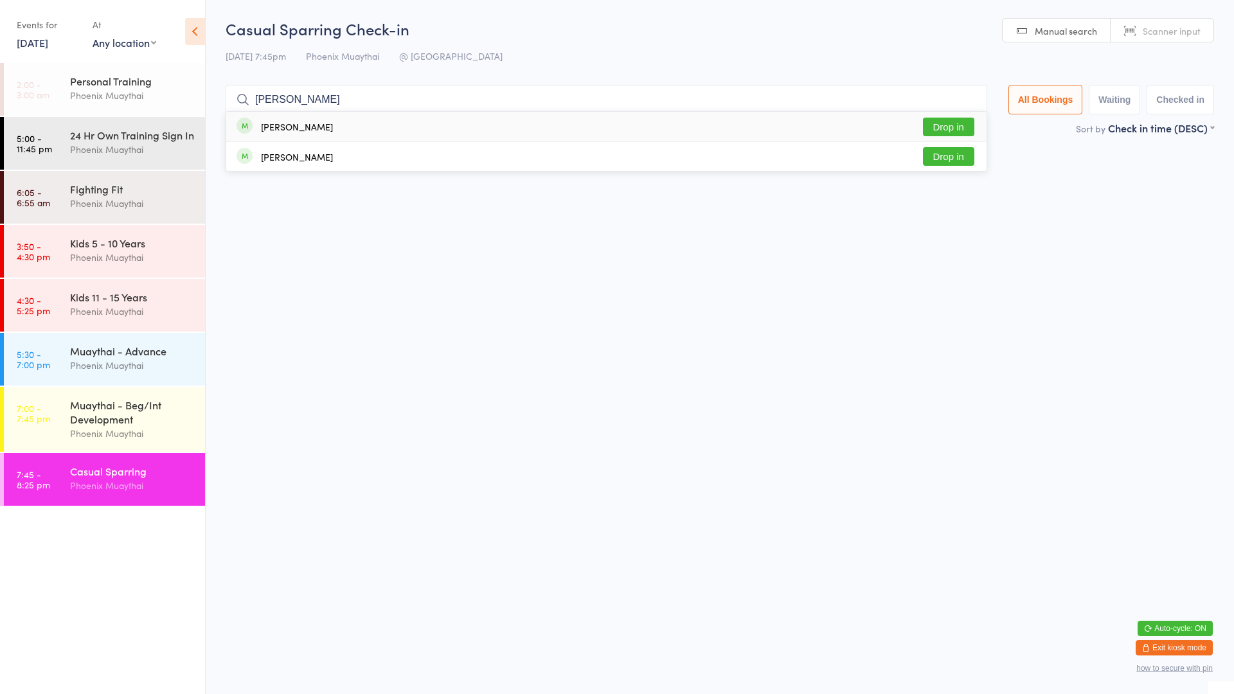
type input "[PERSON_NAME]"
click at [927, 122] on button "Drop in" at bounding box center [948, 127] width 51 height 19
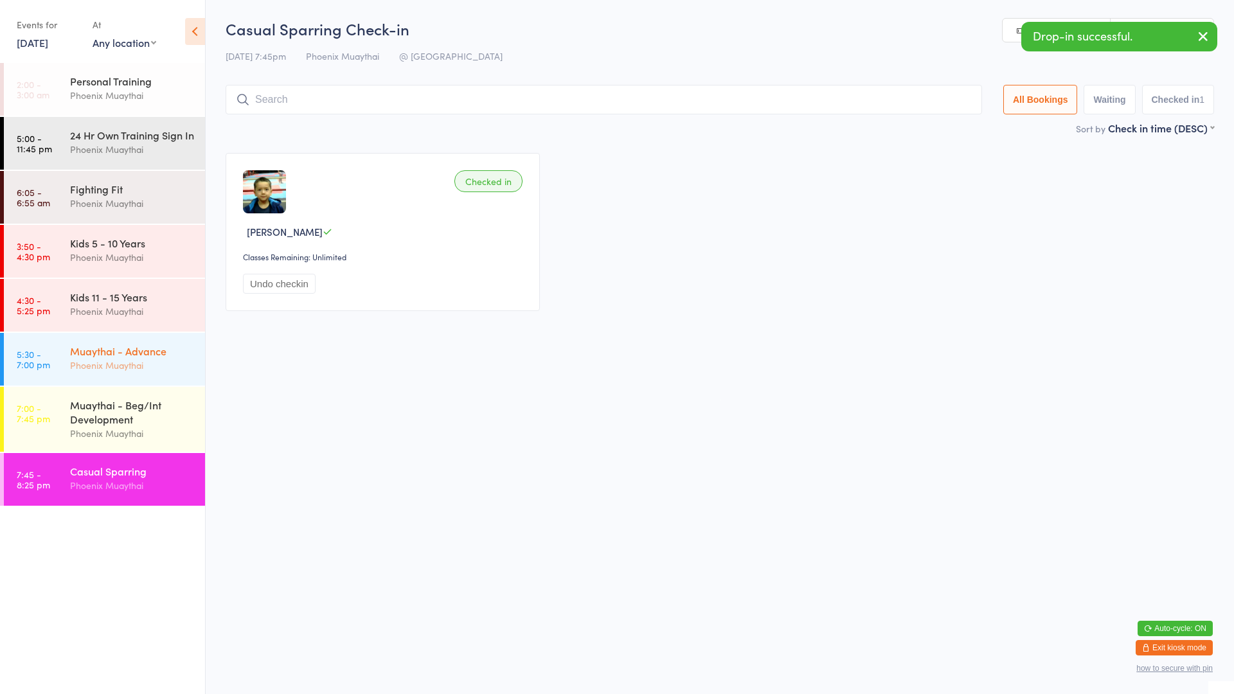
click at [68, 366] on link "5:30 - 7:00 pm Muaythai - Advance Phoenix Muaythai" at bounding box center [104, 359] width 201 height 53
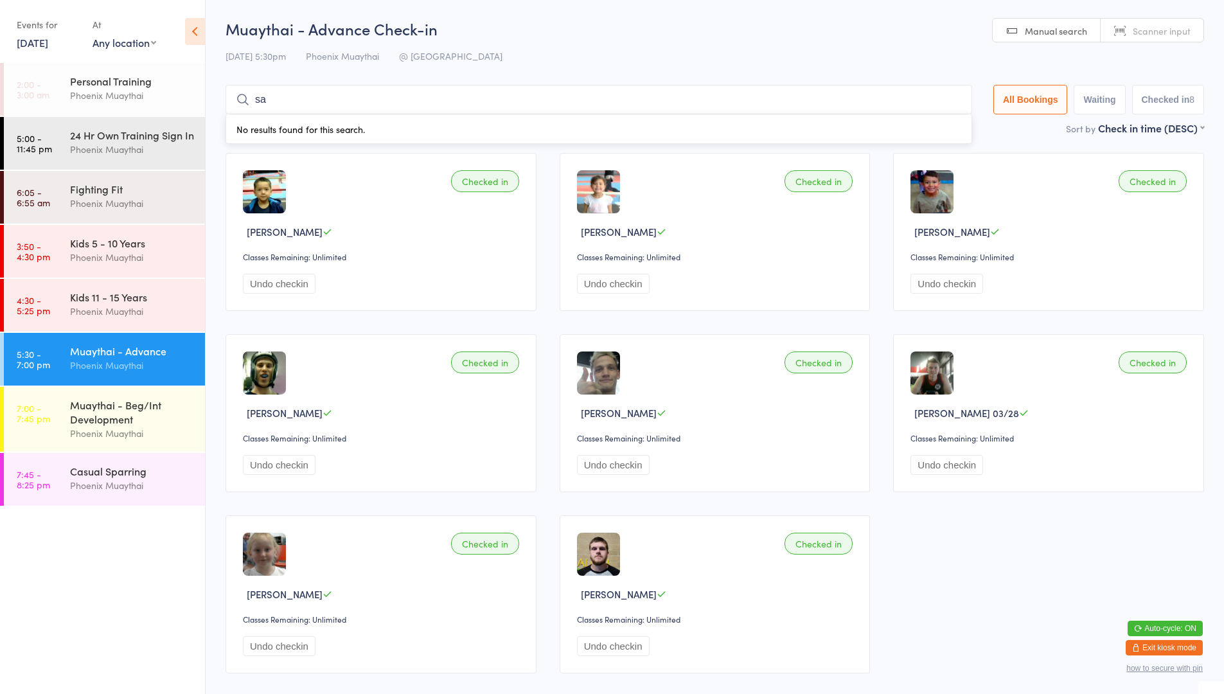
type input "s"
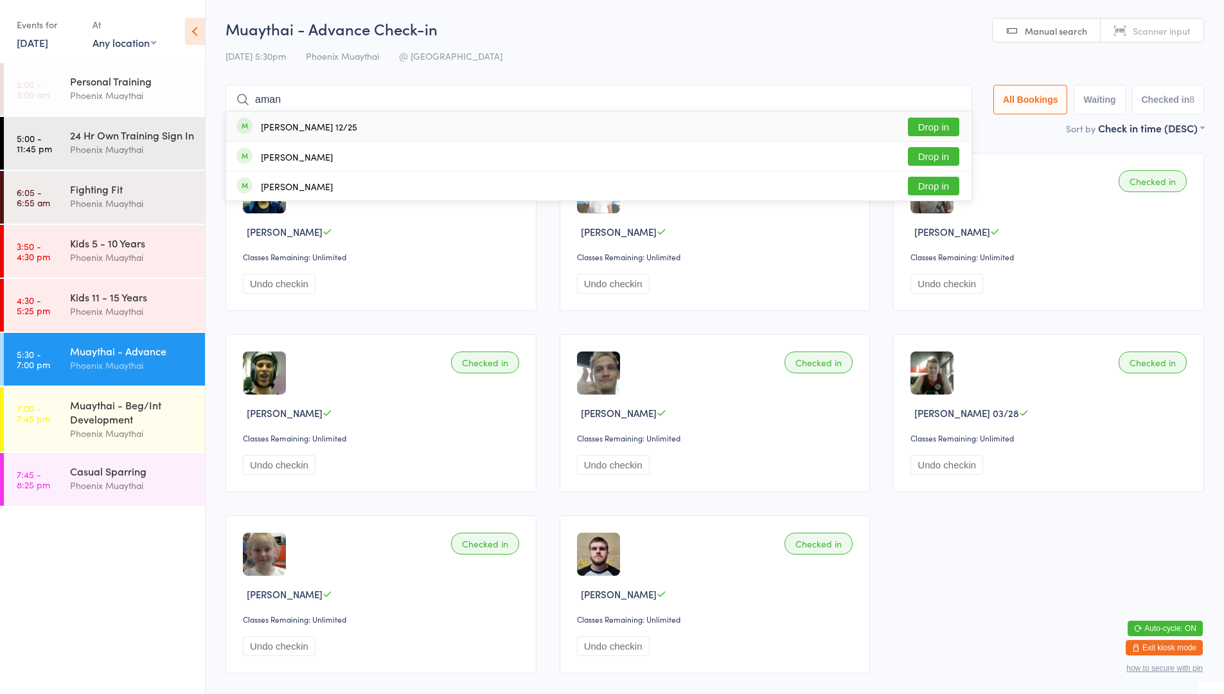
type input "aman"
click at [349, 120] on div "[PERSON_NAME] 12/25" at bounding box center [296, 127] width 121 height 14
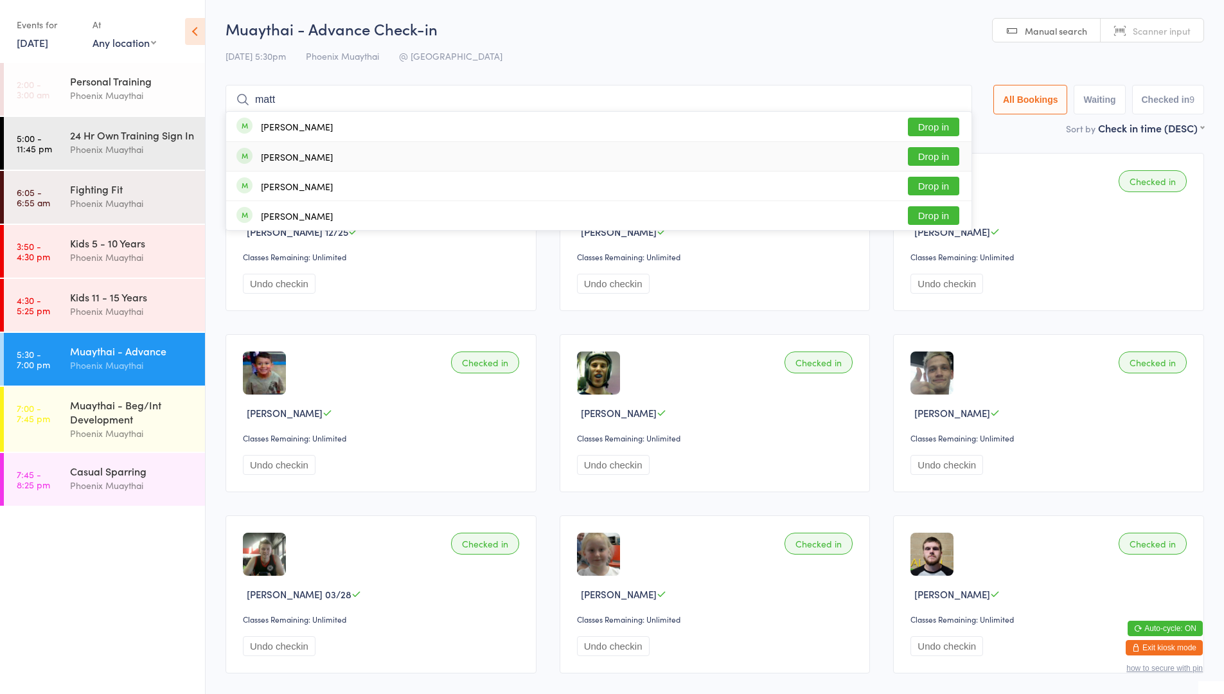
type input "matt"
click at [373, 154] on div "[PERSON_NAME] Drop in" at bounding box center [598, 156] width 745 height 29
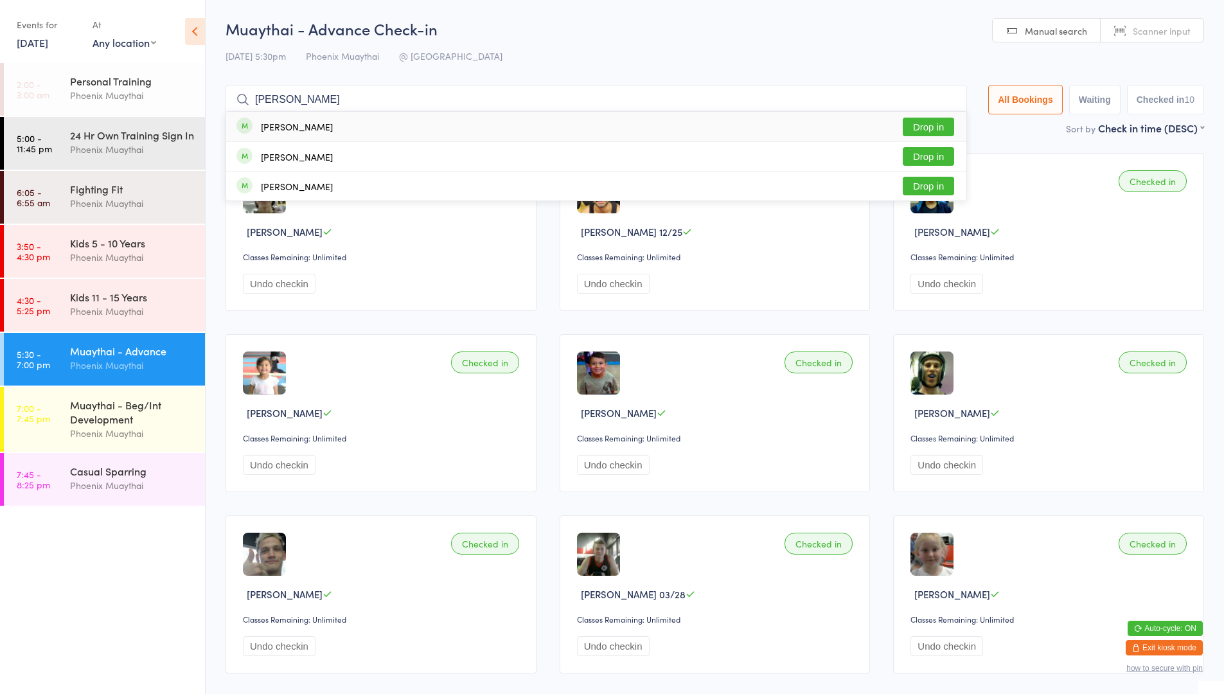
type input "[PERSON_NAME]"
click at [368, 127] on div "[PERSON_NAME] Drop in" at bounding box center [596, 127] width 740 height 30
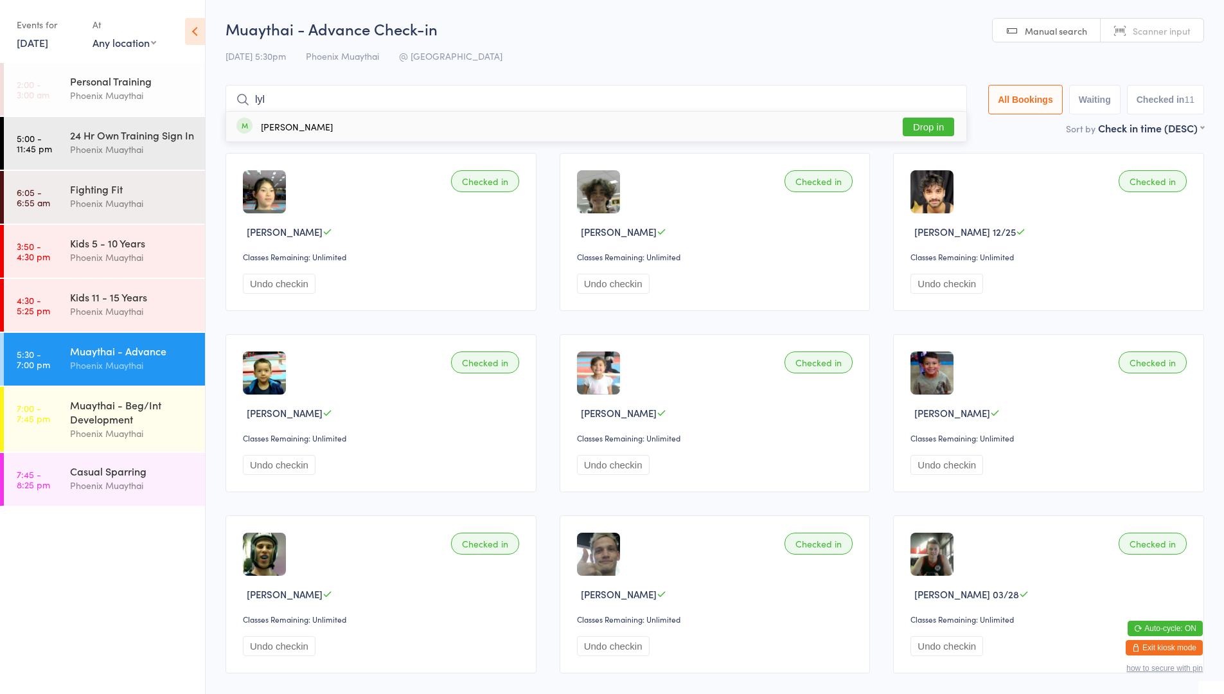
type input "lyl"
click at [484, 112] on div "[PERSON_NAME] Drop in" at bounding box center [596, 127] width 740 height 30
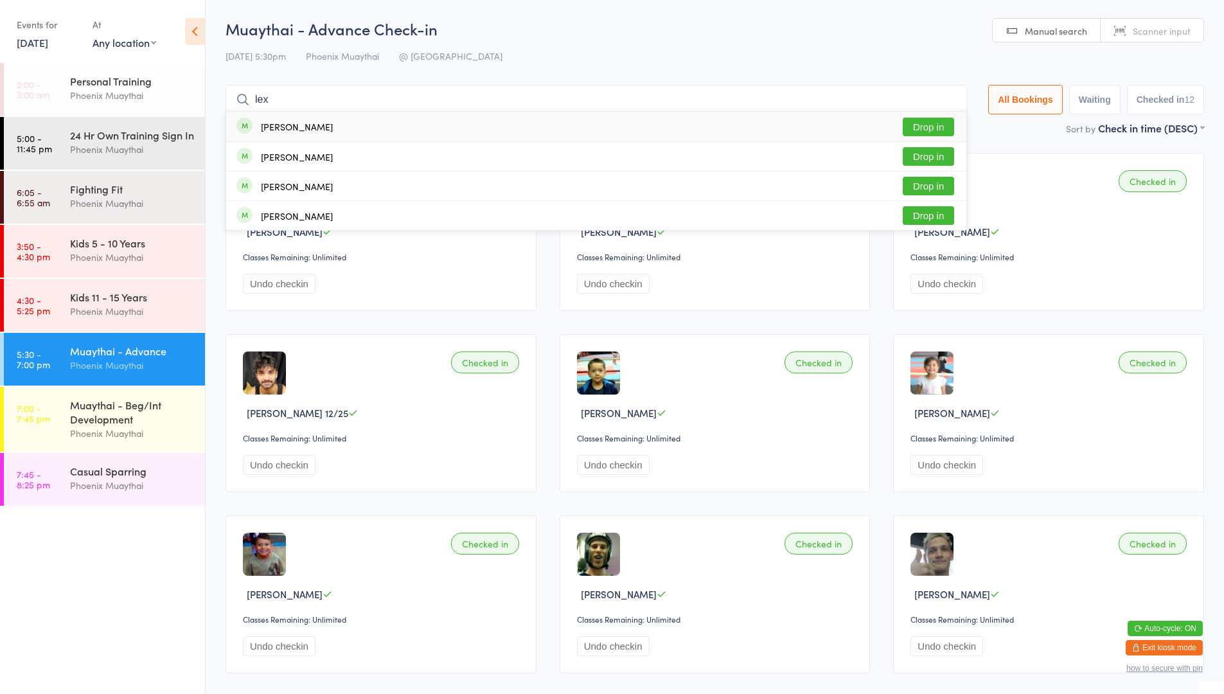
type input "lex"
click at [480, 128] on div "[PERSON_NAME] Drop in" at bounding box center [596, 127] width 740 height 30
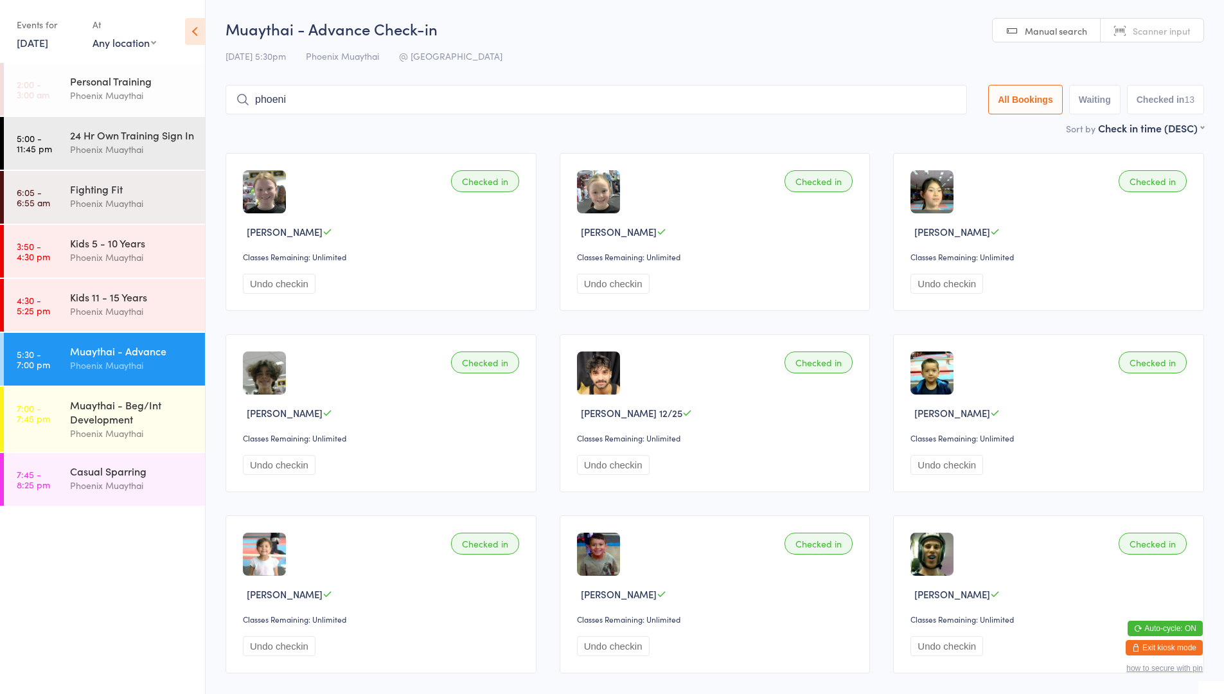
type input "phoenix"
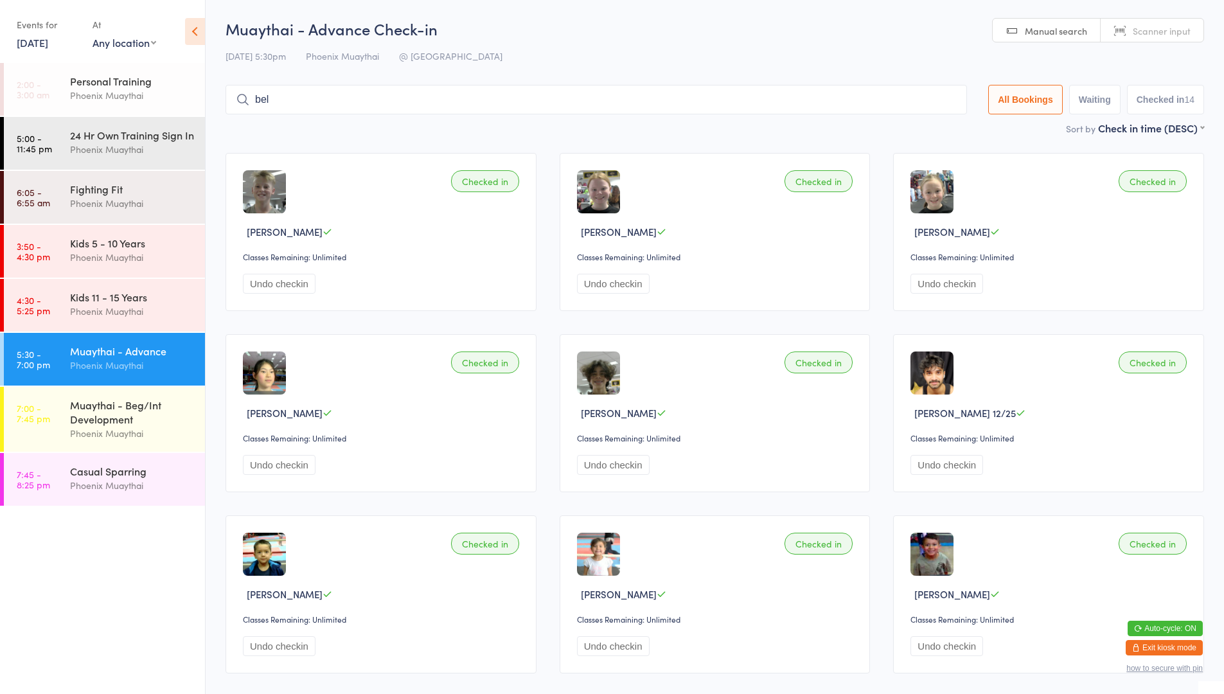
type input "bell"
type input "ohj"
click at [480, 128] on div "[PERSON_NAME] Drop in" at bounding box center [596, 127] width 740 height 30
